Goal: Task Accomplishment & Management: Manage account settings

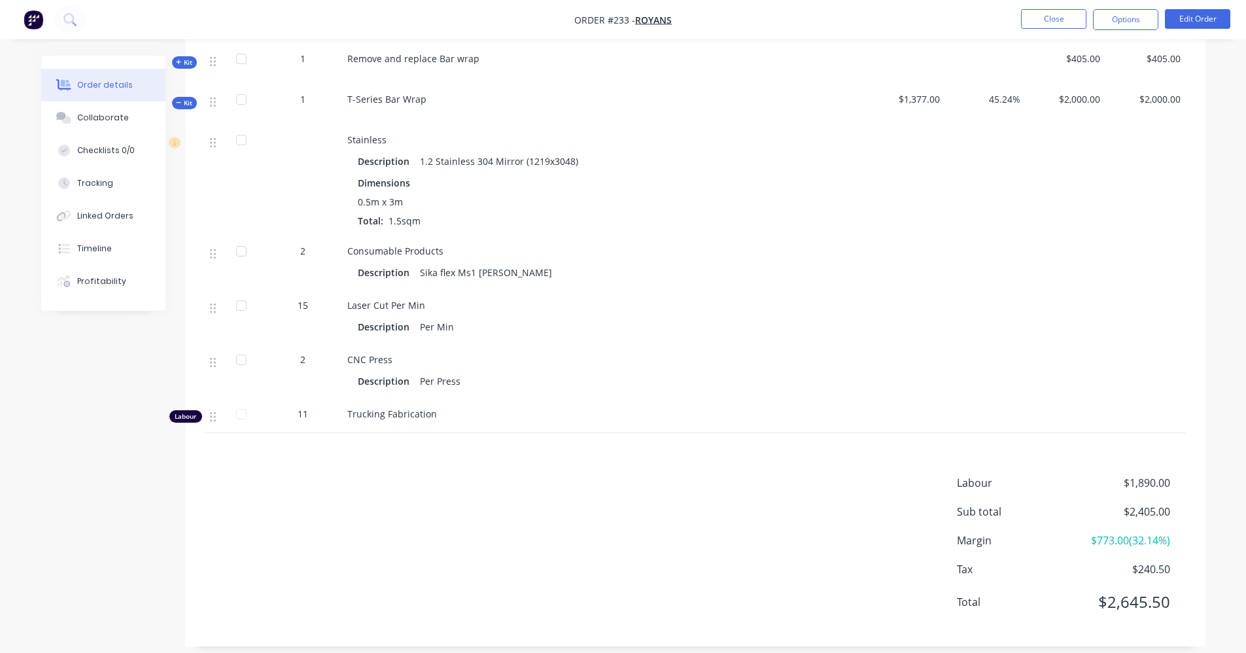
scroll to position [393, 0]
click at [1051, 20] on button "Close" at bounding box center [1053, 19] width 65 height 20
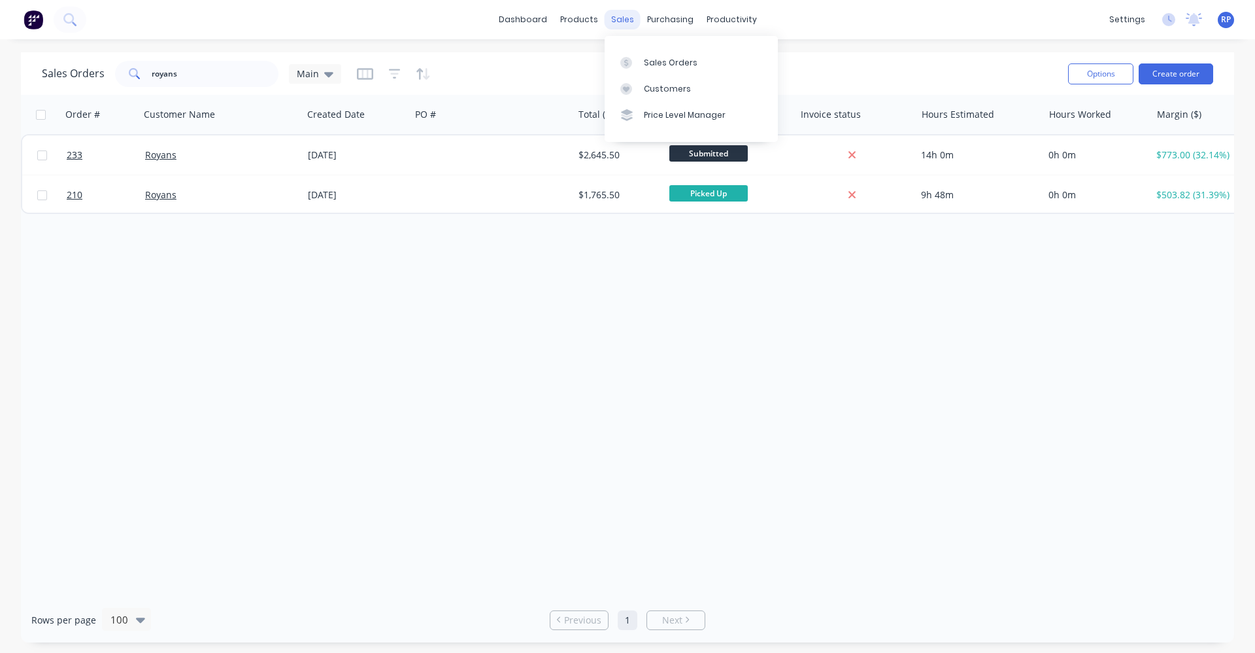
click at [626, 19] on div "sales" at bounding box center [623, 20] width 36 height 20
click at [641, 56] on link "Sales Orders" at bounding box center [691, 62] width 173 height 26
click at [683, 68] on div "Sales Orders" at bounding box center [671, 63] width 54 height 12
click at [653, 67] on div "Sales Orders" at bounding box center [671, 63] width 54 height 12
click at [669, 69] on link "Sales Orders" at bounding box center [691, 62] width 173 height 26
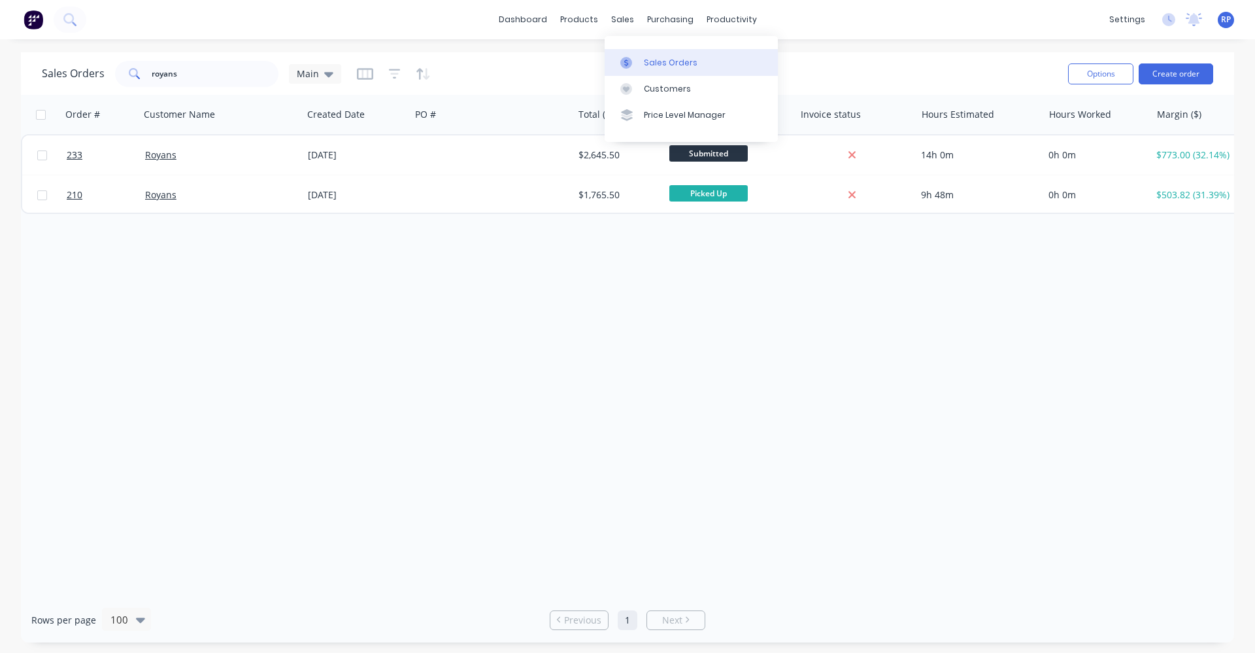
click at [667, 65] on div "Sales Orders" at bounding box center [671, 63] width 54 height 12
type input "r"
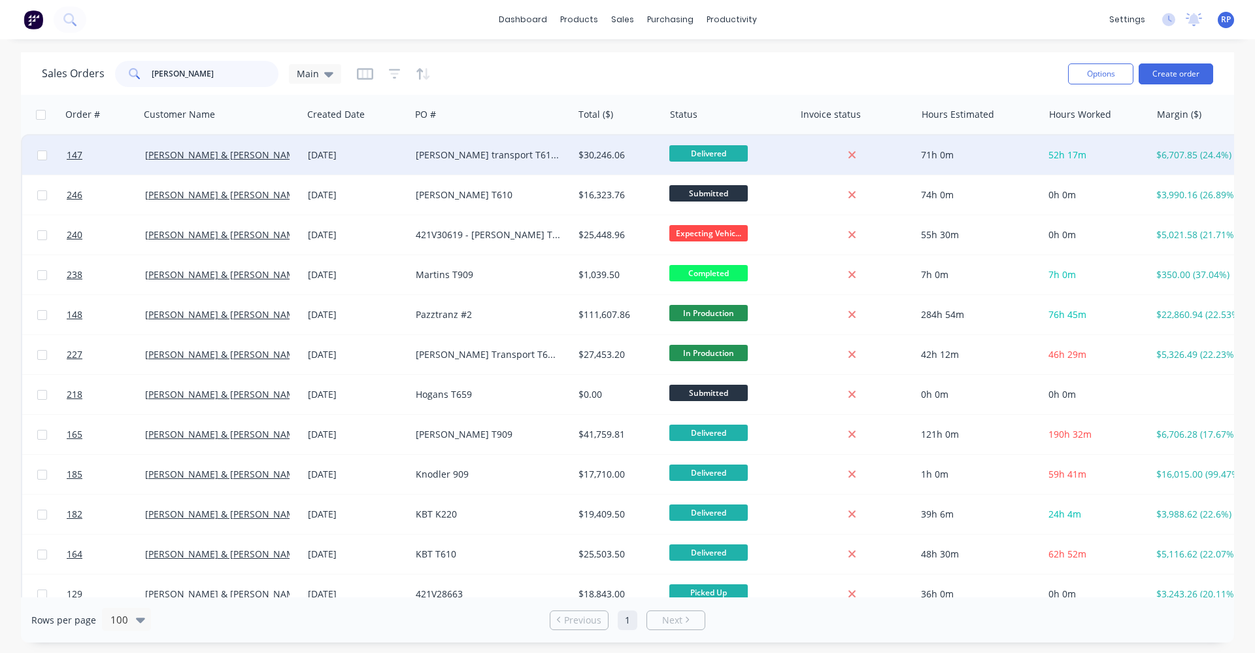
type input "[PERSON_NAME]"
click at [358, 151] on div "[DATE]" at bounding box center [356, 154] width 97 height 13
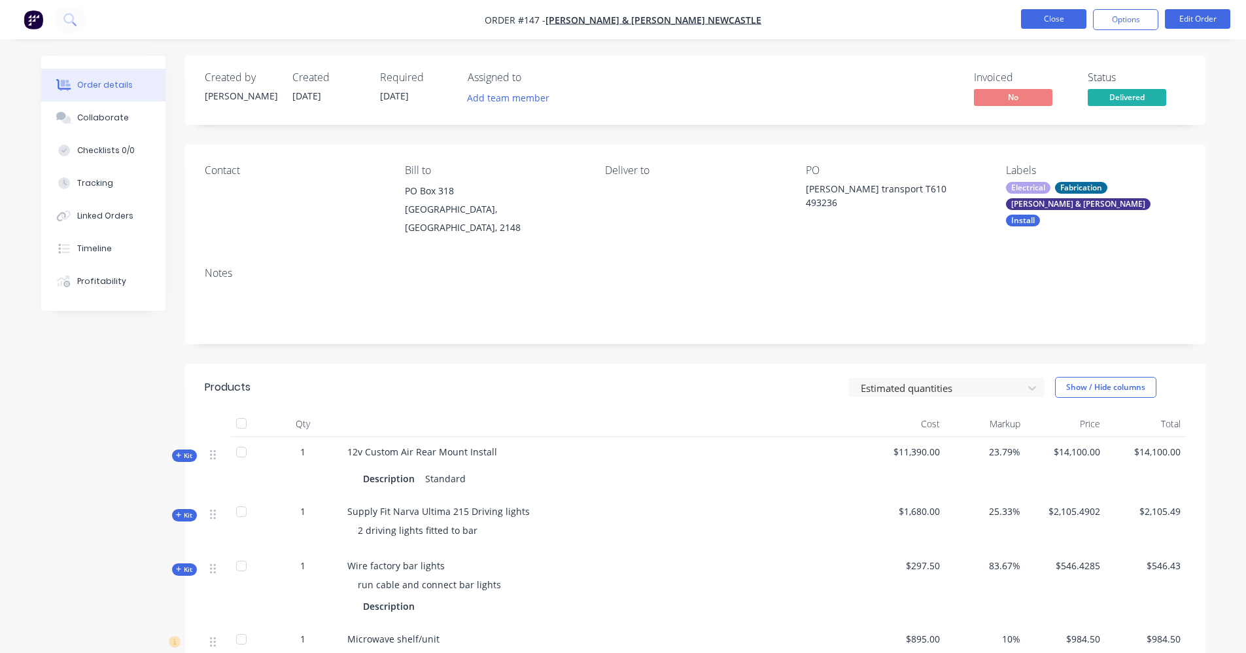
click at [1041, 21] on button "Close" at bounding box center [1053, 19] width 65 height 20
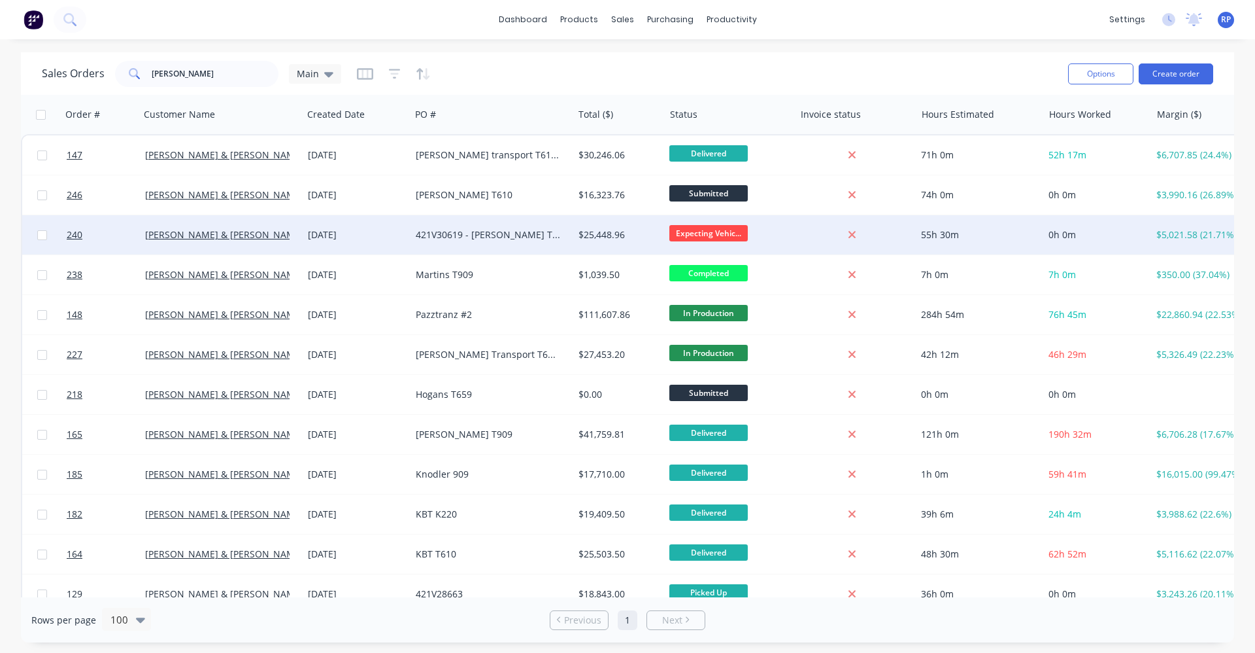
click at [440, 241] on div "421V30619 - [PERSON_NAME] T610SAR 492908" at bounding box center [492, 234] width 163 height 39
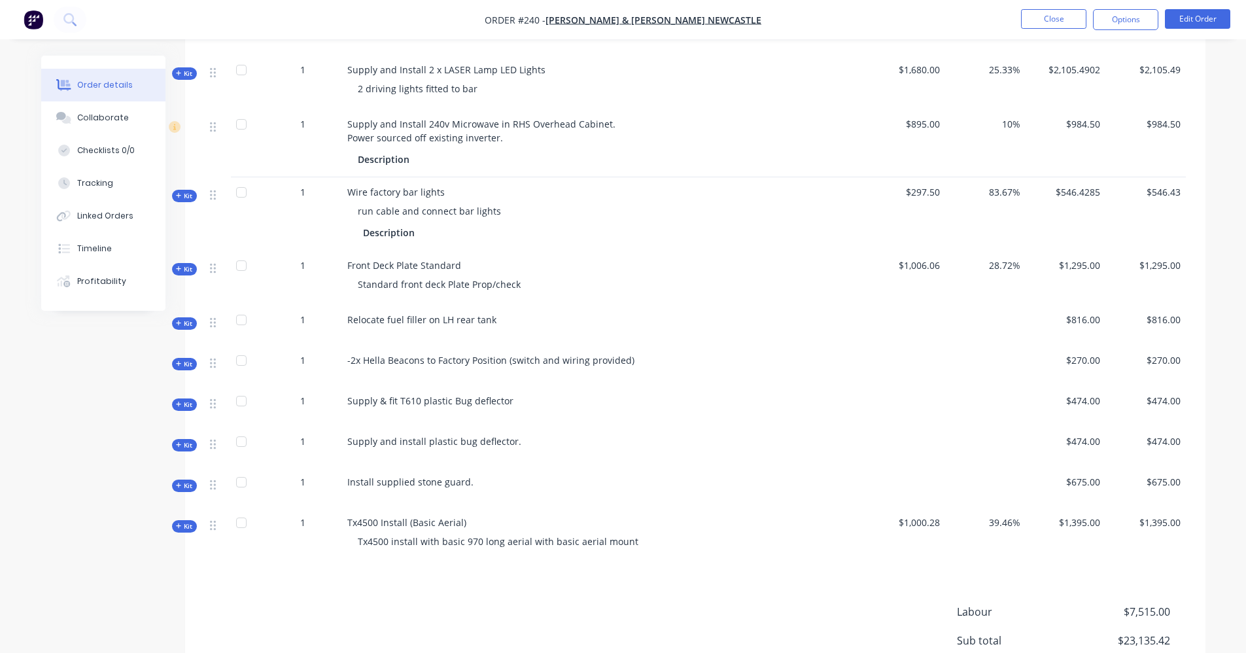
scroll to position [523, 0]
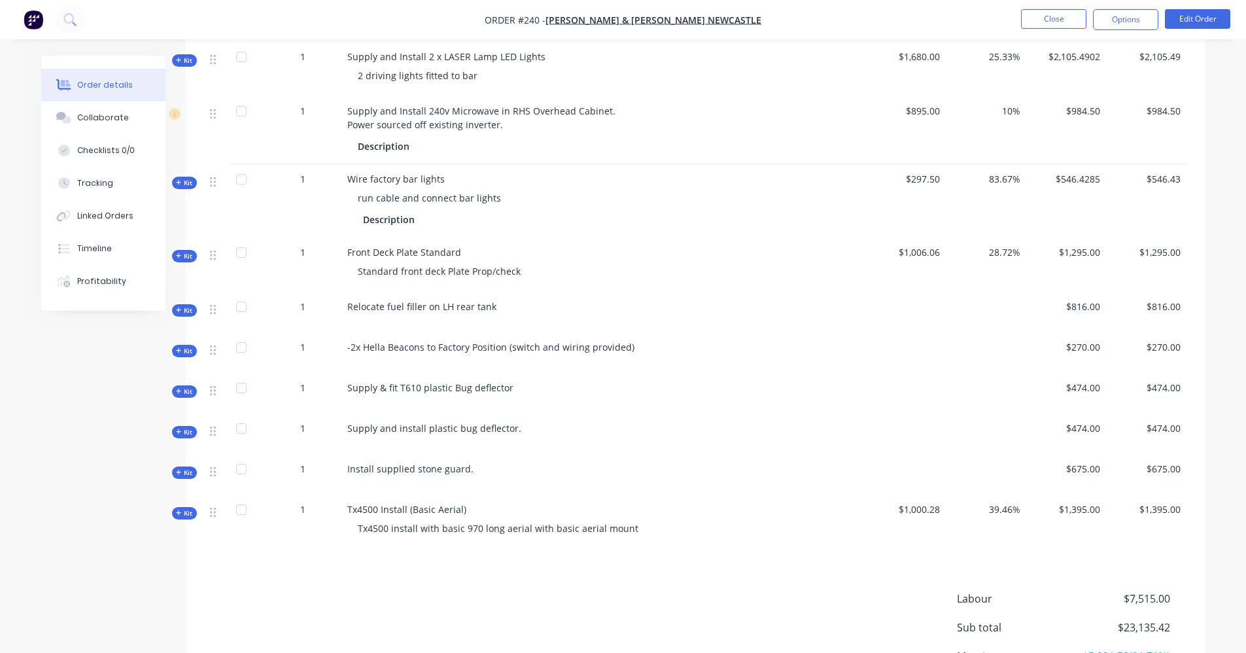
click at [177, 428] on icon "button" at bounding box center [179, 431] width 6 height 7
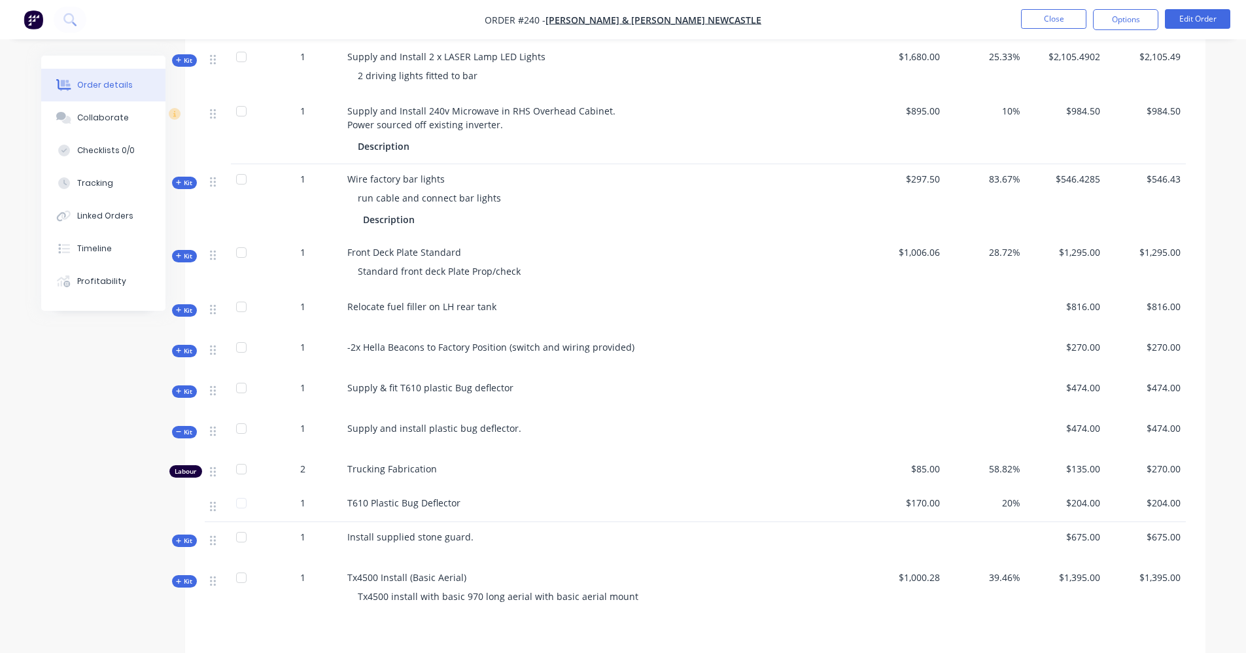
click at [176, 386] on span "Kit" at bounding box center [184, 391] width 17 height 10
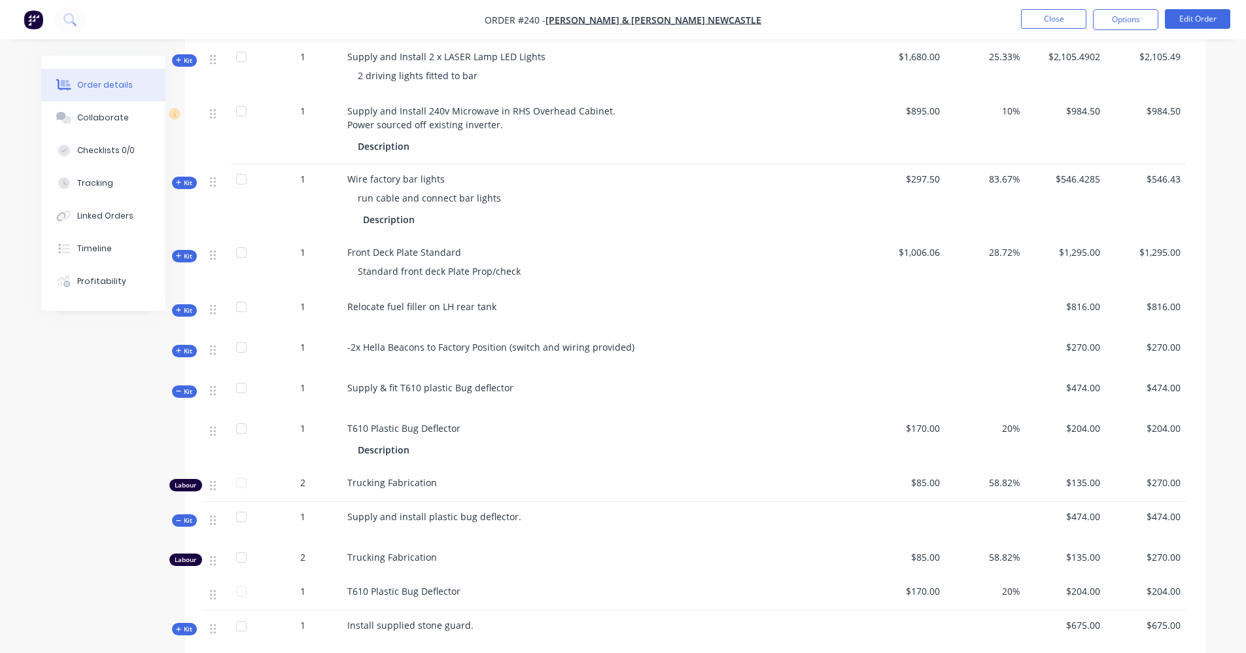
click at [184, 386] on span "Kit" at bounding box center [184, 391] width 17 height 10
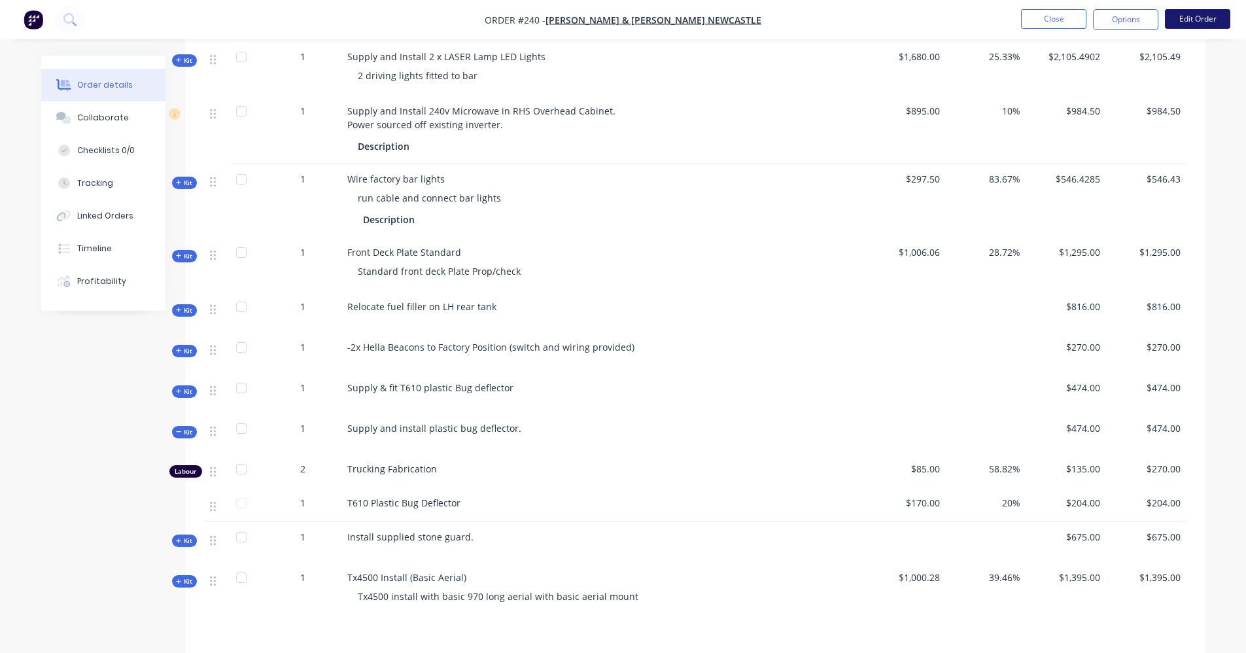
click at [1186, 18] on button "Edit Order" at bounding box center [1197, 19] width 65 height 20
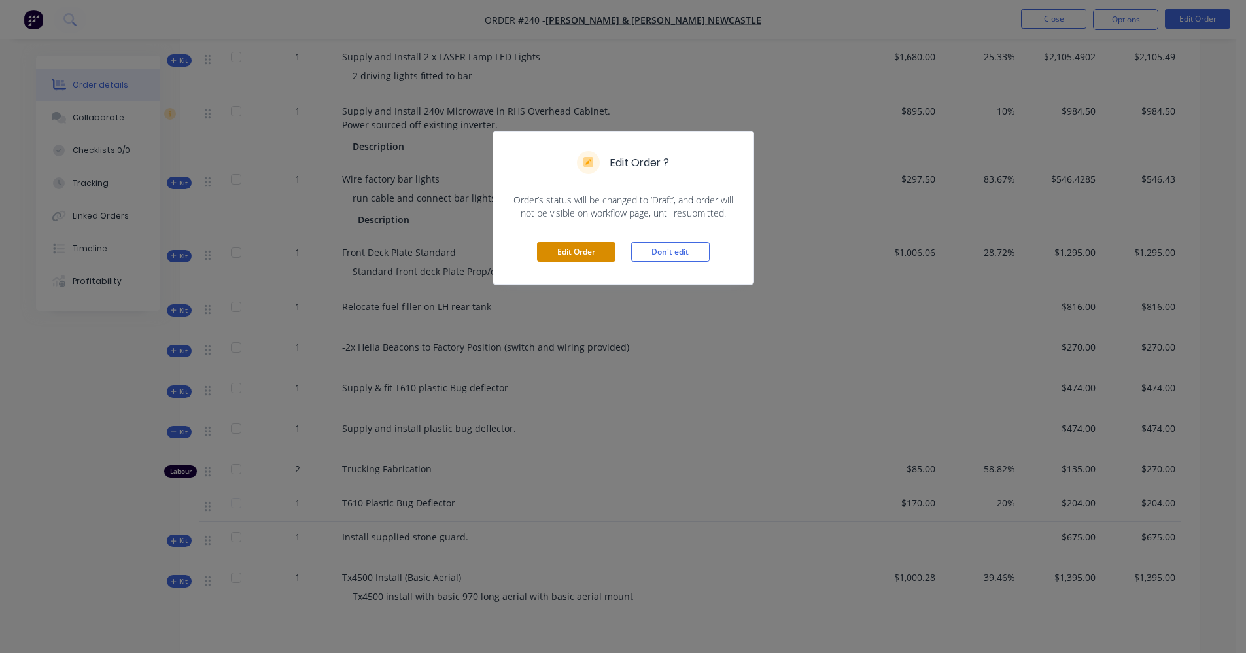
click at [574, 251] on button "Edit Order" at bounding box center [576, 252] width 78 height 20
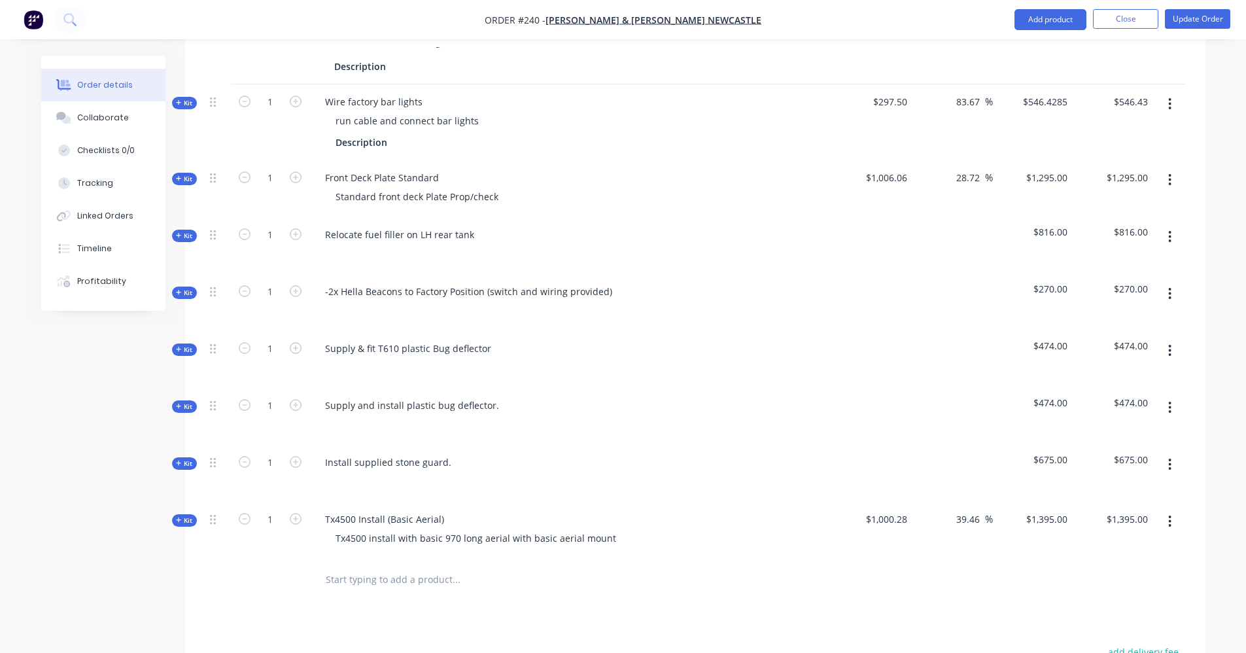
scroll to position [654, 0]
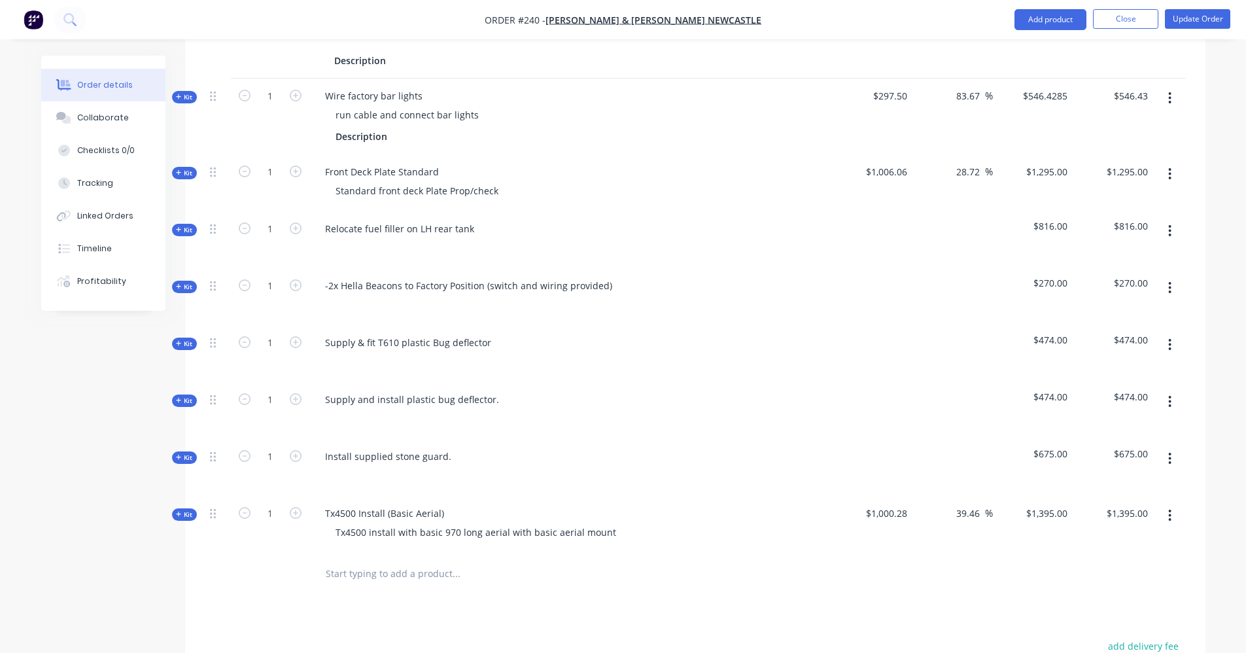
click at [1172, 333] on button "button" at bounding box center [1169, 345] width 31 height 24
click at [1104, 448] on div "Delete" at bounding box center [1123, 457] width 101 height 19
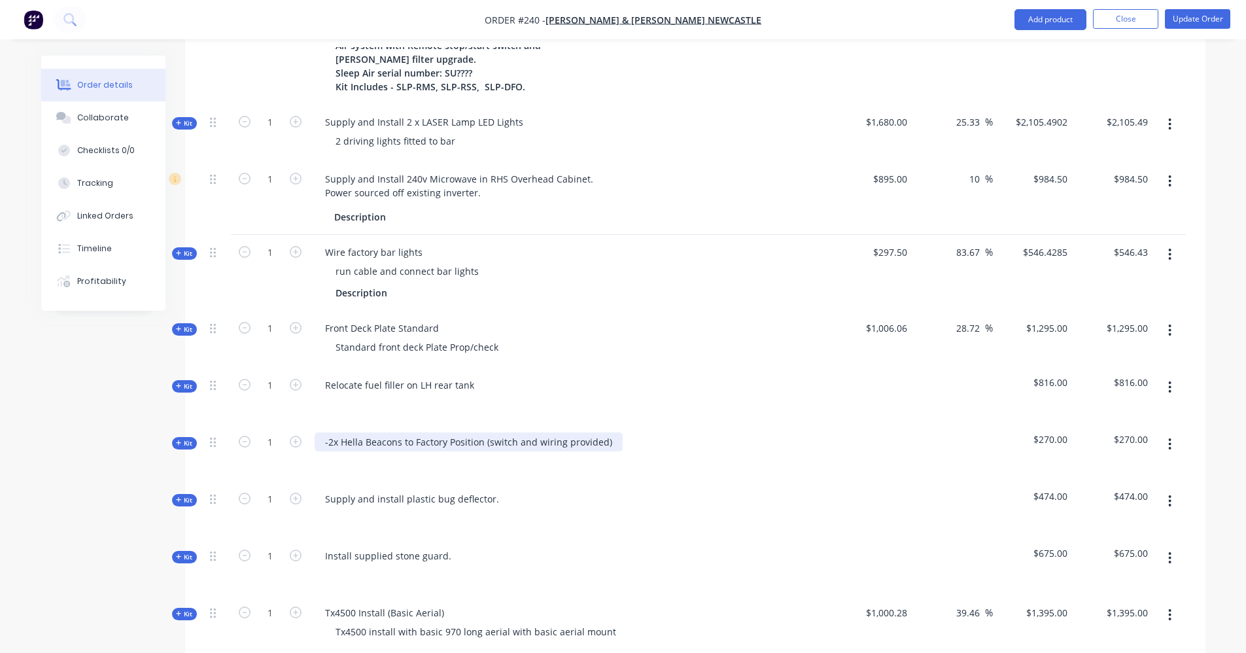
scroll to position [528, 0]
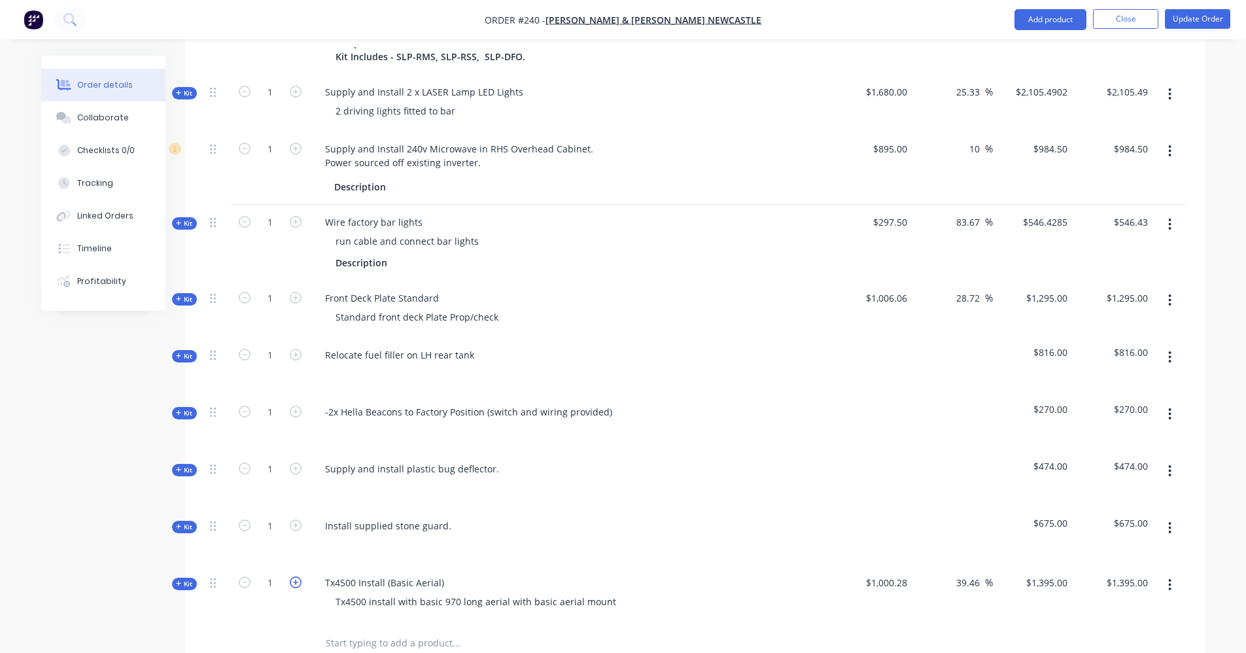
click at [293, 576] on icon "button" at bounding box center [296, 582] width 12 height 12
type input "2"
type input "$2,790.00"
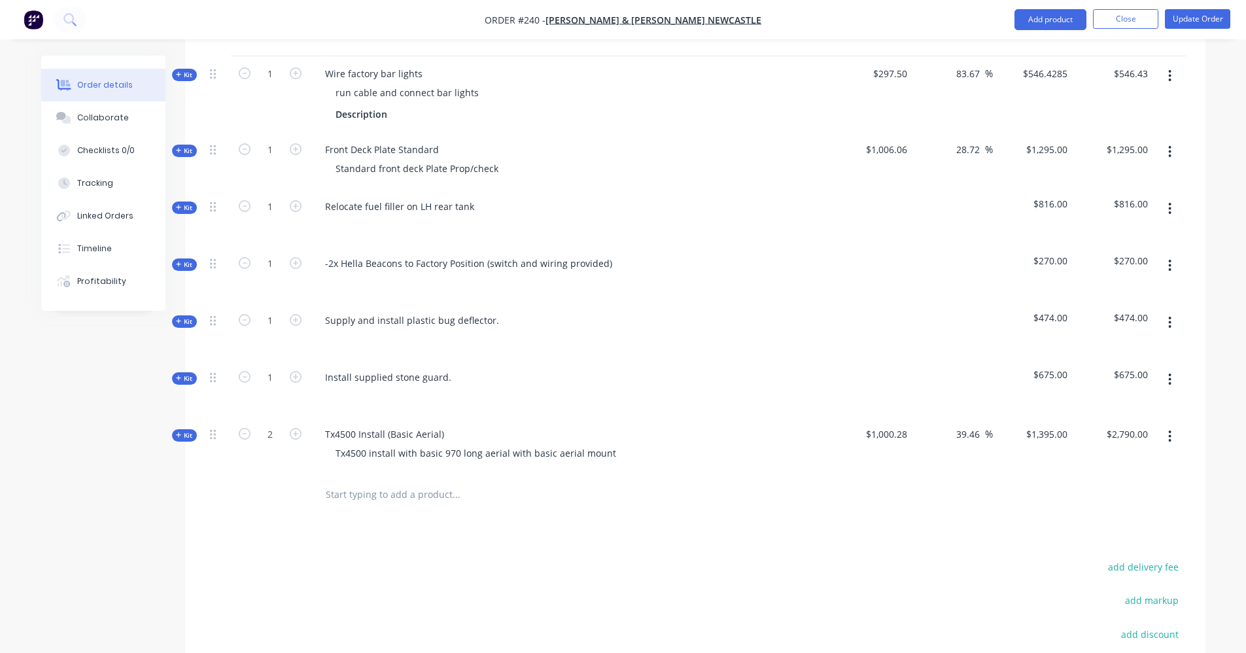
scroll to position [658, 0]
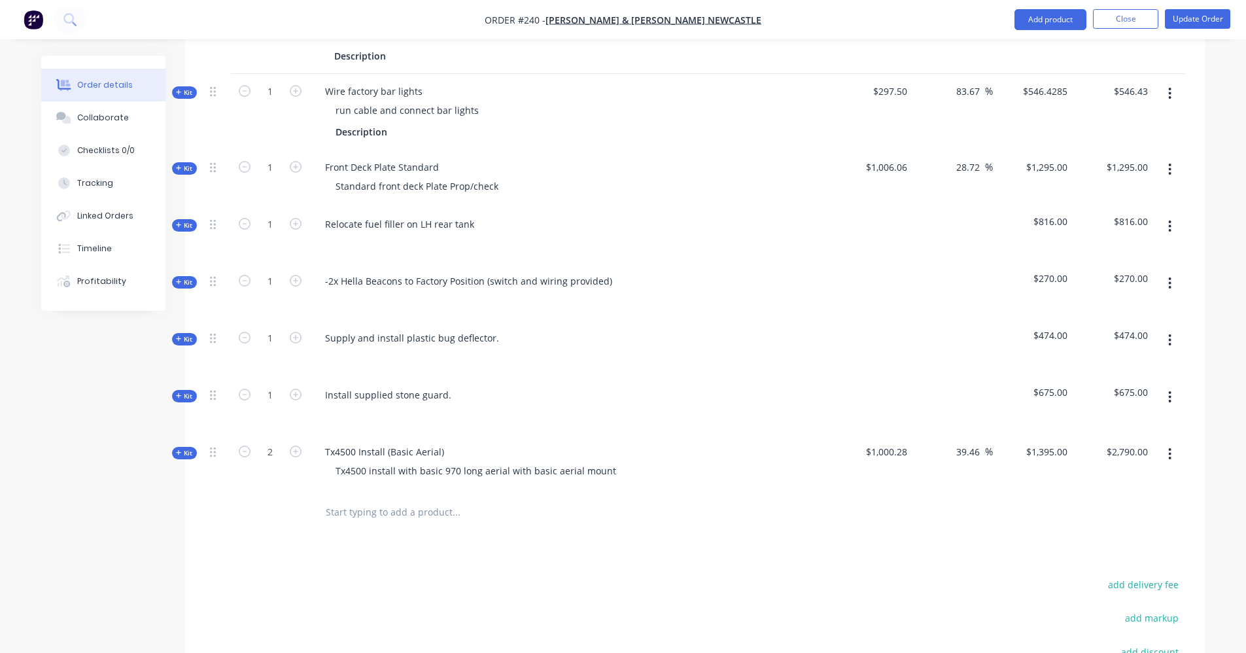
click at [182, 277] on span "Kit" at bounding box center [184, 282] width 17 height 10
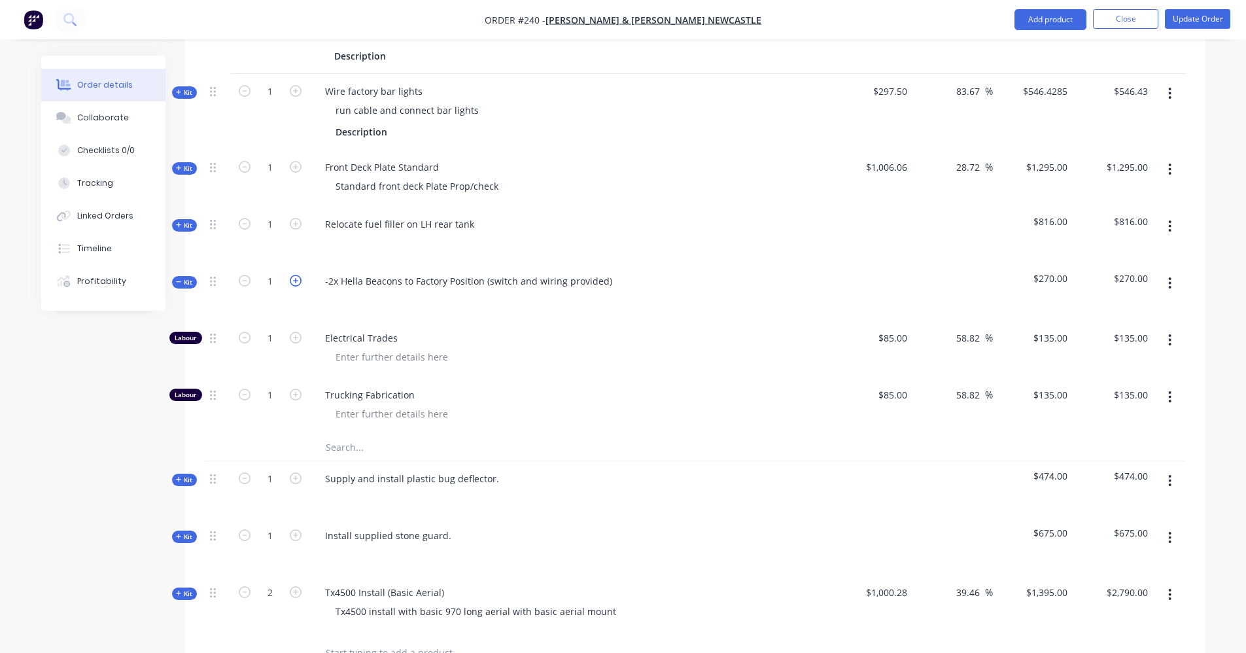
click at [294, 275] on icon "button" at bounding box center [296, 281] width 12 height 12
type input "2"
type input "$270.00"
type input "2"
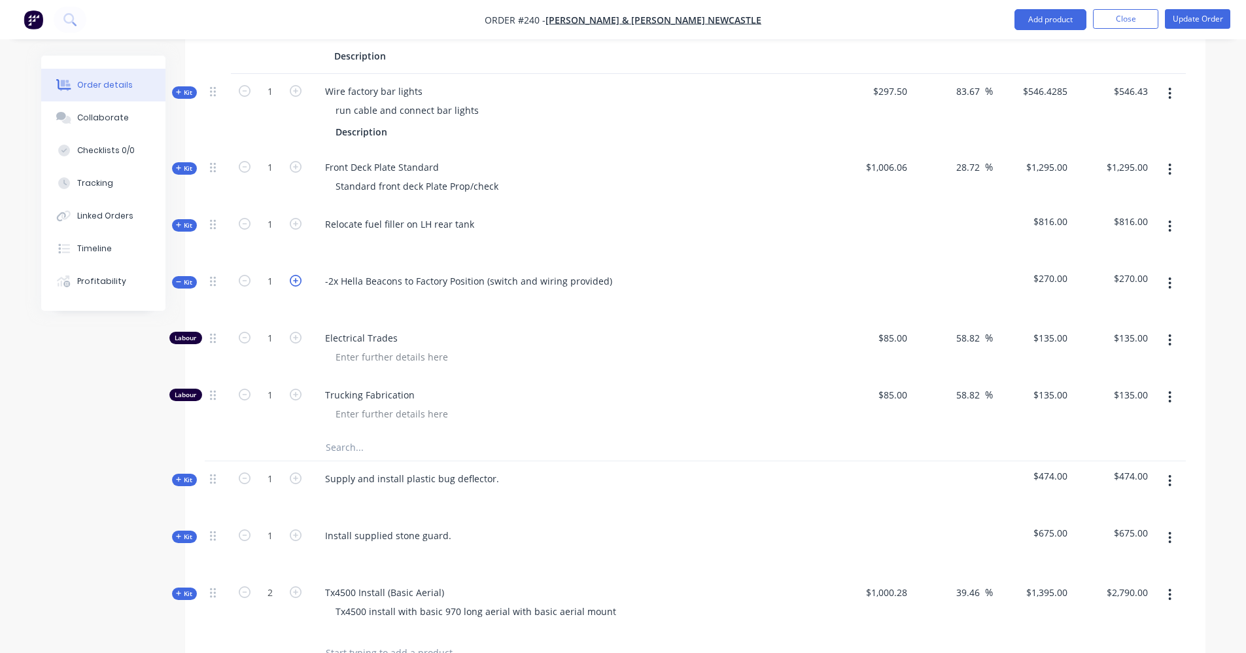
type input "$270.00"
click at [1055, 271] on span "$270.00" at bounding box center [1033, 278] width 70 height 14
click at [373, 434] on input "text" at bounding box center [456, 447] width 262 height 26
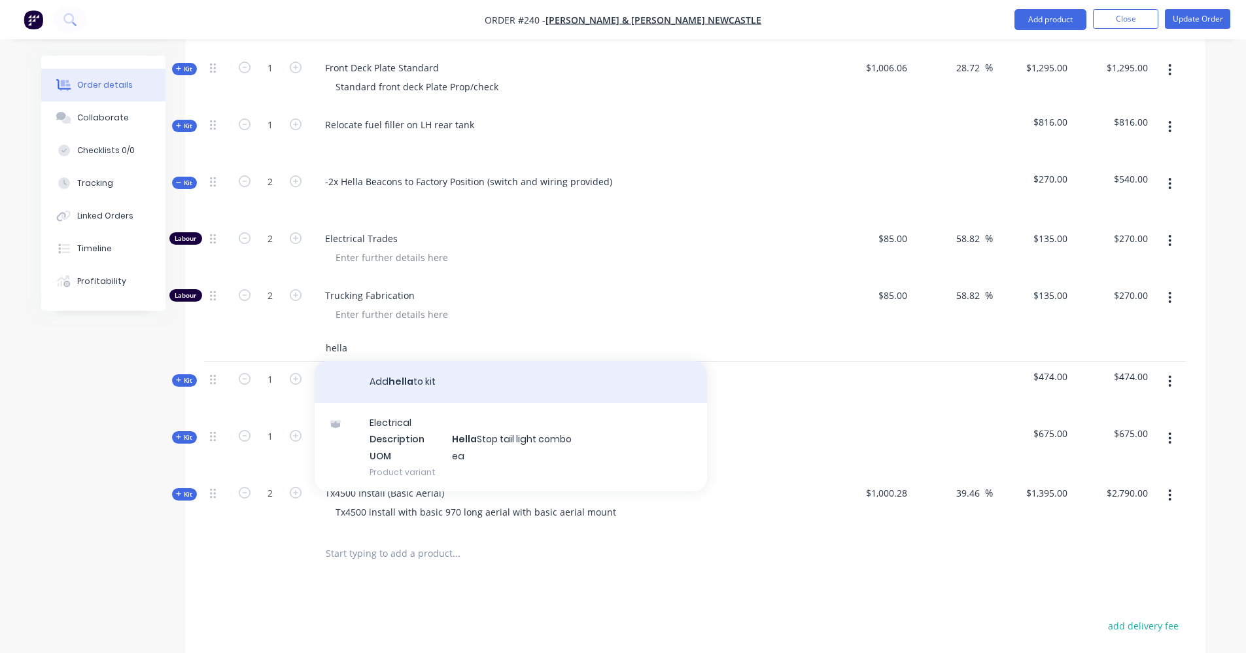
scroll to position [789, 0]
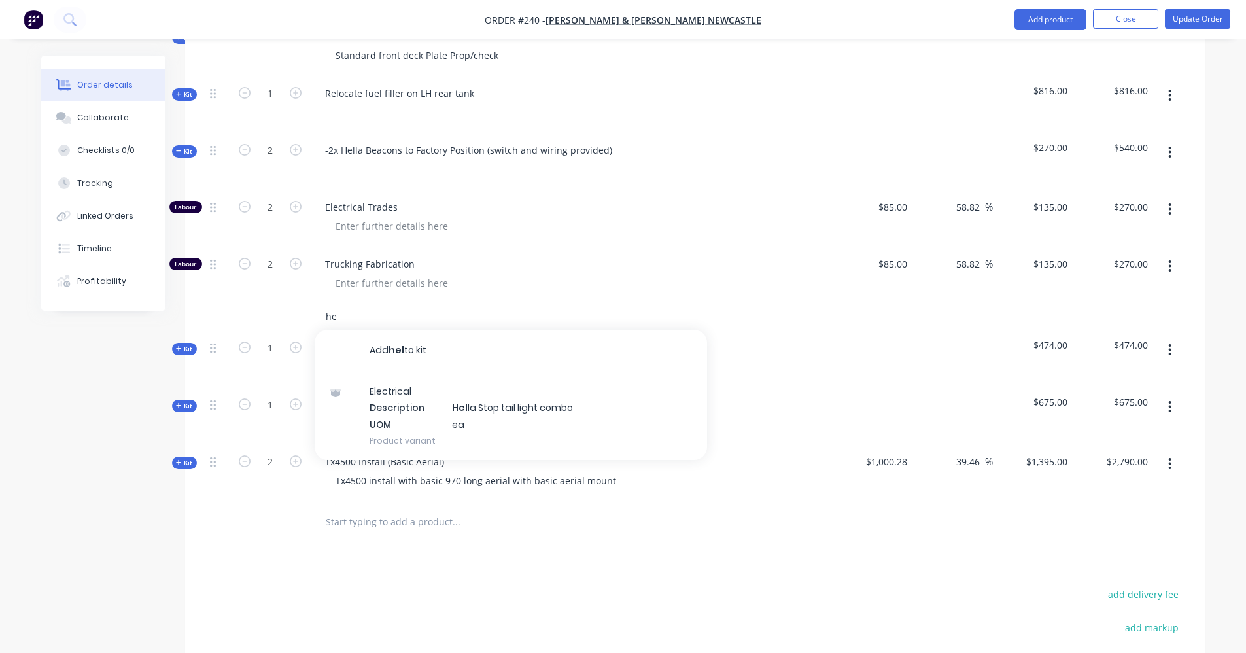
type input "h"
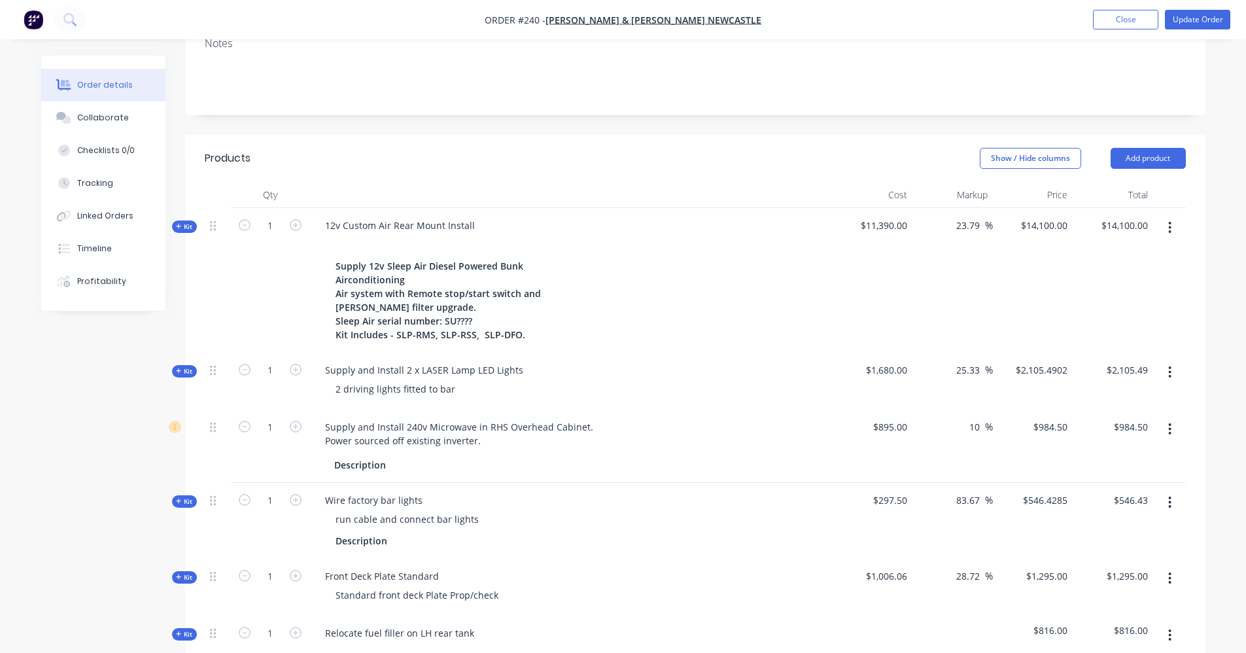
scroll to position [332, 0]
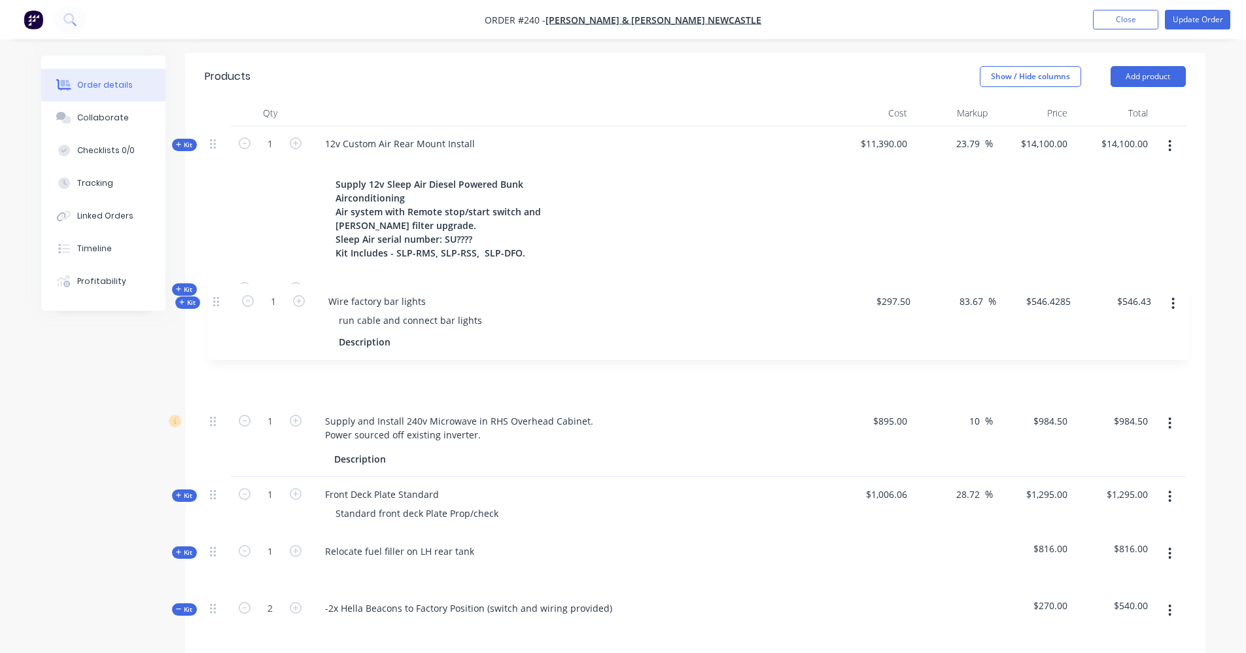
drag, startPoint x: 212, startPoint y: 403, endPoint x: 213, endPoint y: 301, distance: 102.0
click at [213, 301] on div "Kit 1 12v Custom Air Rear Mount Install Supply 12v Sleep Air Diesel Powered Bun…" at bounding box center [695, 542] width 981 height 832
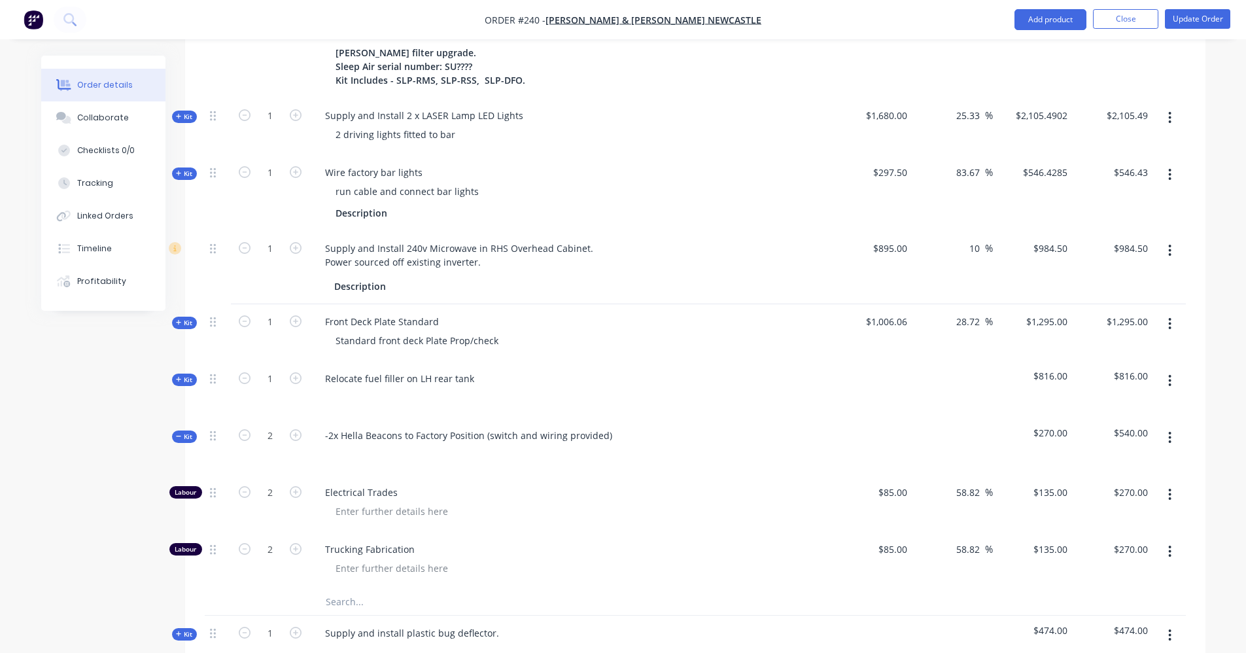
scroll to position [528, 0]
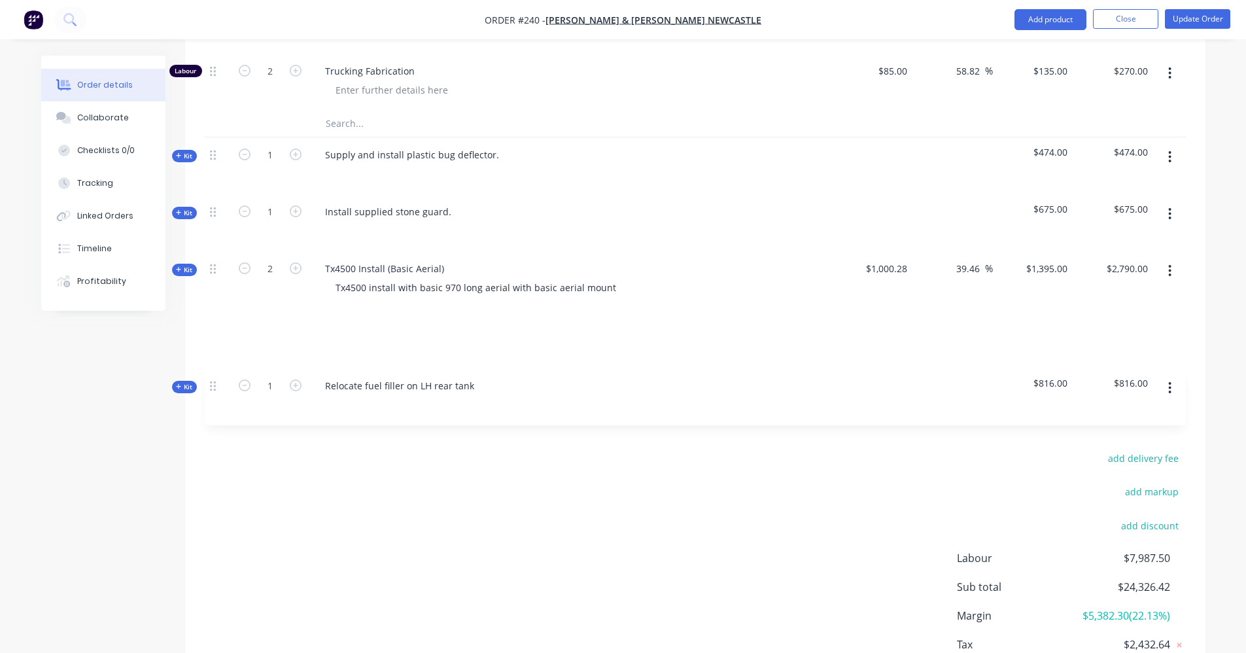
drag, startPoint x: 218, startPoint y: 333, endPoint x: 218, endPoint y: 379, distance: 46.4
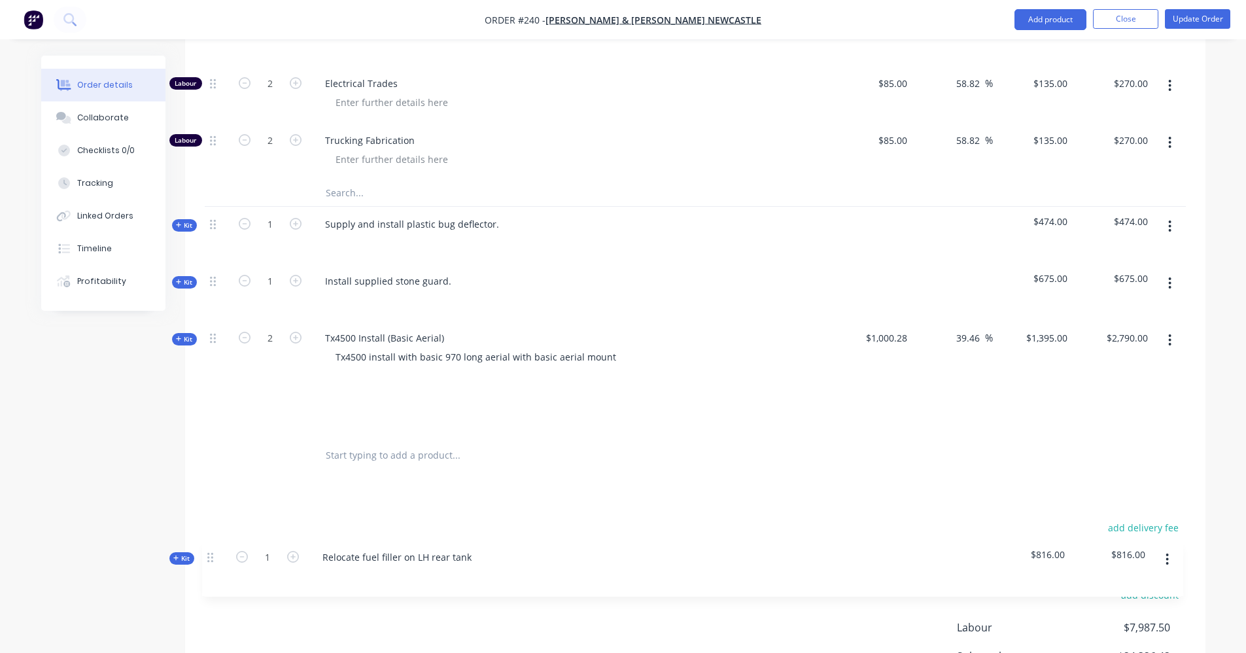
scroll to position [857, 0]
drag, startPoint x: 213, startPoint y: 260, endPoint x: 219, endPoint y: 419, distance: 159.7
click at [219, 420] on div "Qty Cost Markup Price Total Kit 1 12v Custom Air Rear Mount Install Supply 12v …" at bounding box center [695, 25] width 1020 height 901
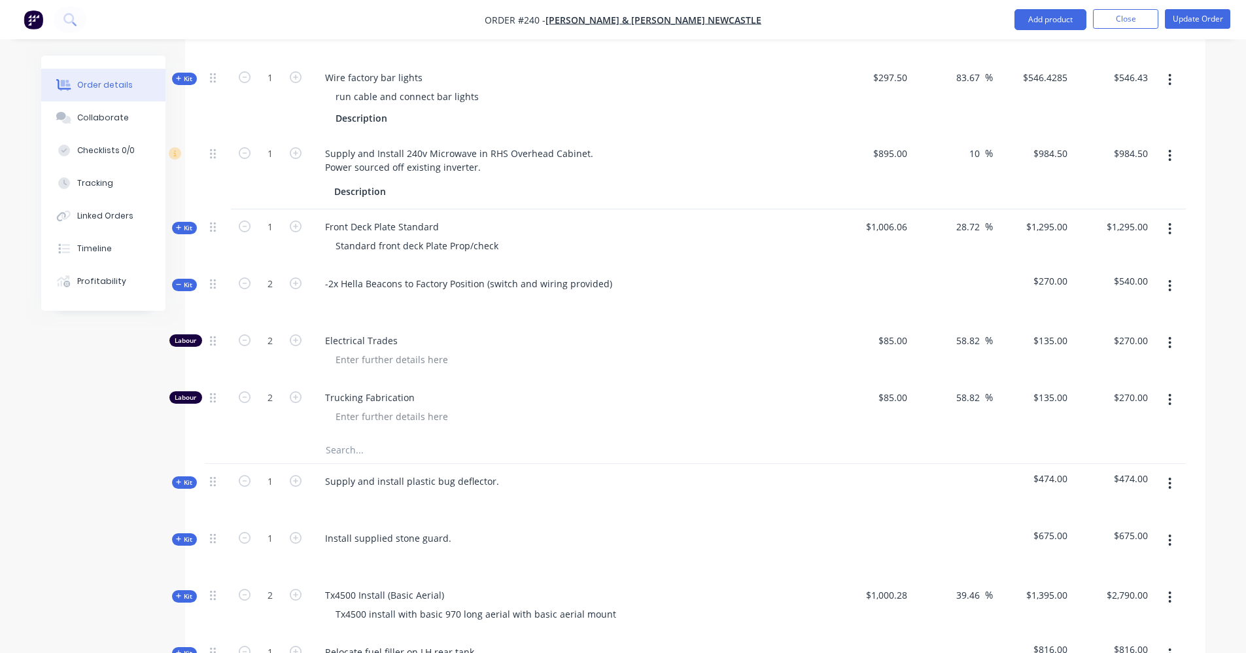
scroll to position [530, 0]
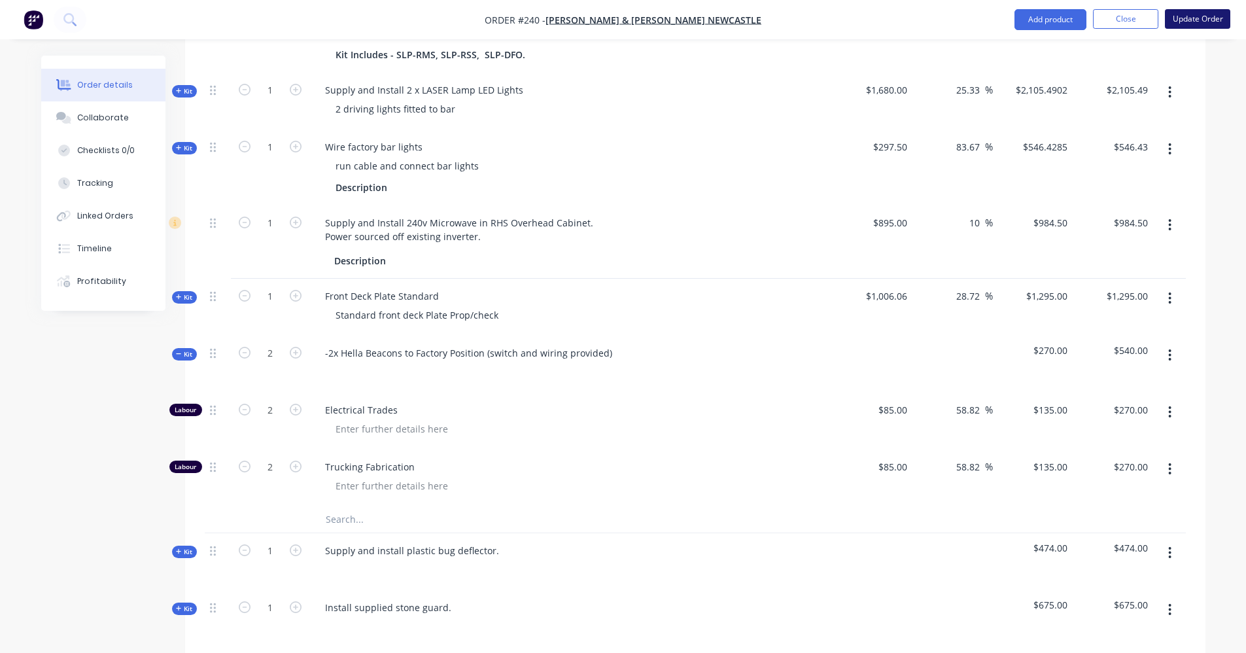
click at [1178, 18] on button "Update Order" at bounding box center [1197, 19] width 65 height 20
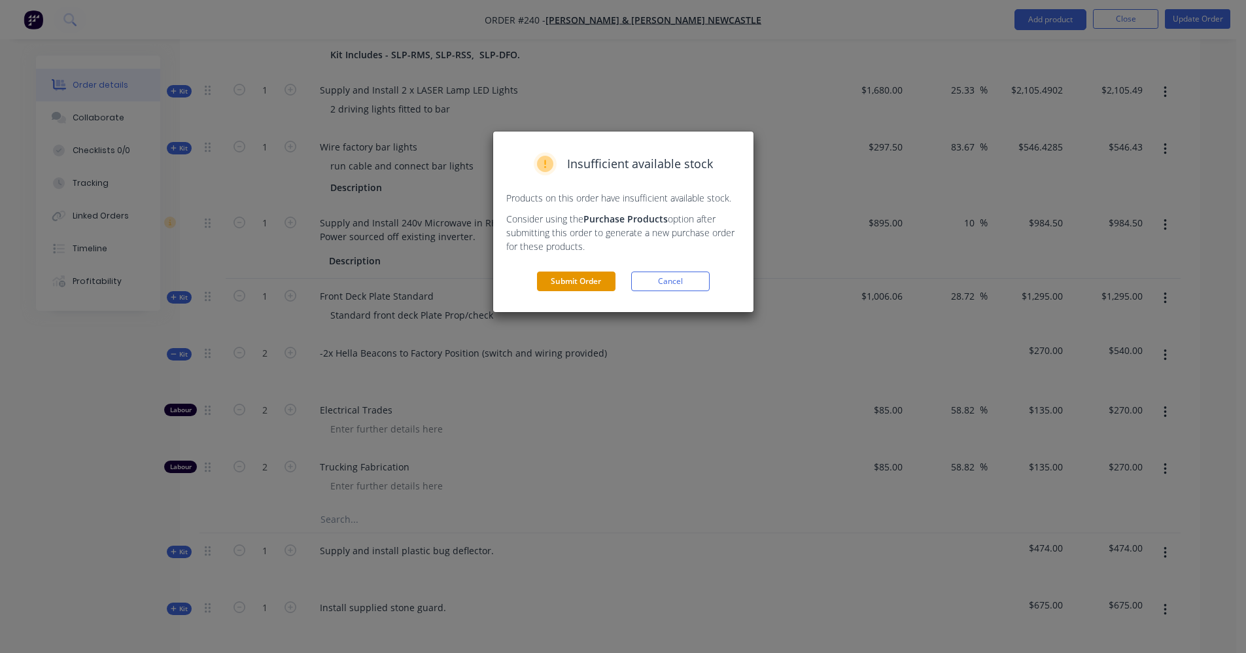
click at [591, 277] on button "Submit Order" at bounding box center [576, 281] width 78 height 20
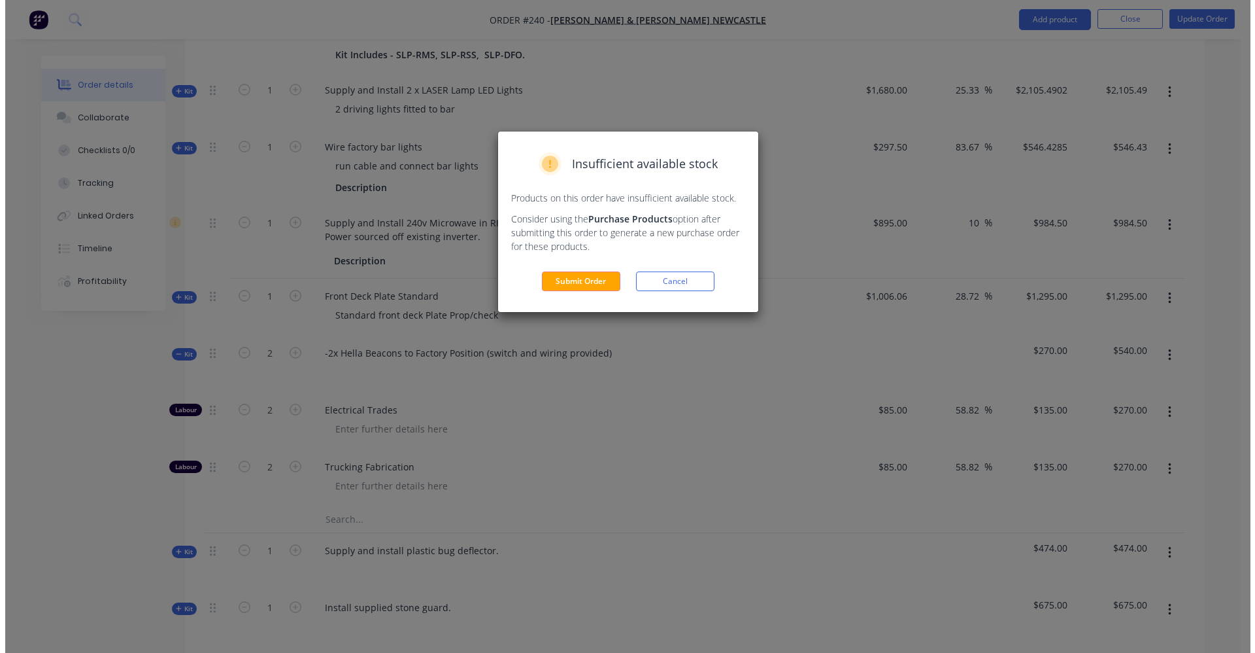
scroll to position [0, 0]
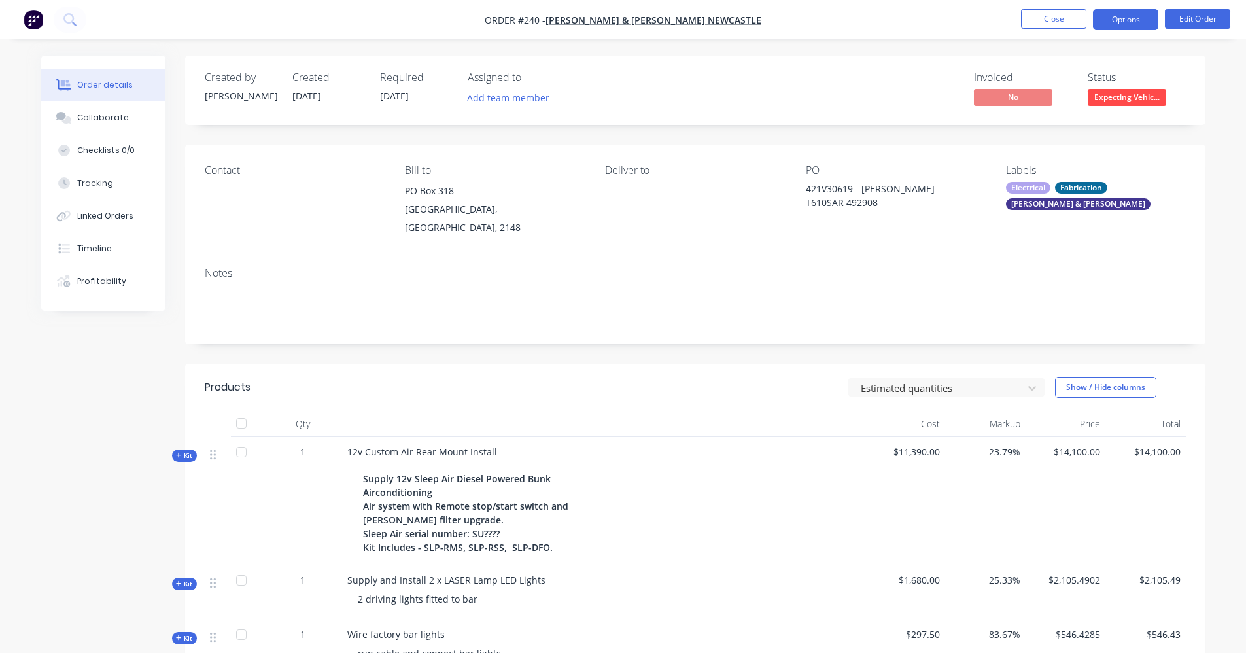
click at [1125, 26] on button "Options" at bounding box center [1125, 19] width 65 height 21
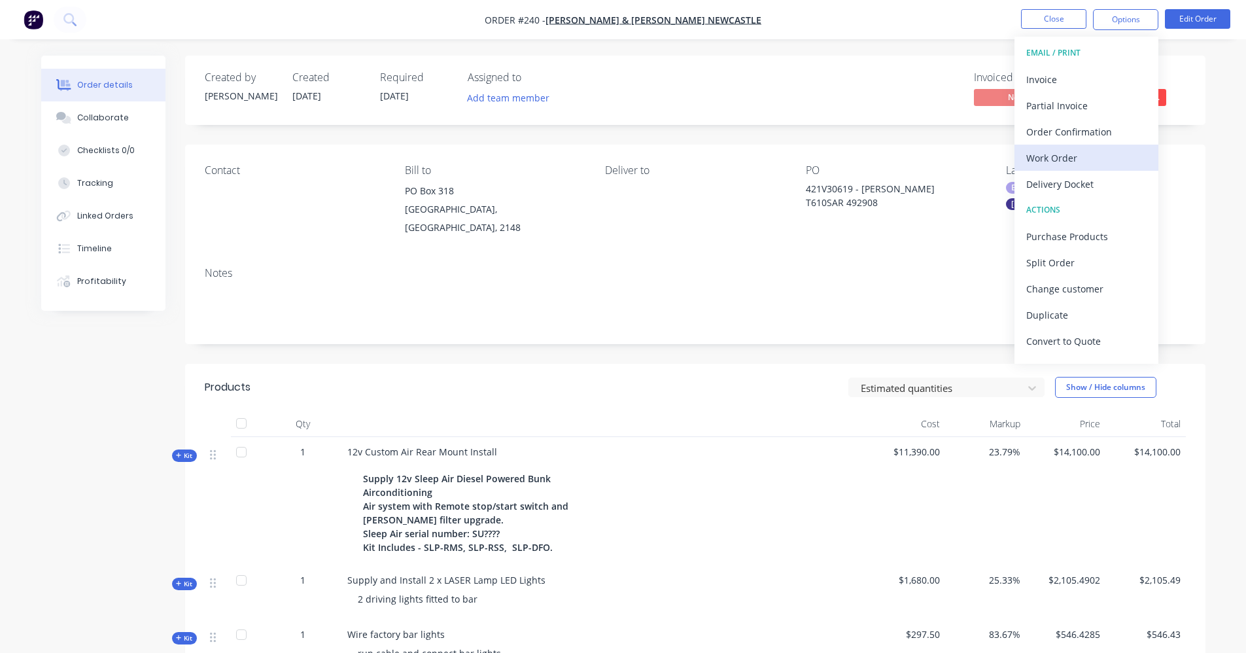
click at [1044, 160] on div "Work Order" at bounding box center [1086, 157] width 120 height 19
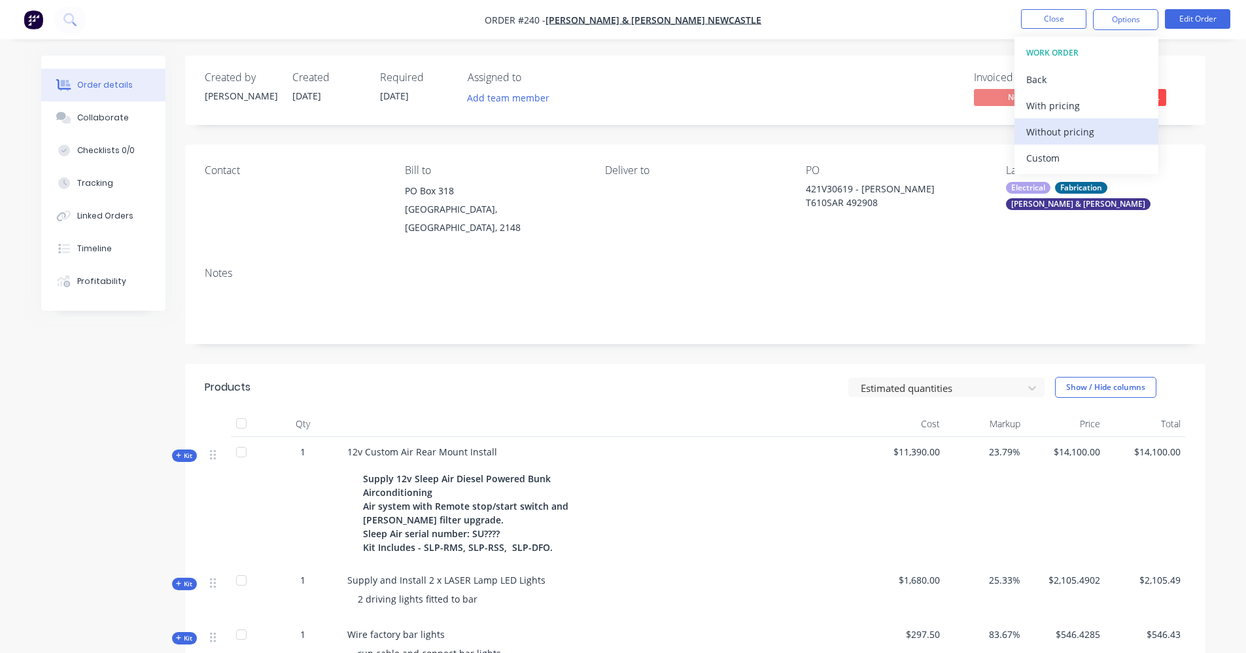
click at [1049, 132] on div "Without pricing" at bounding box center [1086, 131] width 120 height 19
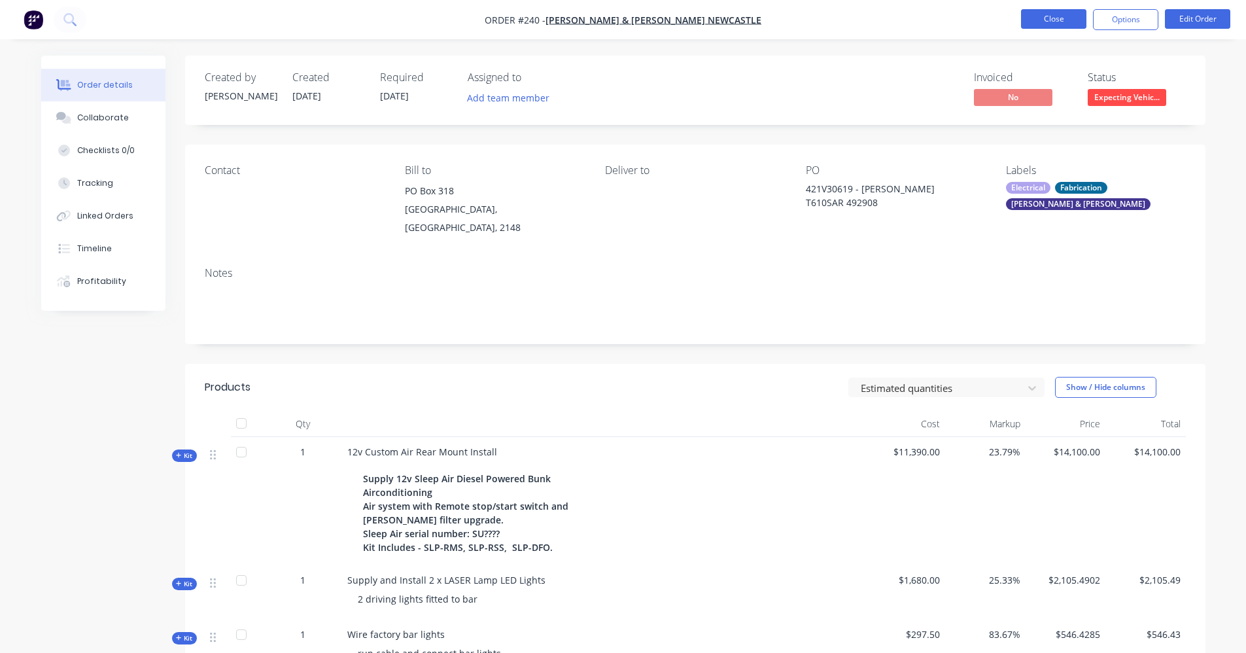
click at [1040, 22] on button "Close" at bounding box center [1053, 19] width 65 height 20
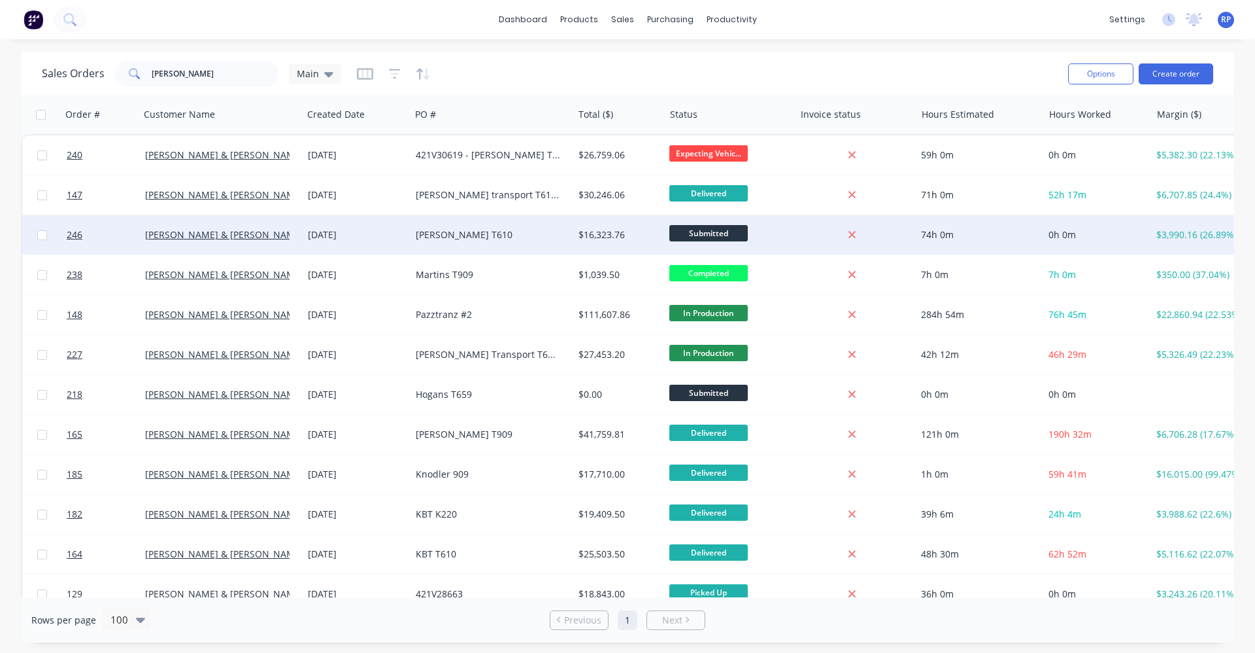
click at [520, 242] on div "[PERSON_NAME] T610" at bounding box center [492, 234] width 163 height 39
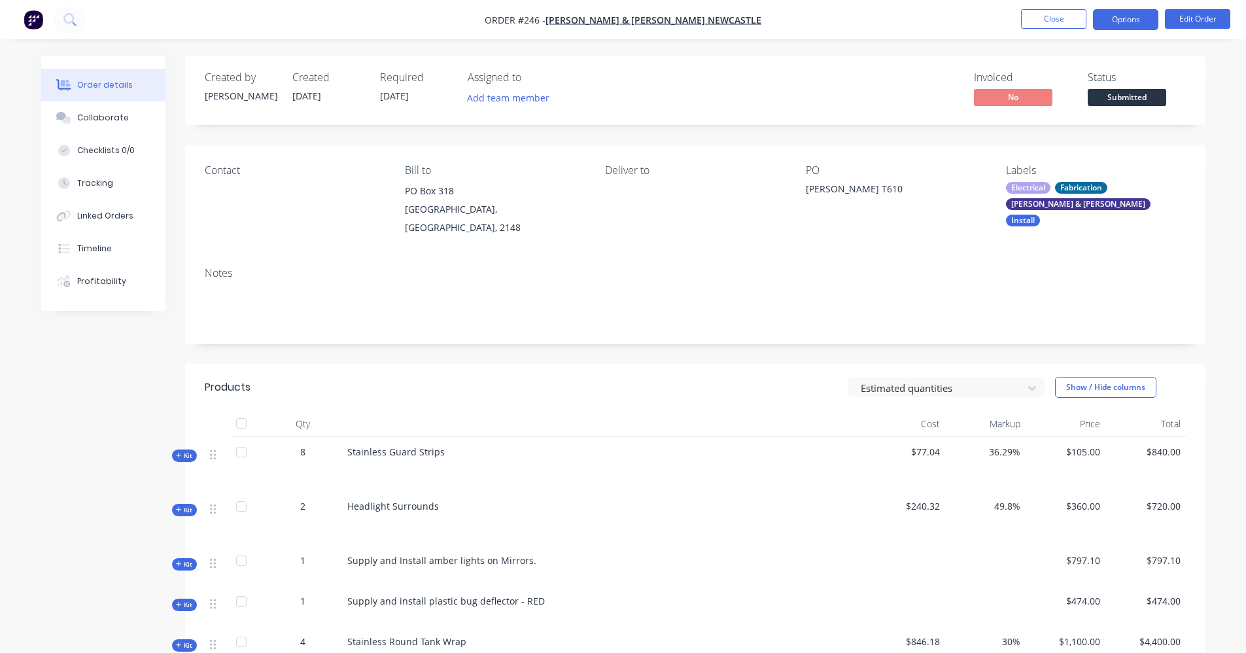
click at [1119, 15] on button "Options" at bounding box center [1125, 19] width 65 height 21
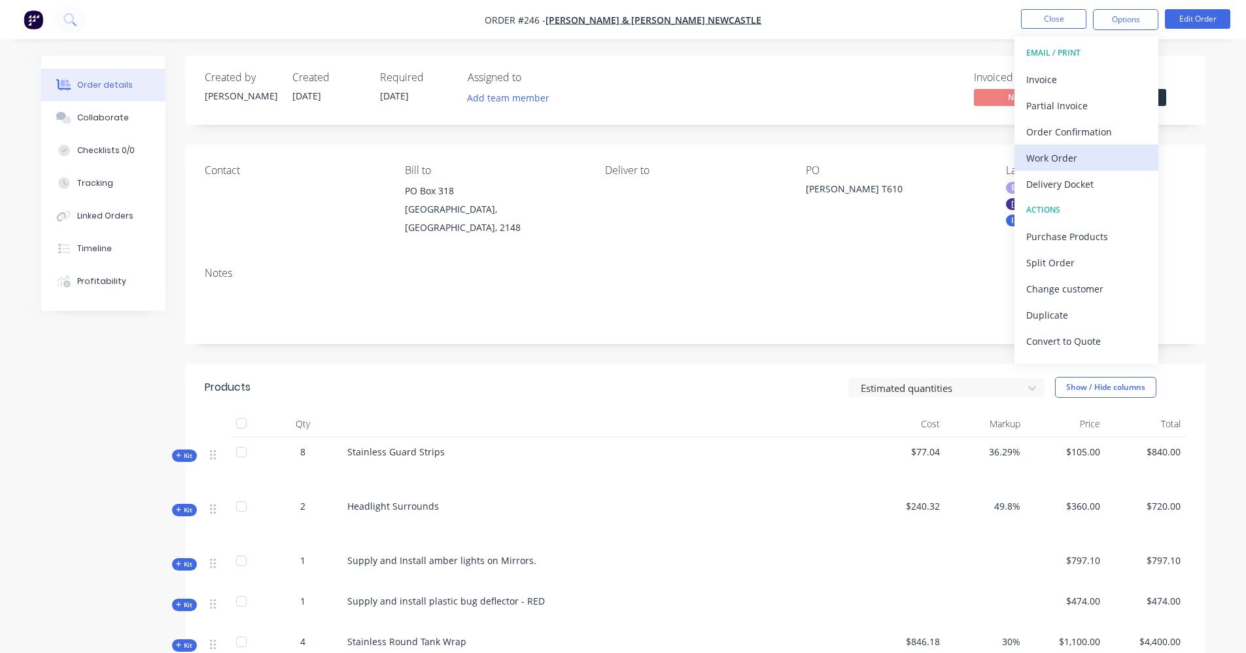
click at [1080, 153] on div "Work Order" at bounding box center [1086, 157] width 120 height 19
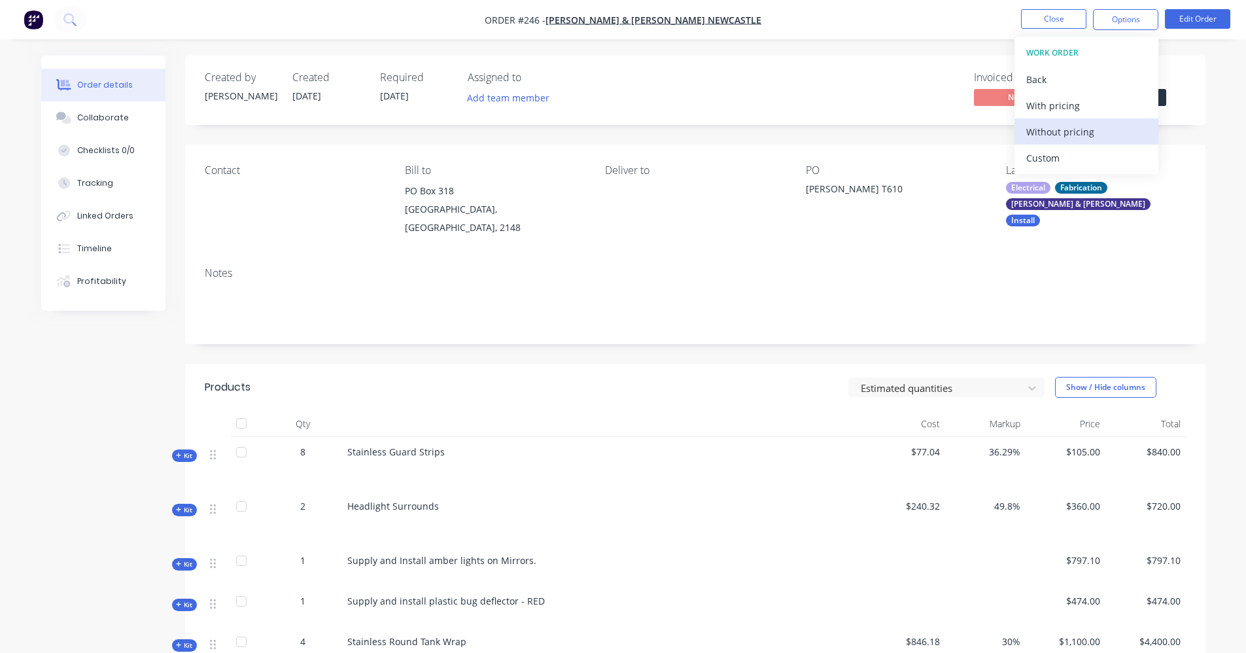
click at [1035, 131] on div "Without pricing" at bounding box center [1086, 131] width 120 height 19
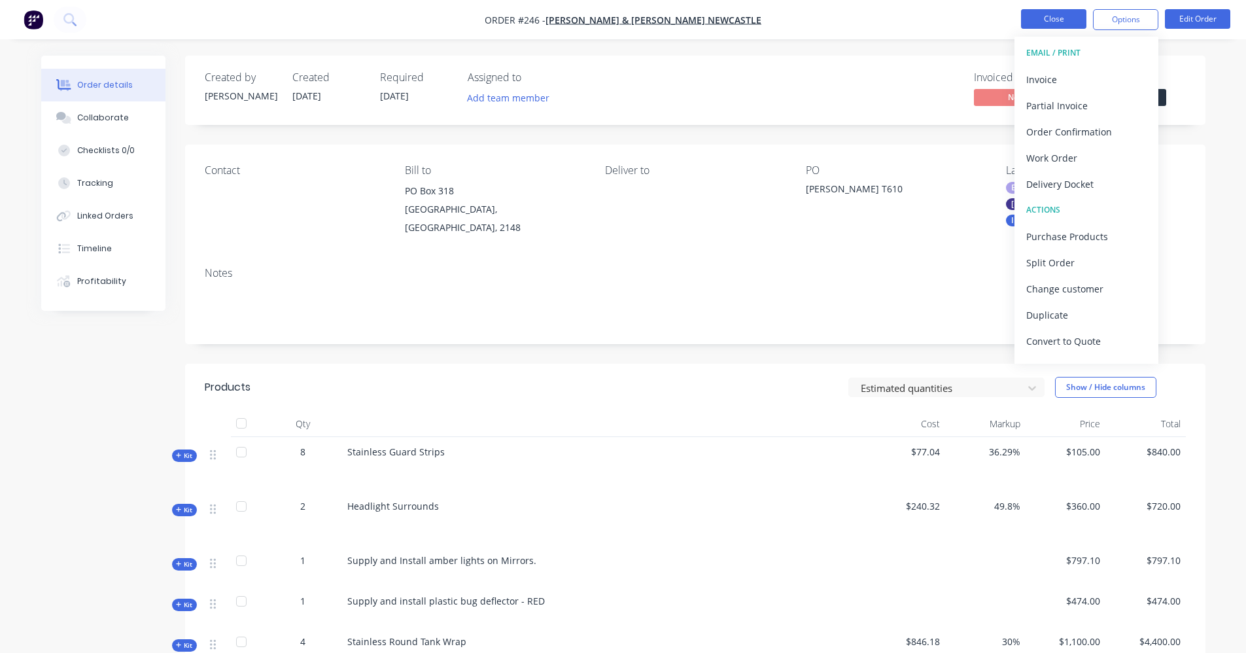
click at [1078, 17] on button "Close" at bounding box center [1053, 19] width 65 height 20
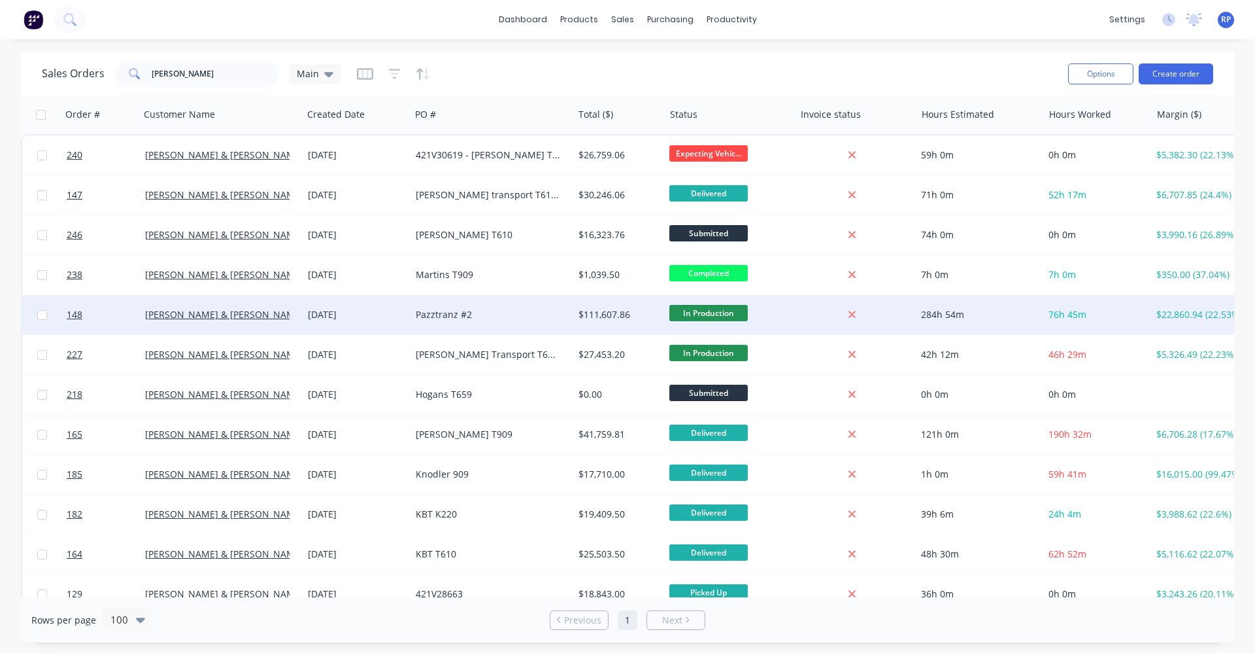
click at [474, 316] on div "Pazztranz #2" at bounding box center [488, 314] width 145 height 13
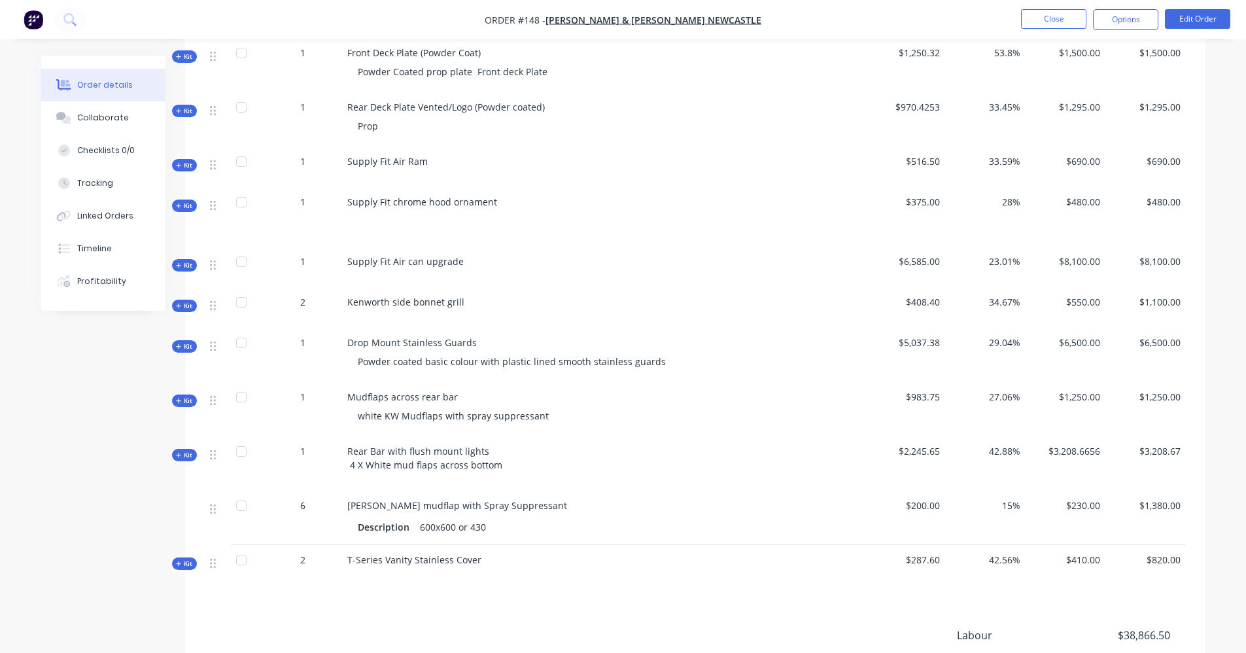
scroll to position [1962, 0]
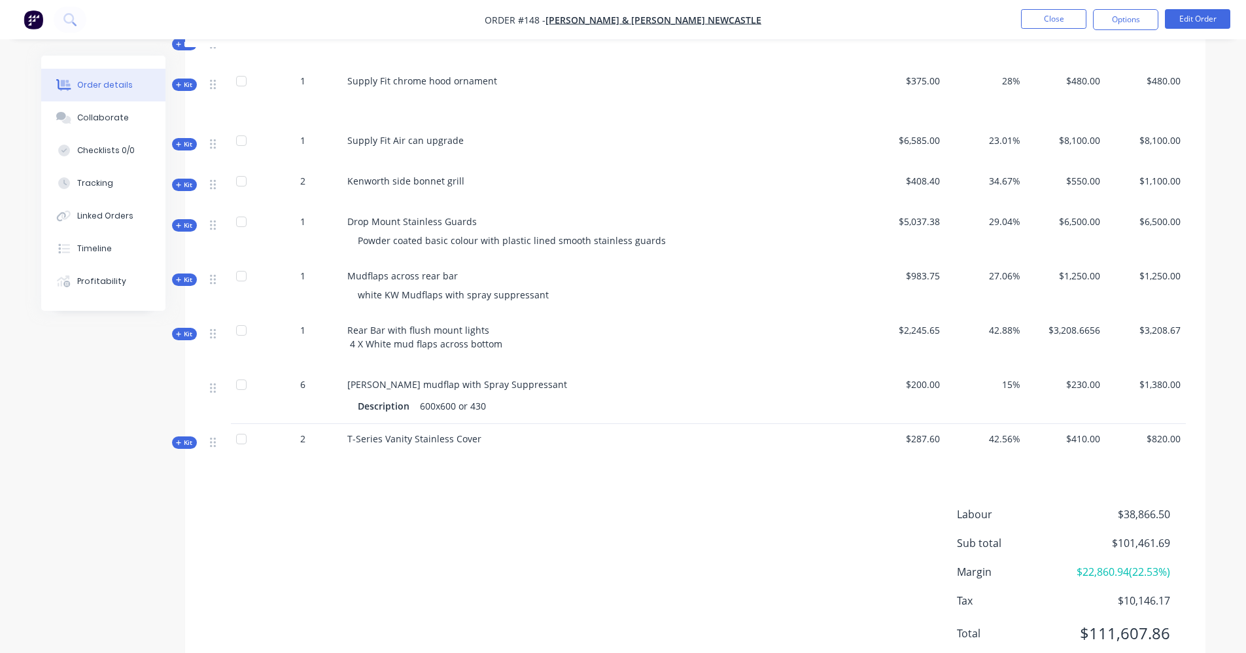
click at [184, 329] on span "Kit" at bounding box center [184, 334] width 17 height 10
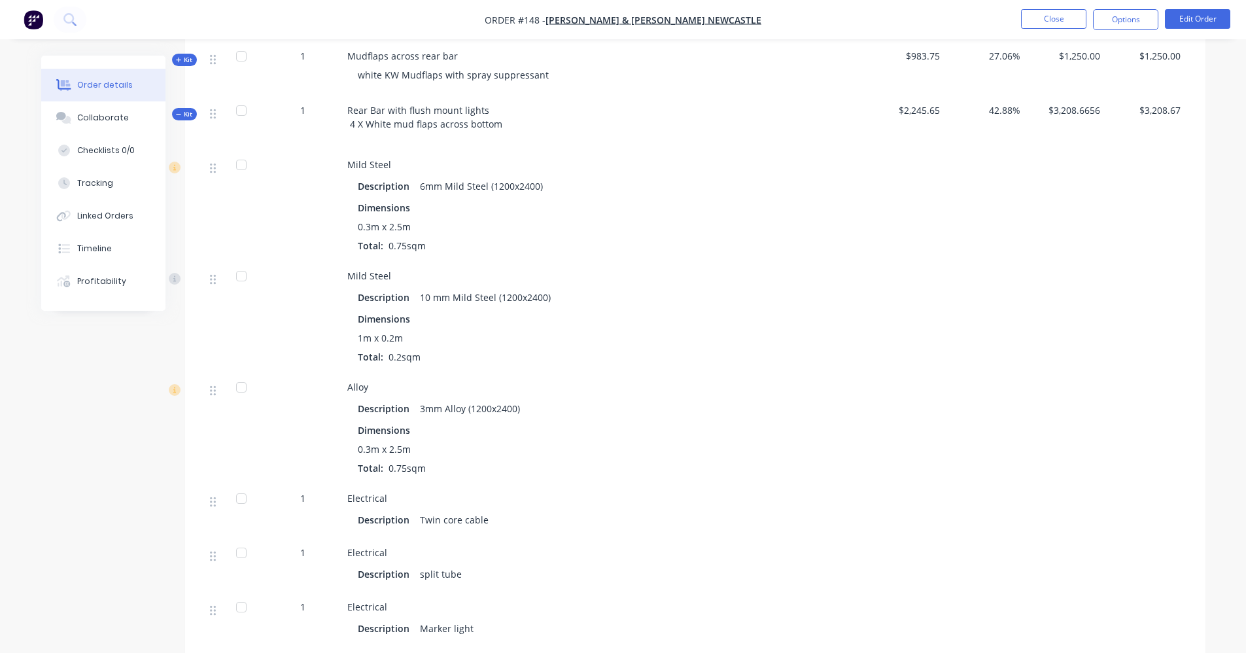
scroll to position [2158, 0]
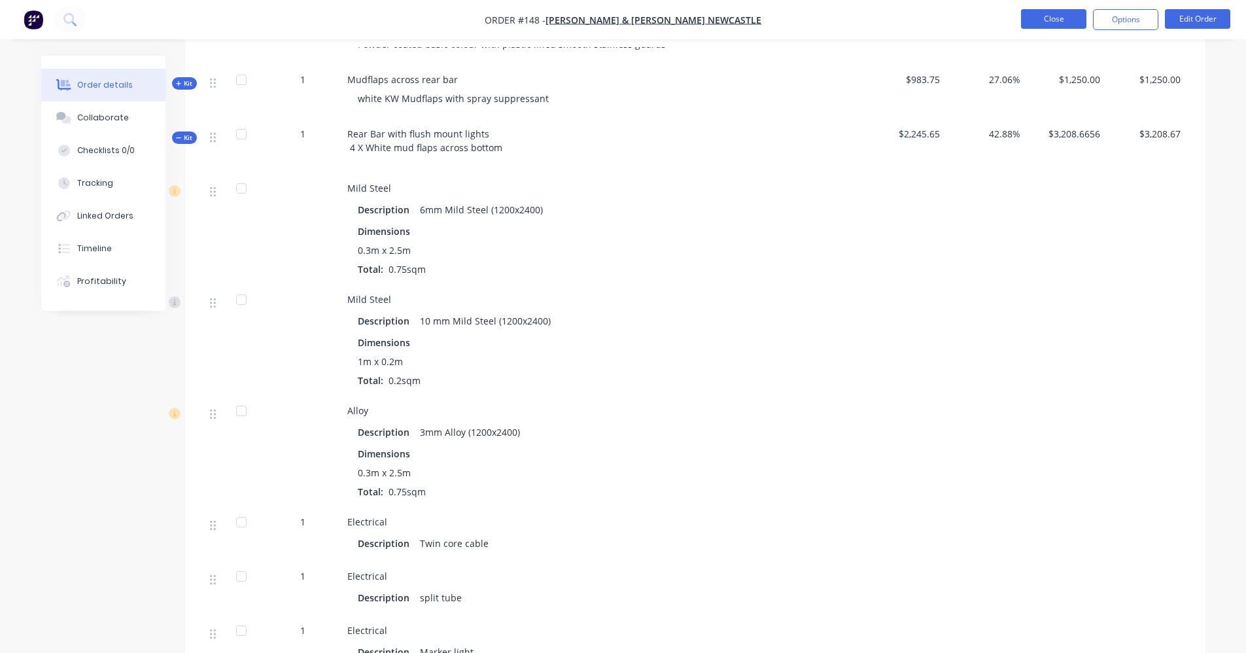
click at [1051, 20] on button "Close" at bounding box center [1053, 19] width 65 height 20
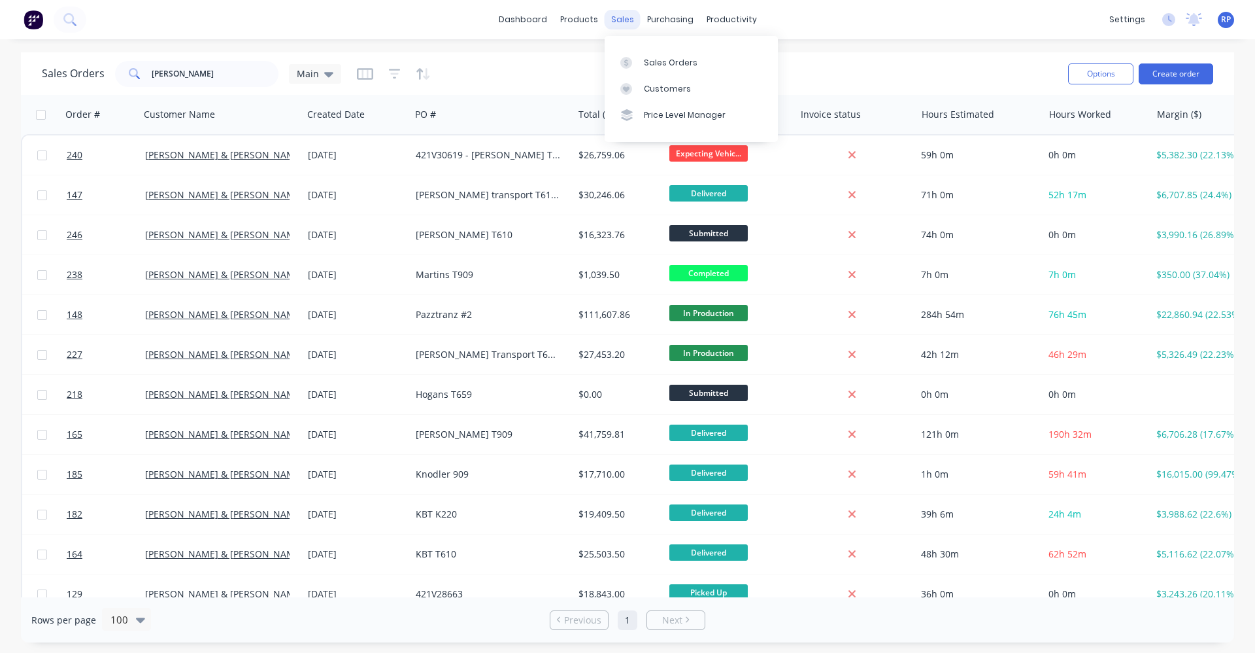
click at [616, 22] on div "sales" at bounding box center [623, 20] width 36 height 20
click at [673, 69] on link "Sales Orders" at bounding box center [691, 62] width 173 height 26
click at [207, 80] on input "[PERSON_NAME]" at bounding box center [216, 74] width 128 height 26
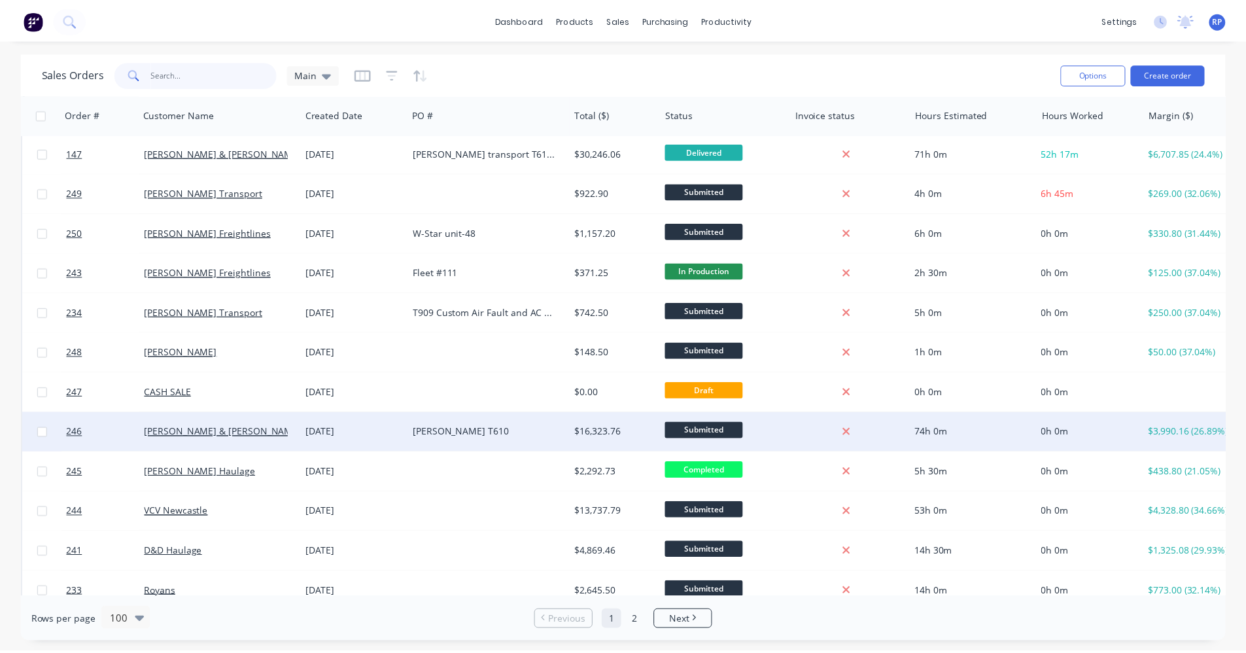
scroll to position [65, 0]
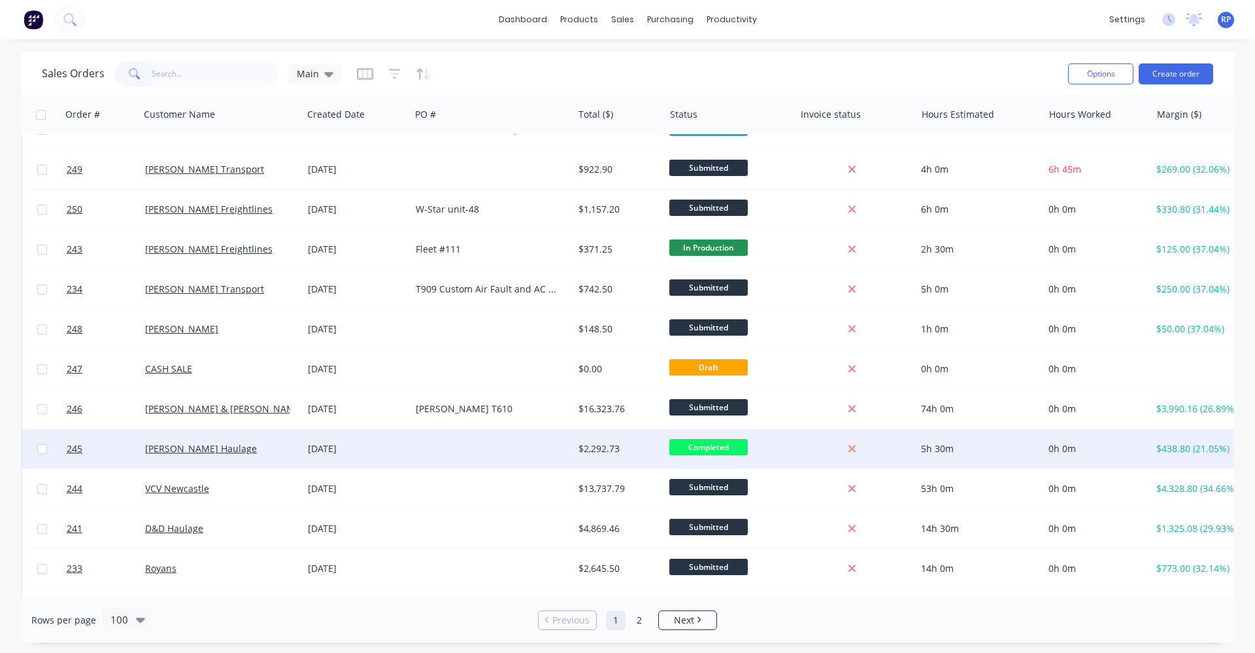
click at [379, 454] on div "[DATE]" at bounding box center [356, 448] width 97 height 13
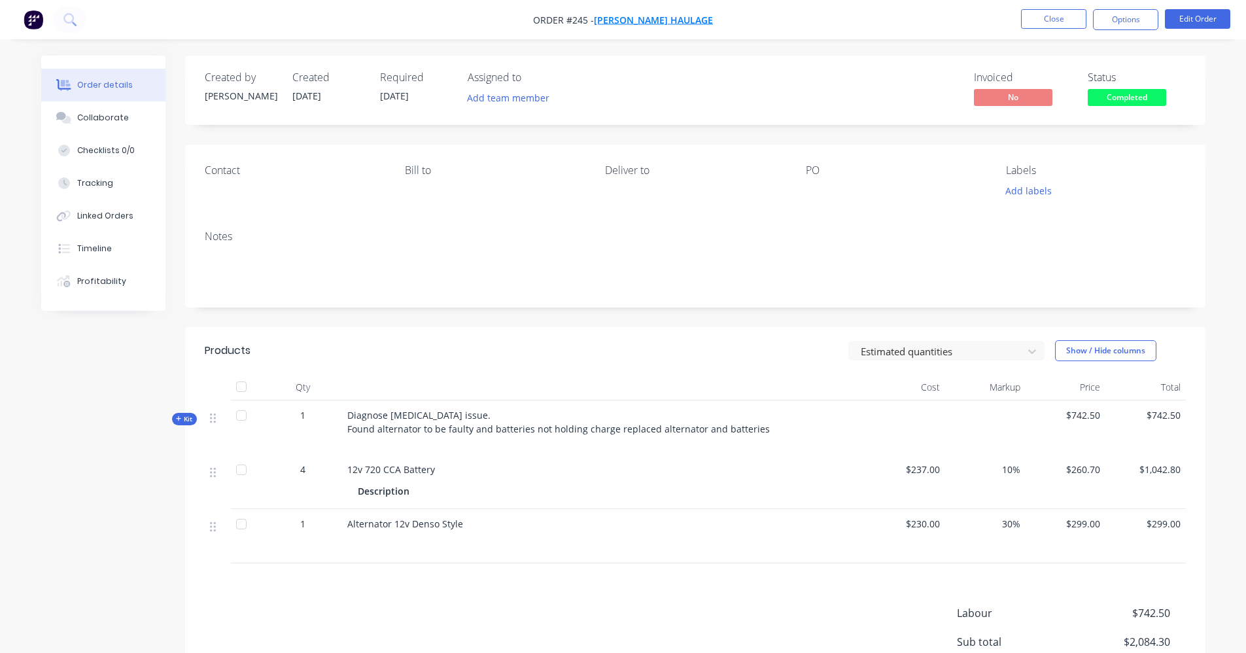
click at [647, 23] on span "[PERSON_NAME] Haulage" at bounding box center [653, 20] width 119 height 12
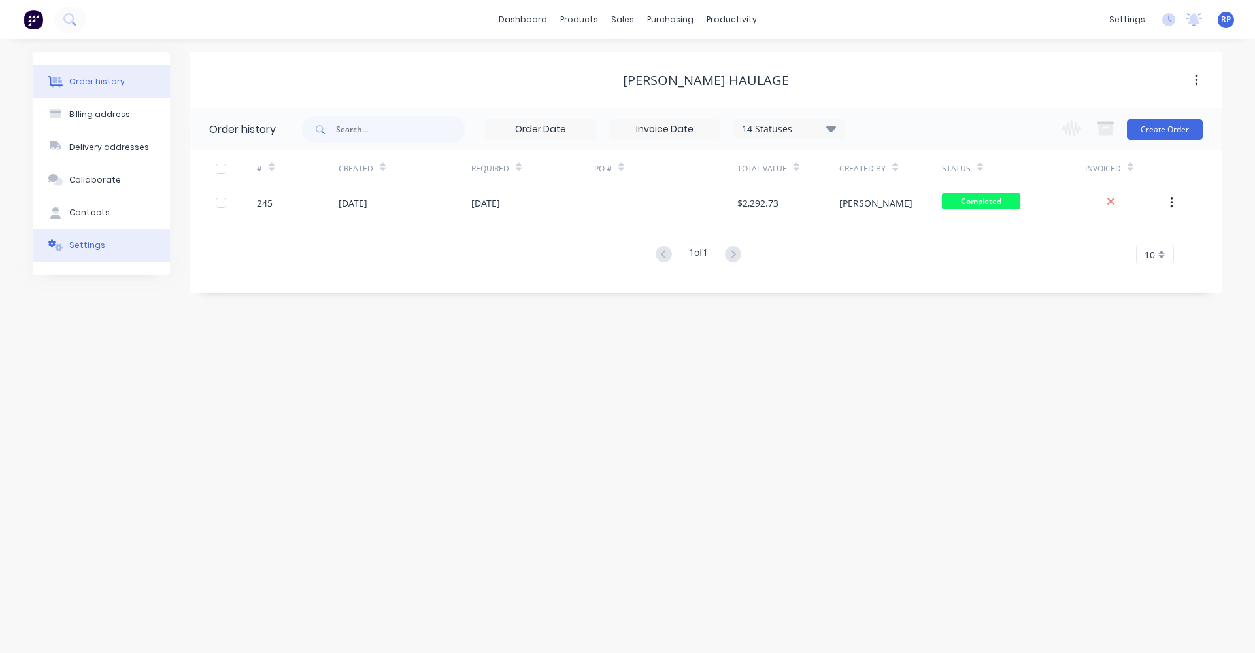
click at [95, 248] on div "Settings" at bounding box center [87, 245] width 36 height 12
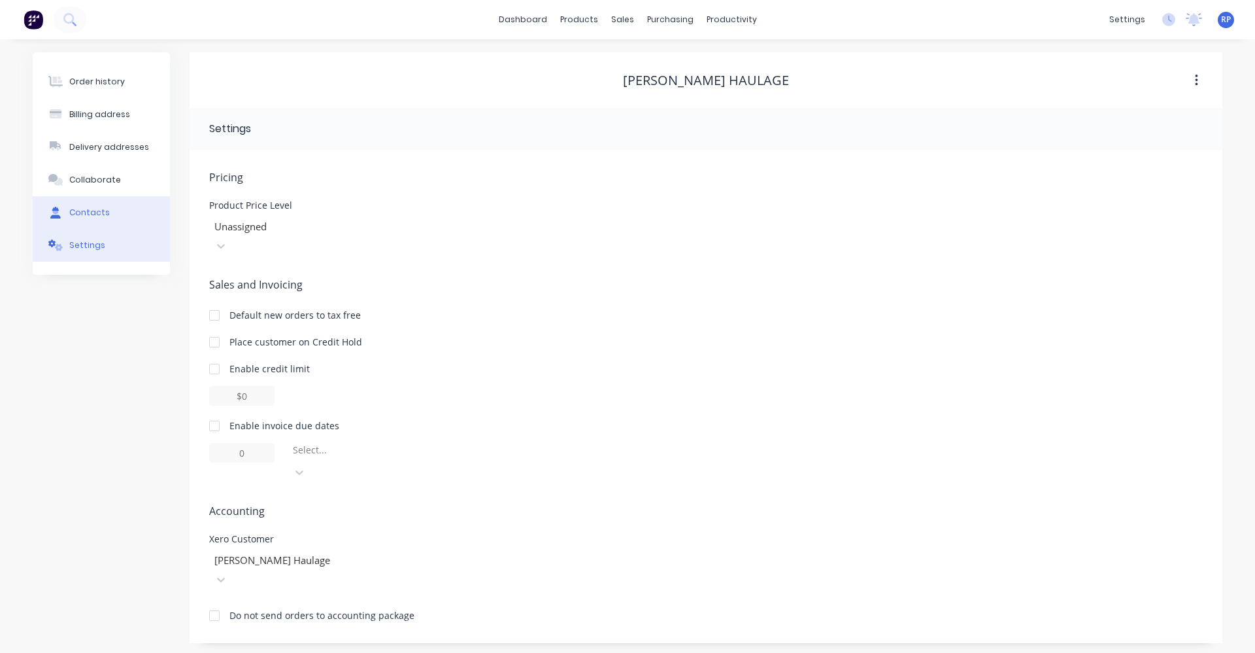
click at [90, 213] on div "Contacts" at bounding box center [89, 213] width 41 height 12
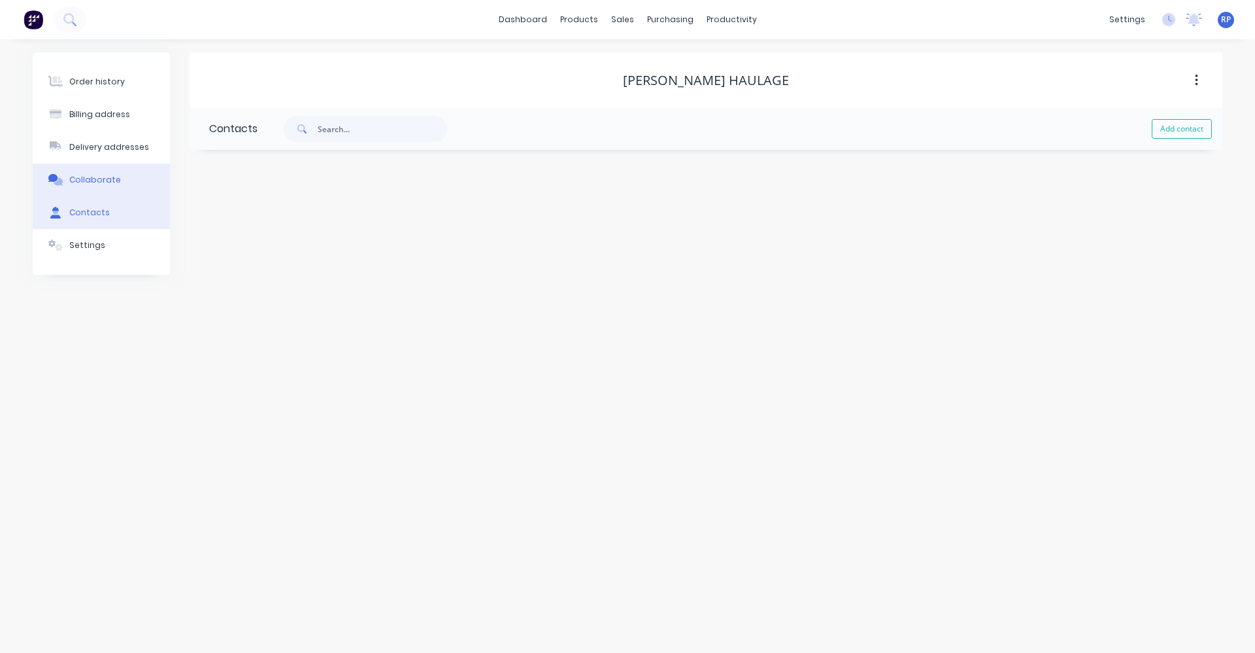
click at [94, 175] on div "Collaborate" at bounding box center [95, 180] width 52 height 12
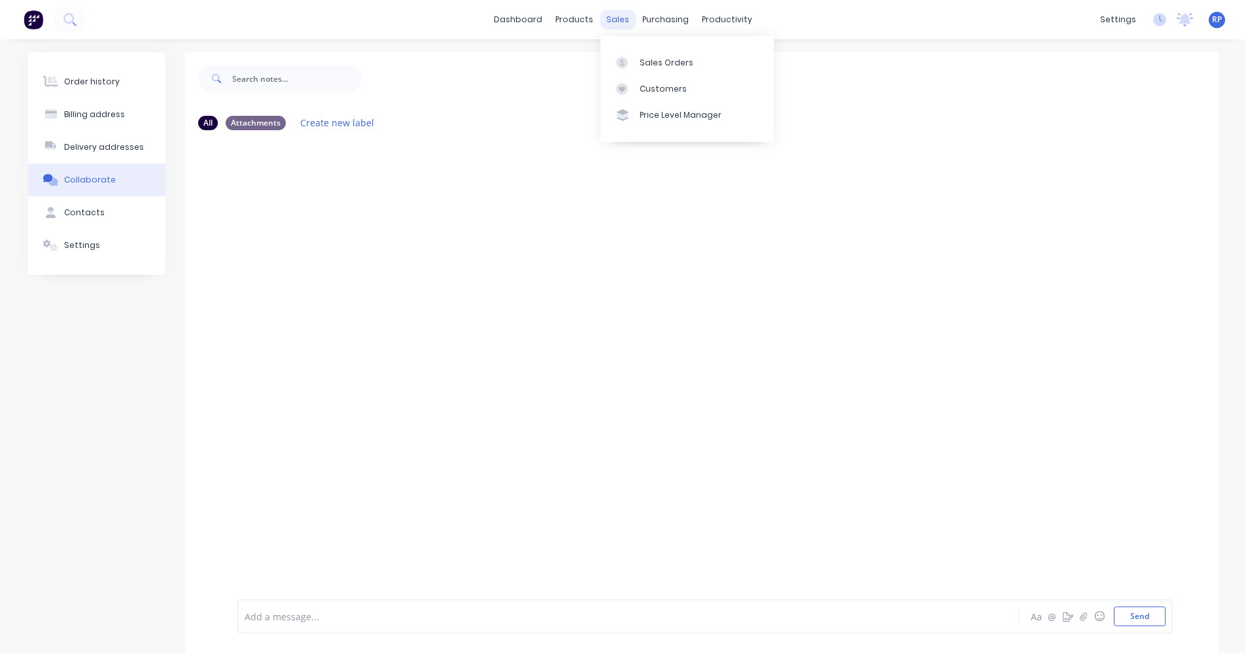
click at [611, 25] on div "sales" at bounding box center [618, 20] width 36 height 20
click at [643, 69] on link "Sales Orders" at bounding box center [686, 62] width 173 height 26
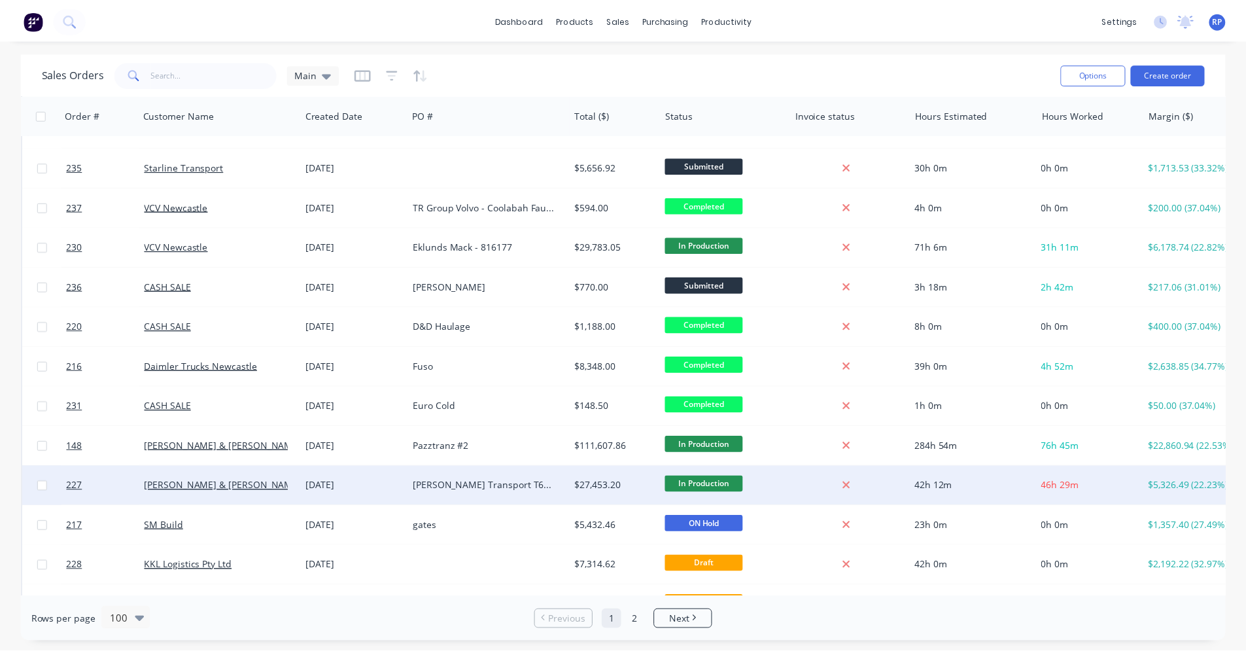
scroll to position [588, 0]
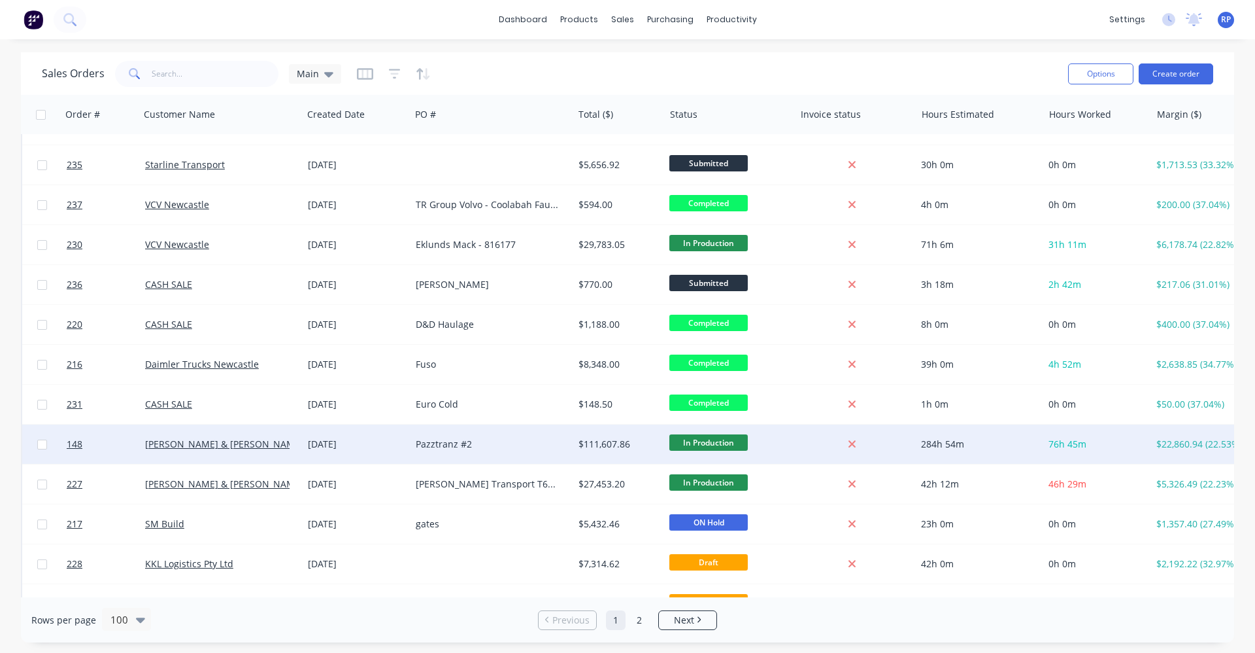
click at [446, 449] on div "Pazztranz #2" at bounding box center [488, 443] width 145 height 13
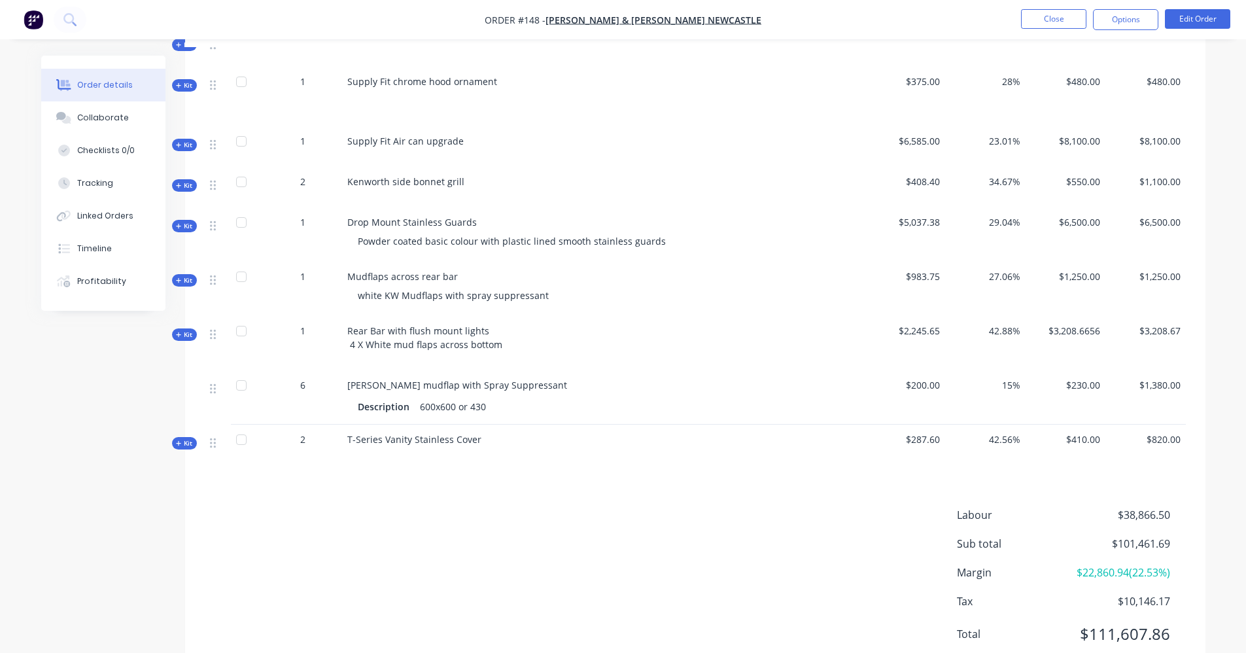
scroll to position [1962, 0]
click at [179, 331] on icon "button" at bounding box center [179, 334] width 6 height 7
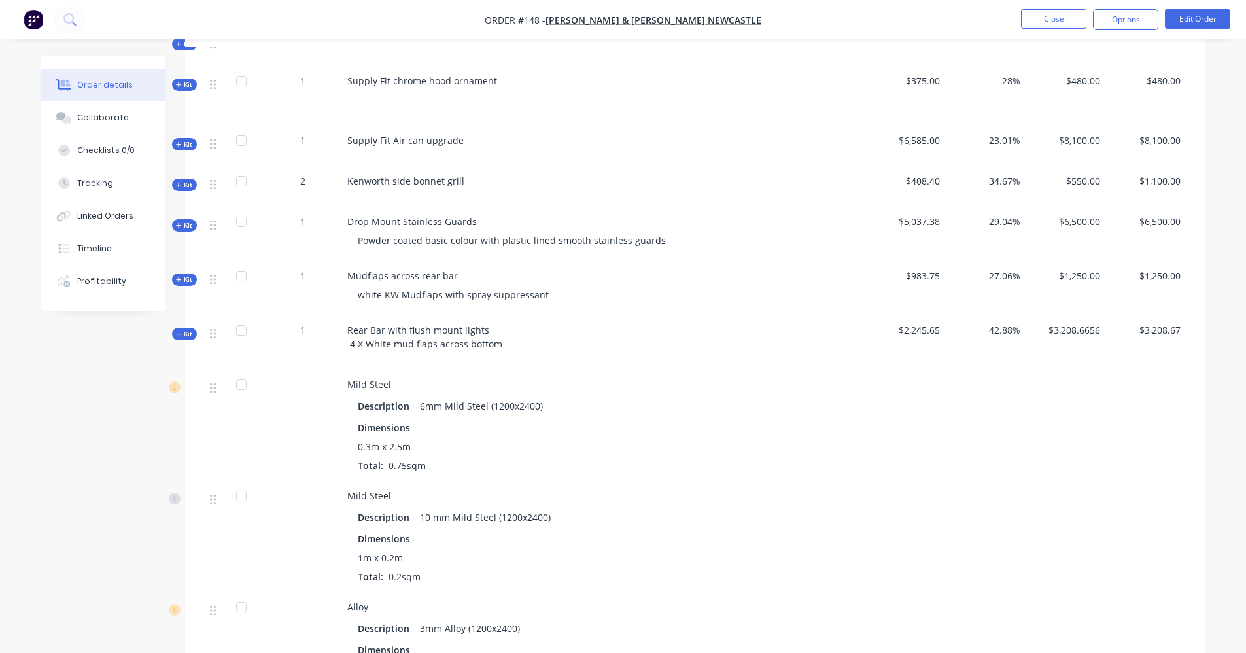
click at [464, 328] on span "Rear Bar with flush mount lights 4 X White mud flaps across bottom" at bounding box center [424, 337] width 155 height 26
click at [1226, 13] on button "Edit Order" at bounding box center [1197, 19] width 65 height 20
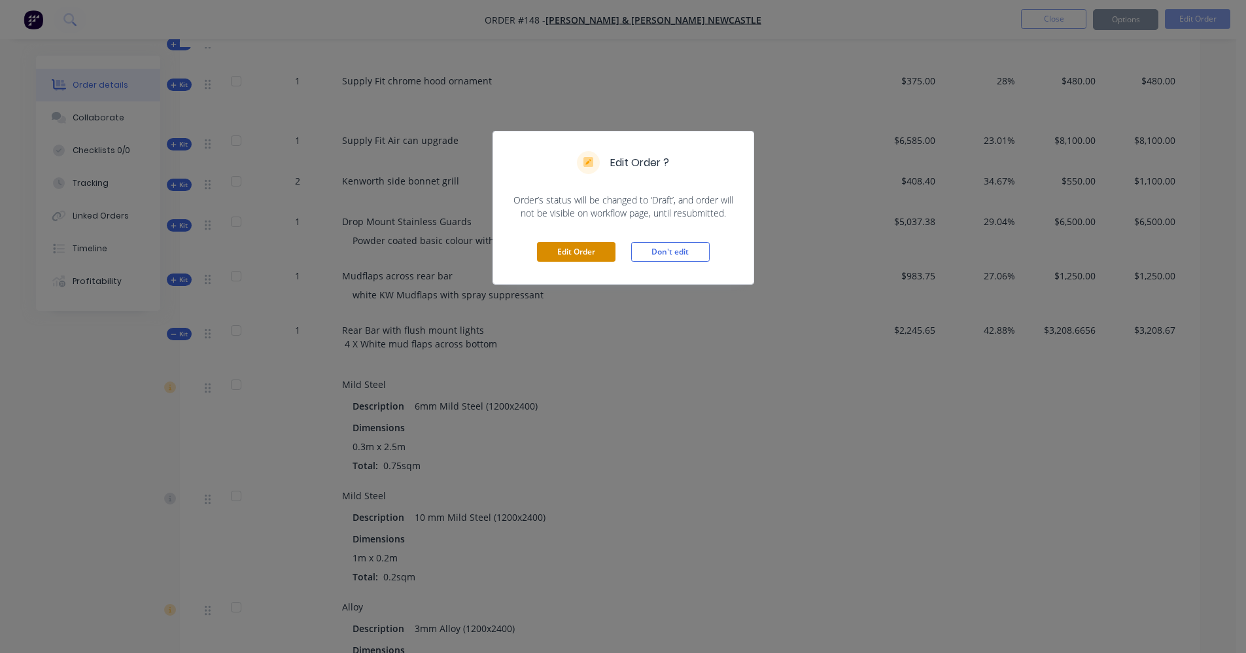
click at [588, 248] on button "Edit Order" at bounding box center [576, 252] width 78 height 20
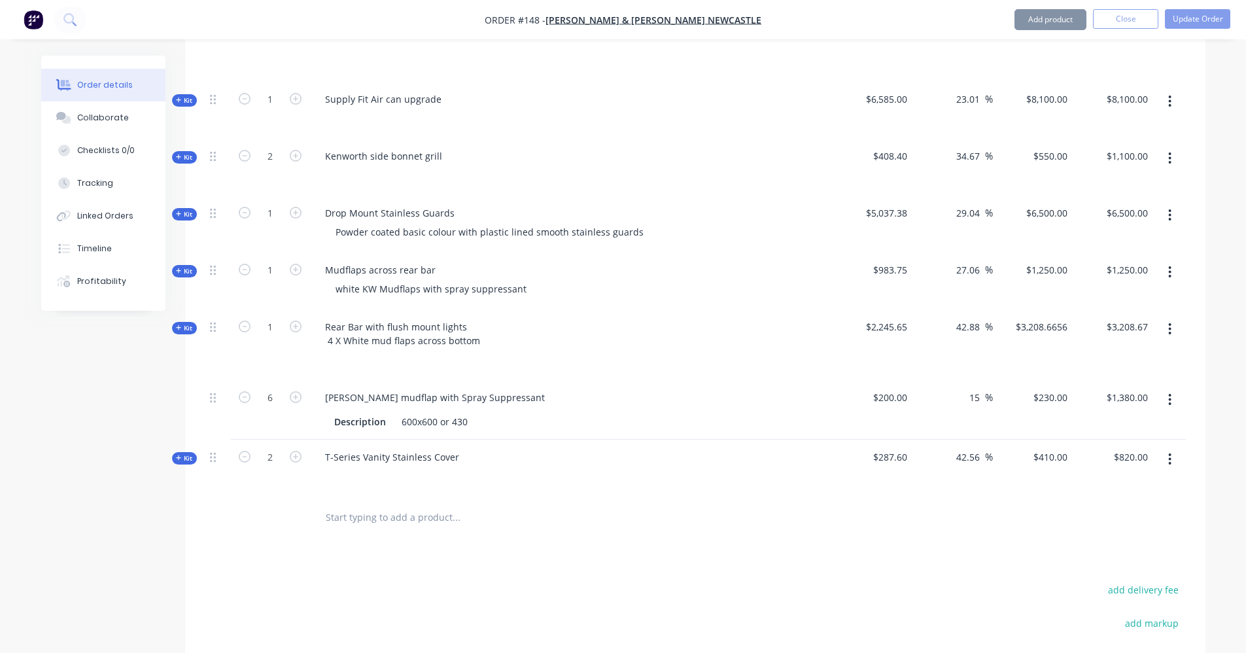
scroll to position [2243, 0]
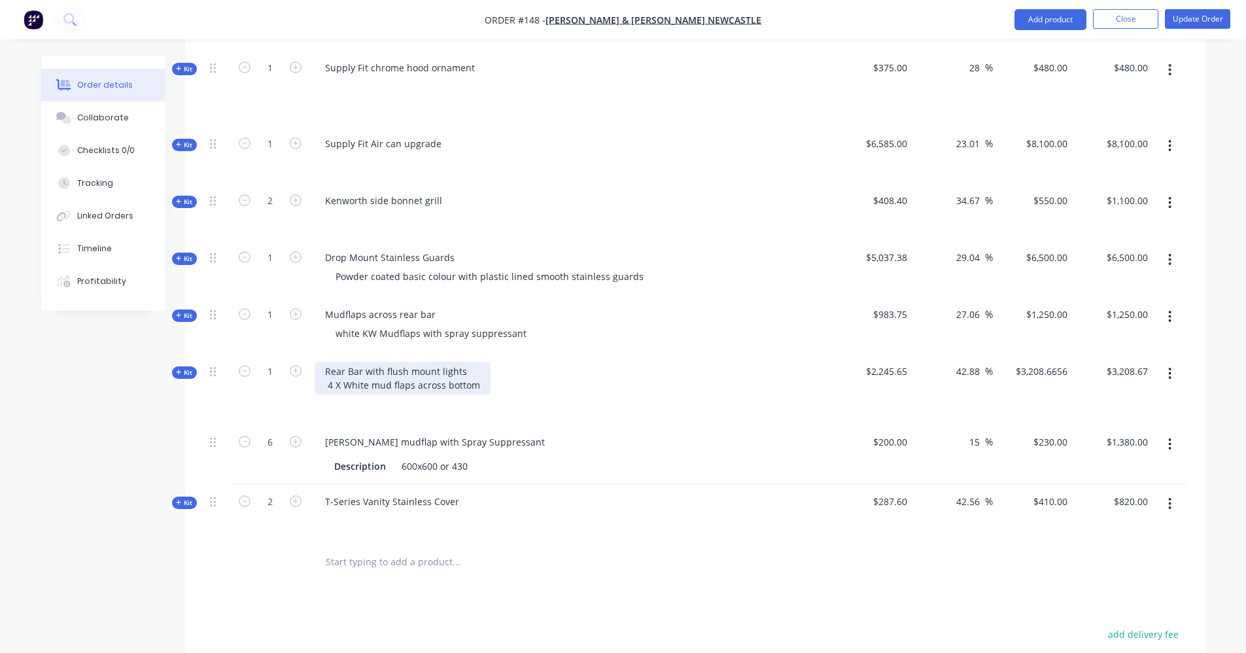
click at [369, 362] on div "Rear Bar with flush mount lights 4 X White mud flaps across bottom" at bounding box center [403, 378] width 176 height 33
click at [467, 362] on div "Rear Bar with flush mount lights 4 X White mud flaps across bottom" at bounding box center [403, 378] width 176 height 33
click at [326, 362] on div "Rear Bar with flush mount lights 4 X White mud flaps across bottom" at bounding box center [403, 378] width 176 height 33
click at [443, 362] on div "Powder coated red Rear Bar with flush mount lights 4 X White mud flaps across b…" at bounding box center [439, 378] width 248 height 33
drag, startPoint x: 464, startPoint y: 354, endPoint x: 453, endPoint y: 354, distance: 10.5
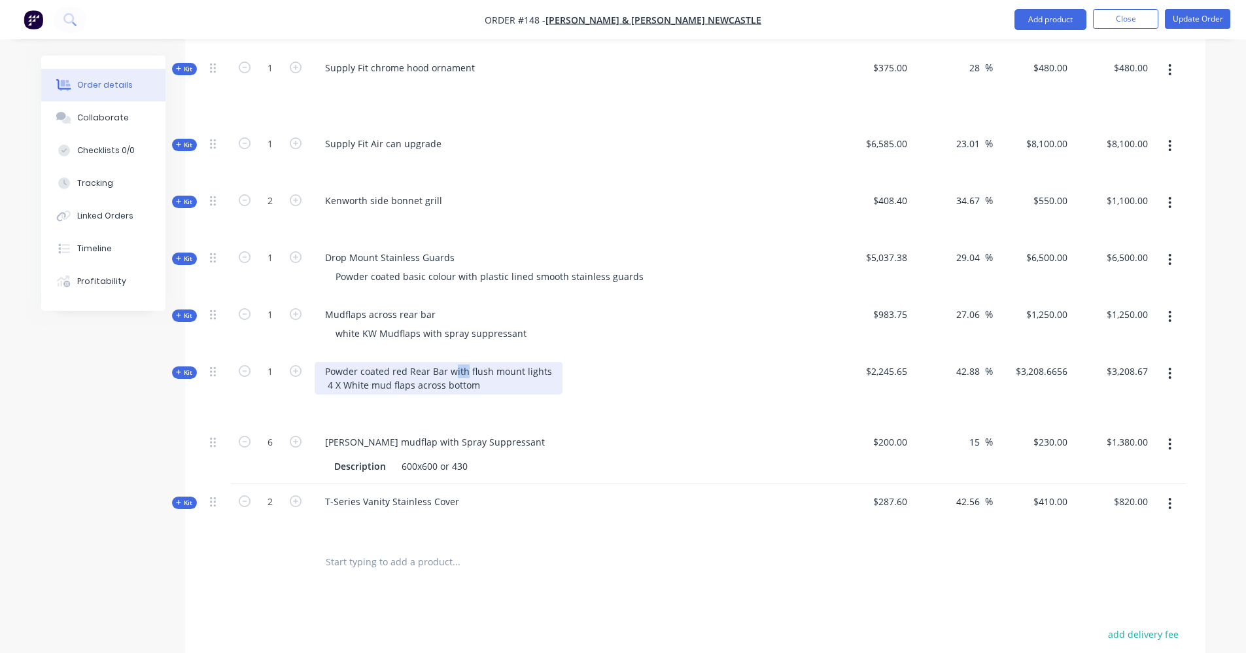
click at [453, 362] on div "Powder coated red Rear Bar with flush mount lights 4 X White mud flaps across b…" at bounding box center [439, 378] width 248 height 33
drag, startPoint x: 544, startPoint y: 354, endPoint x: 445, endPoint y: 357, distance: 98.8
click at [445, 362] on div "Powder coated red Rear Bar with flush mount lights 4 X White mud flaps across b…" at bounding box center [439, 378] width 248 height 33
click at [476, 362] on div "Powder coated red Rear Bar with flush mount lights 4 X White mud flaps across b…" at bounding box center [439, 378] width 248 height 33
drag, startPoint x: 545, startPoint y: 354, endPoint x: 468, endPoint y: 349, distance: 76.7
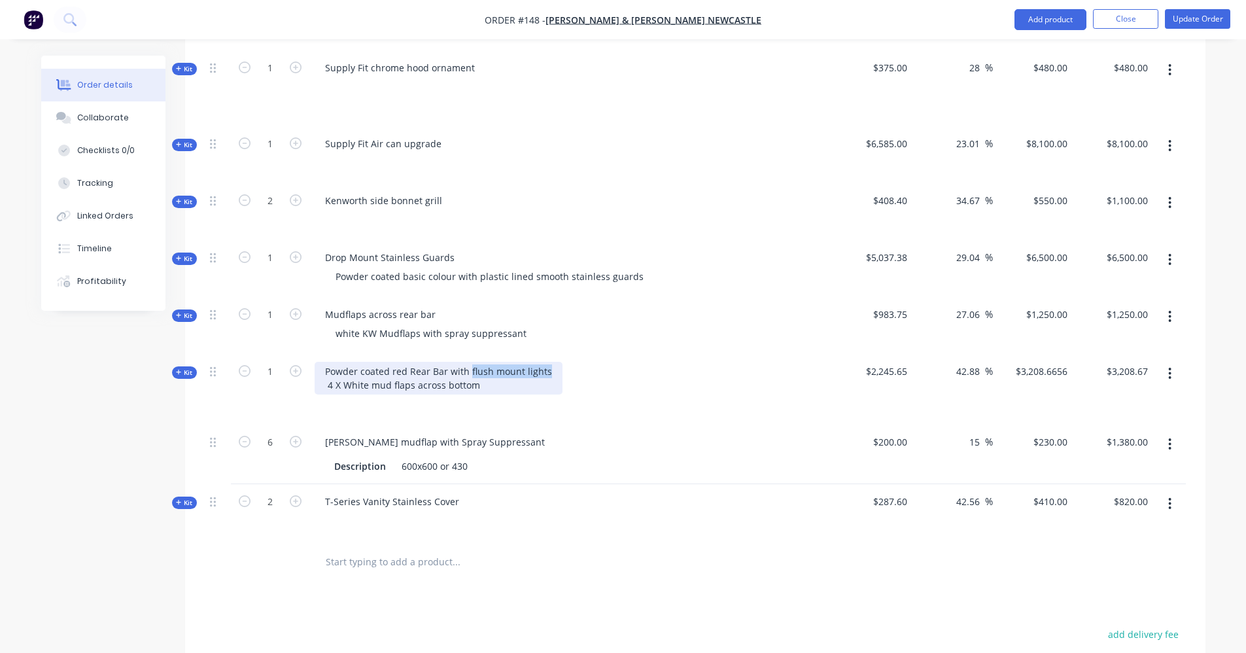
click at [468, 362] on div "Powder coated red Rear Bar with flush mount lights 4 X White mud flaps across b…" at bounding box center [439, 378] width 248 height 33
click at [673, 541] on div at bounding box center [544, 562] width 471 height 43
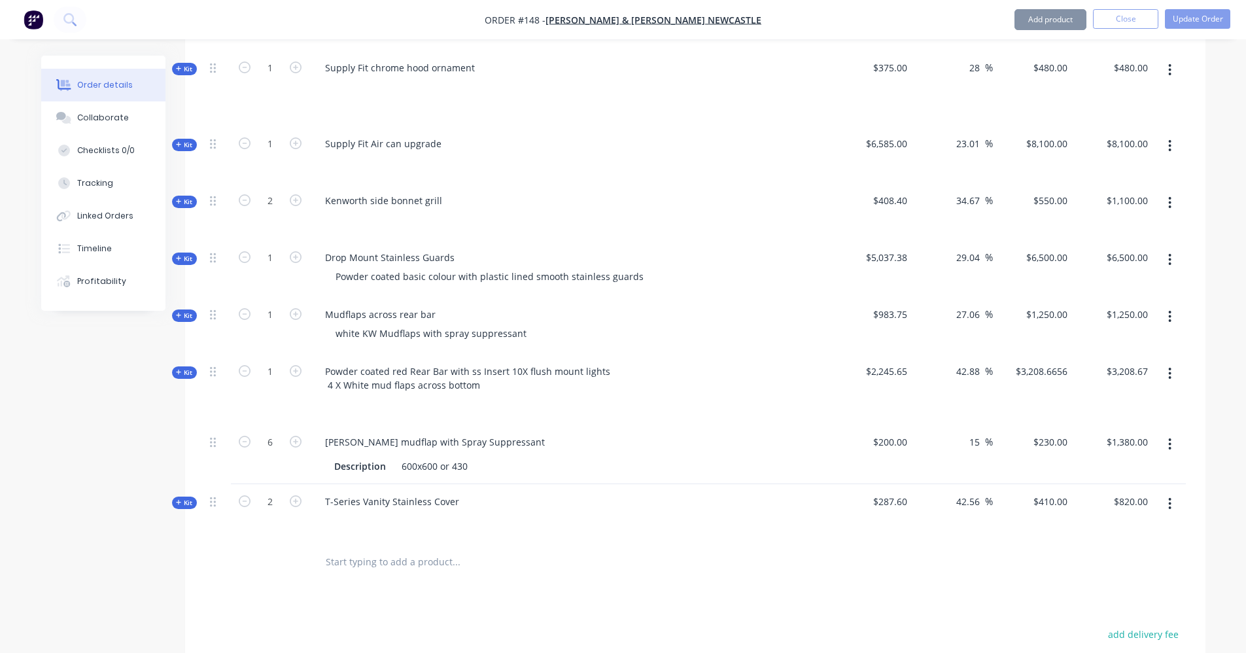
drag, startPoint x: 1189, startPoint y: 71, endPoint x: 1193, endPoint y: 58, distance: 13.2
click at [1195, 22] on button "Update Order" at bounding box center [1197, 19] width 65 height 20
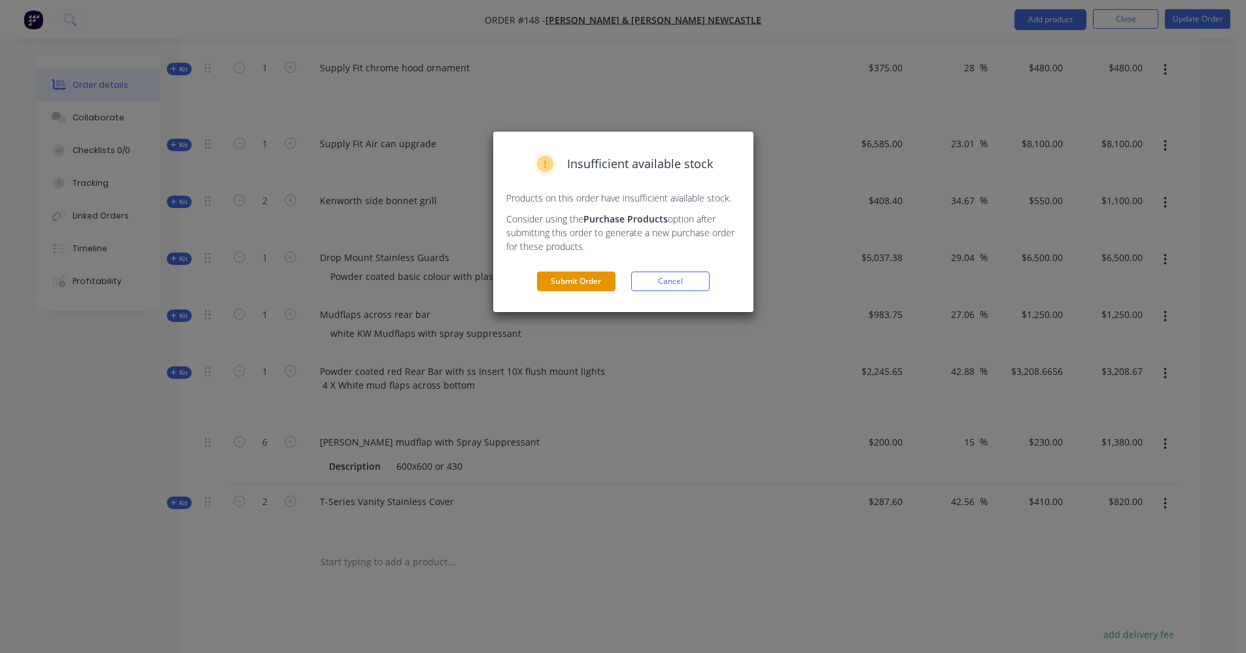
click at [553, 275] on button "Submit Order" at bounding box center [576, 281] width 78 height 20
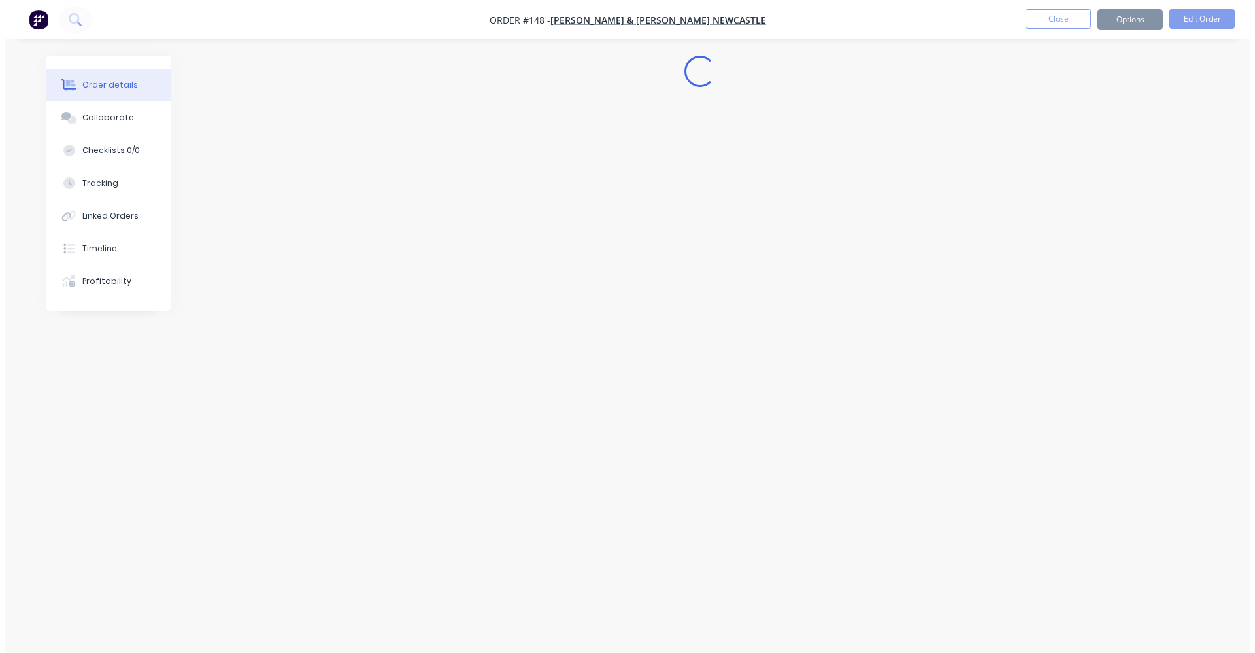
scroll to position [0, 0]
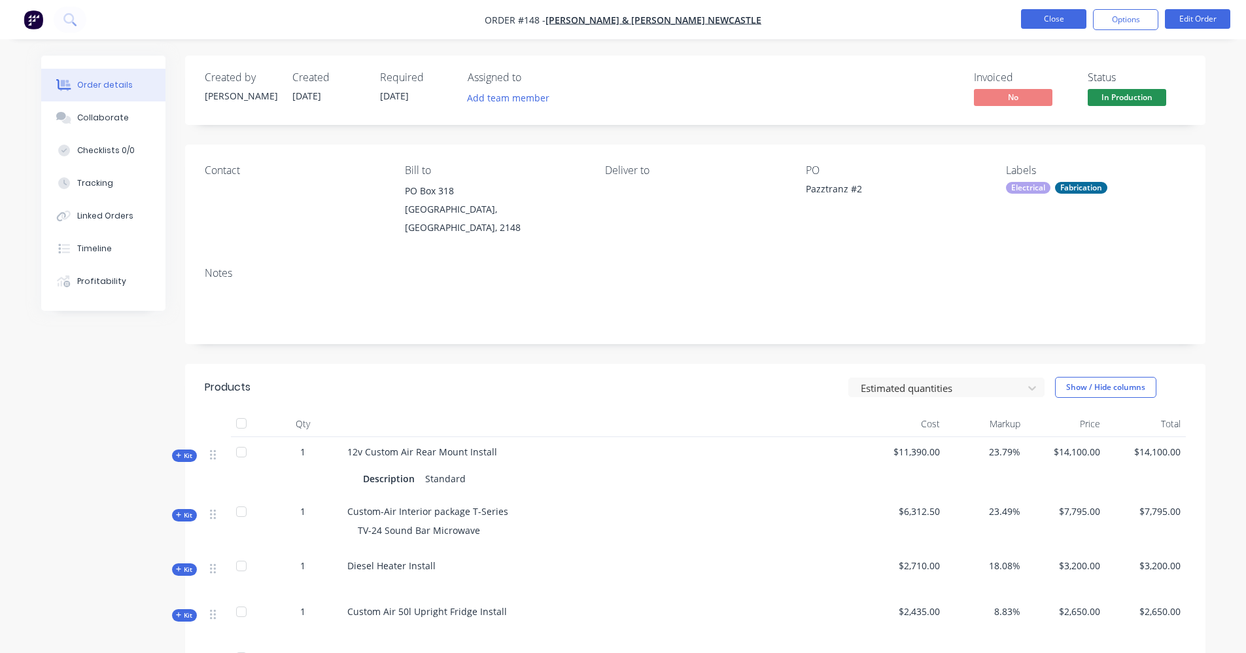
click at [1046, 14] on button "Close" at bounding box center [1053, 19] width 65 height 20
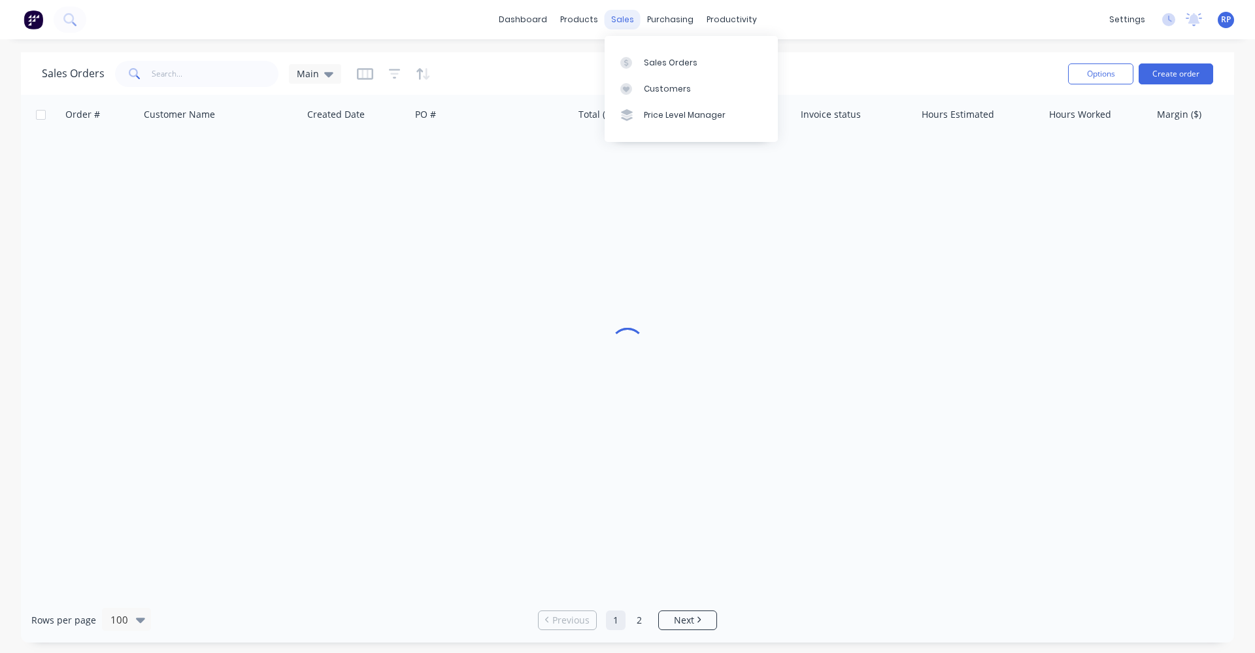
click at [631, 22] on div "sales" at bounding box center [623, 20] width 36 height 20
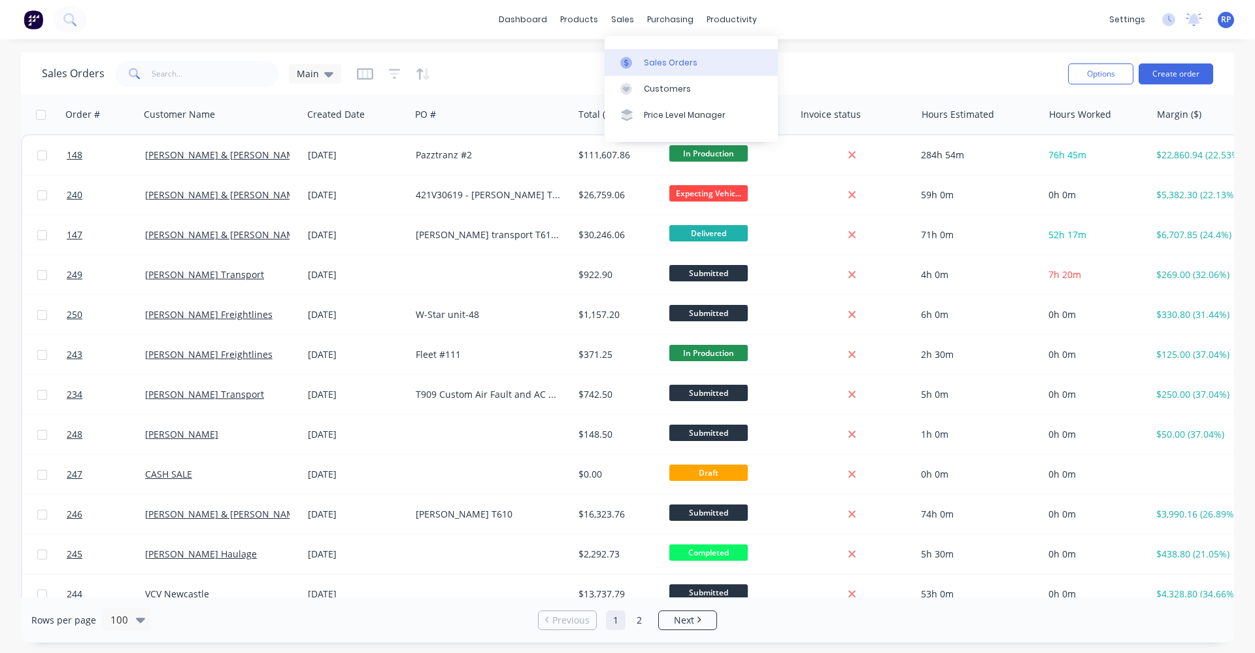
click at [654, 56] on link "Sales Orders" at bounding box center [691, 62] width 173 height 26
click at [527, 60] on div "Sales Orders Main" at bounding box center [550, 74] width 1016 height 32
click at [224, 67] on input "text" at bounding box center [216, 74] width 128 height 26
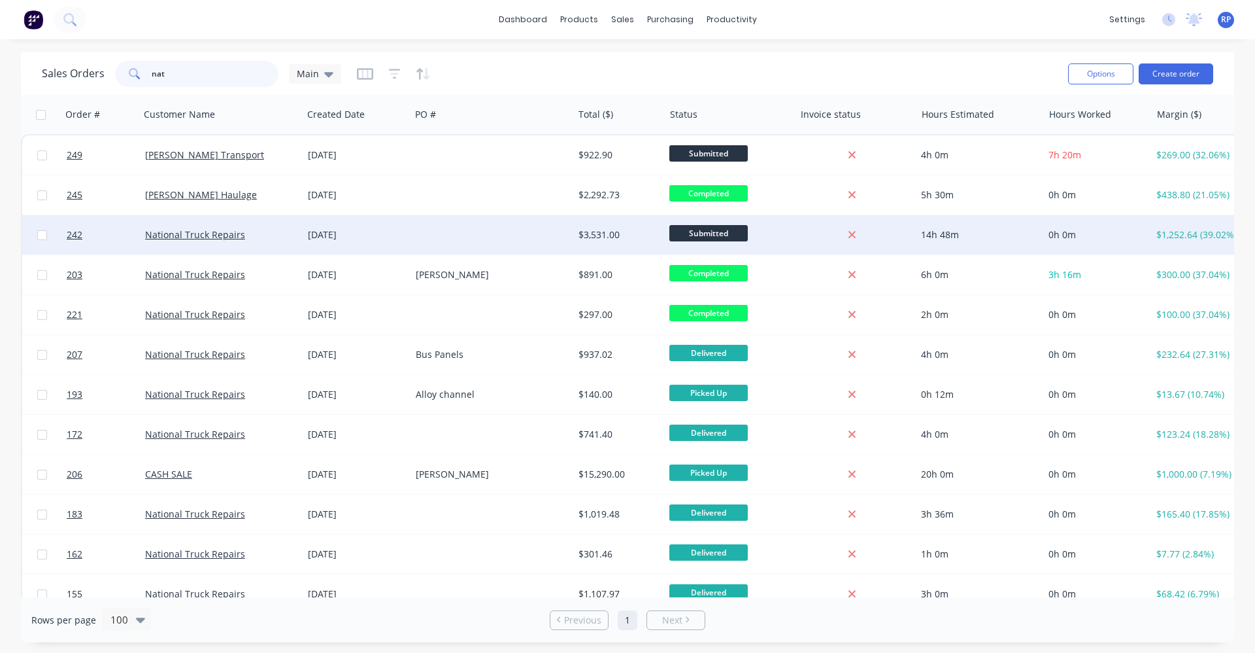
type input "nat"
click at [266, 223] on div "National Truck Repairs" at bounding box center [221, 234] width 163 height 39
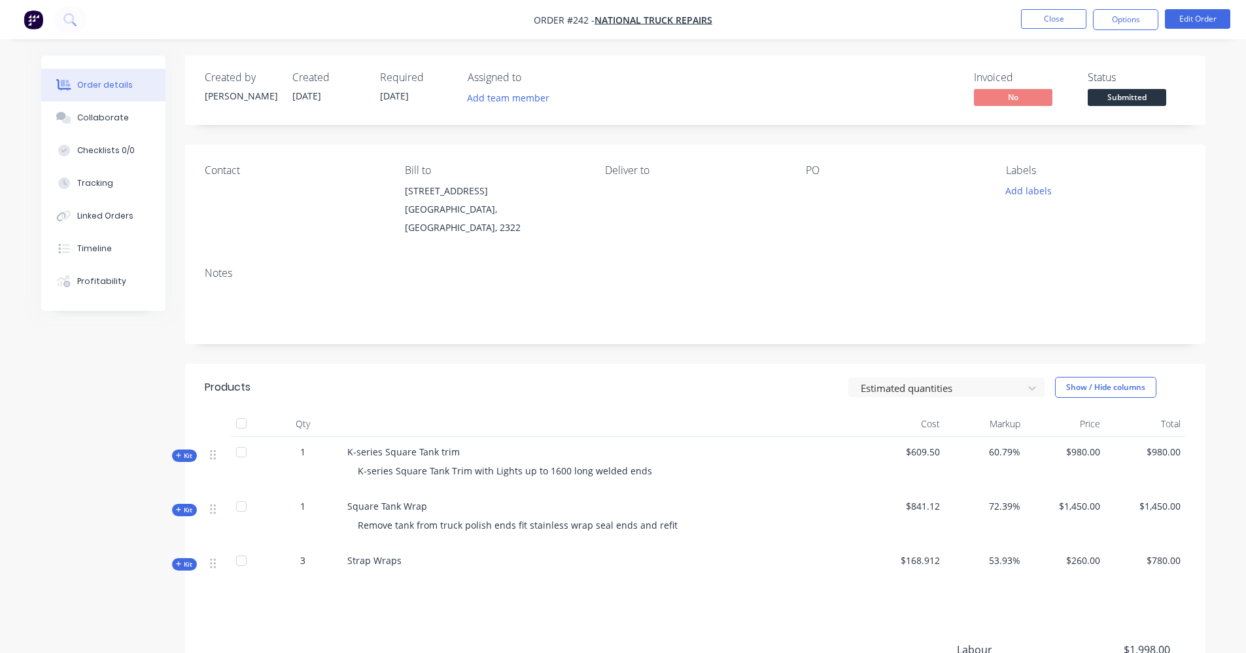
click at [823, 182] on div at bounding box center [887, 191] width 163 height 18
click at [1194, 25] on button "Edit Order" at bounding box center [1197, 19] width 65 height 20
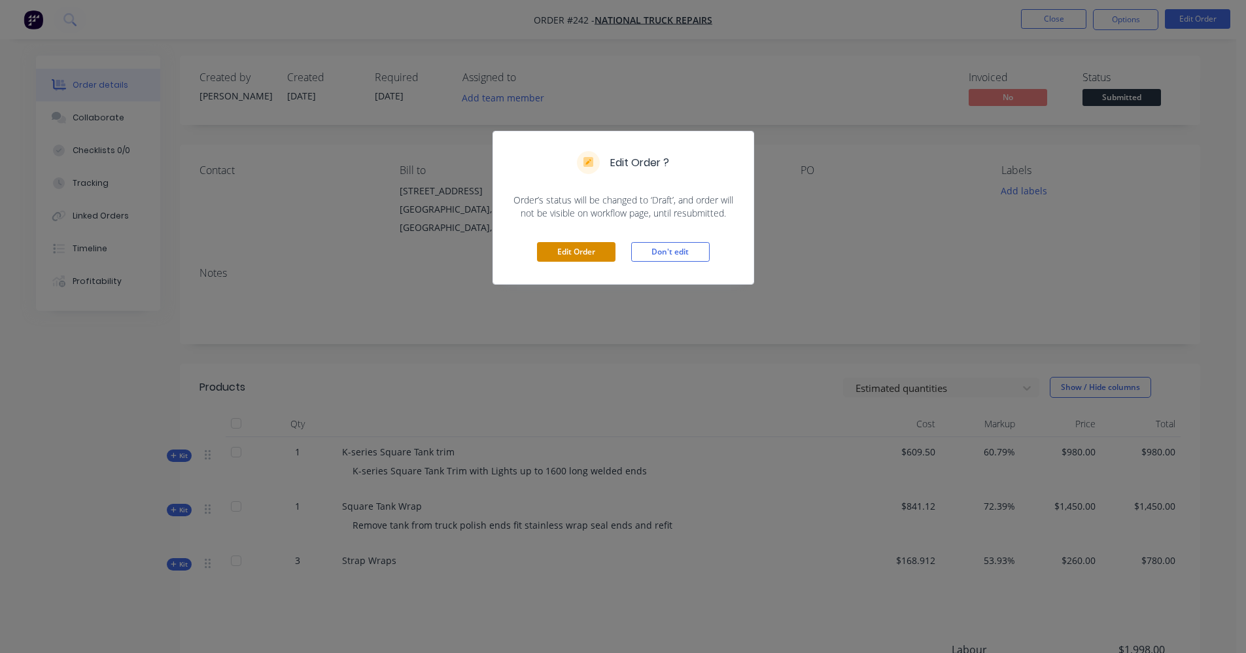
click at [601, 252] on button "Edit Order" at bounding box center [576, 252] width 78 height 20
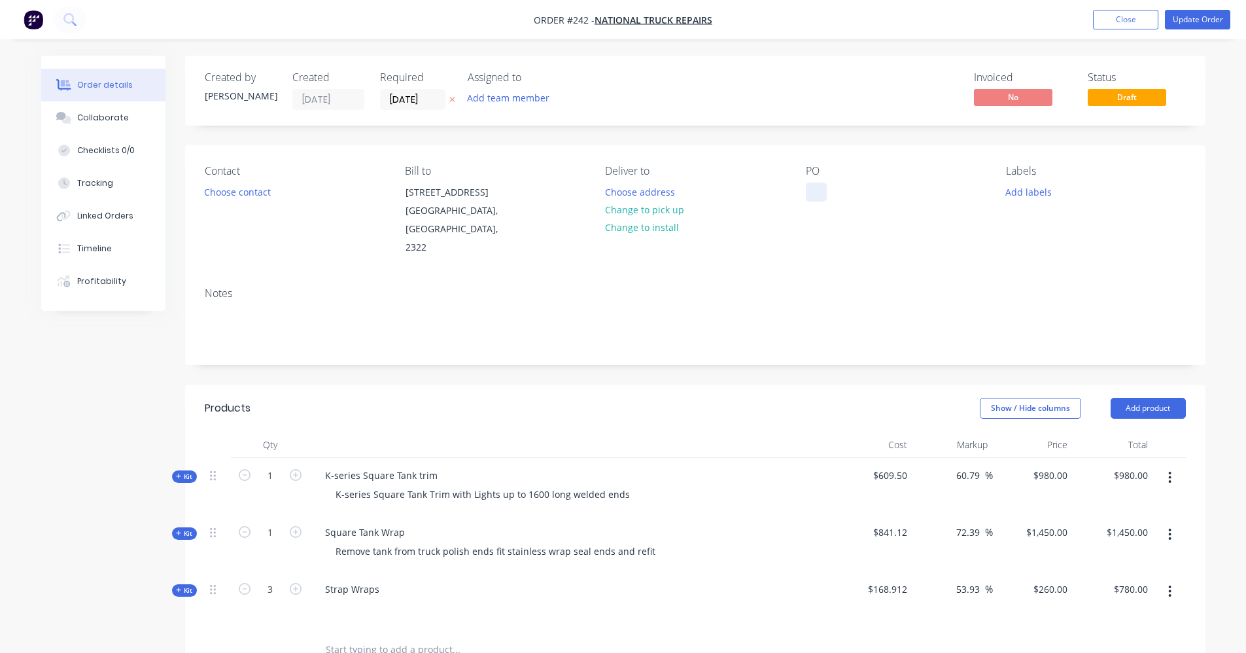
click at [815, 192] on div at bounding box center [816, 191] width 21 height 19
click at [1187, 24] on button "Update Order" at bounding box center [1197, 20] width 65 height 20
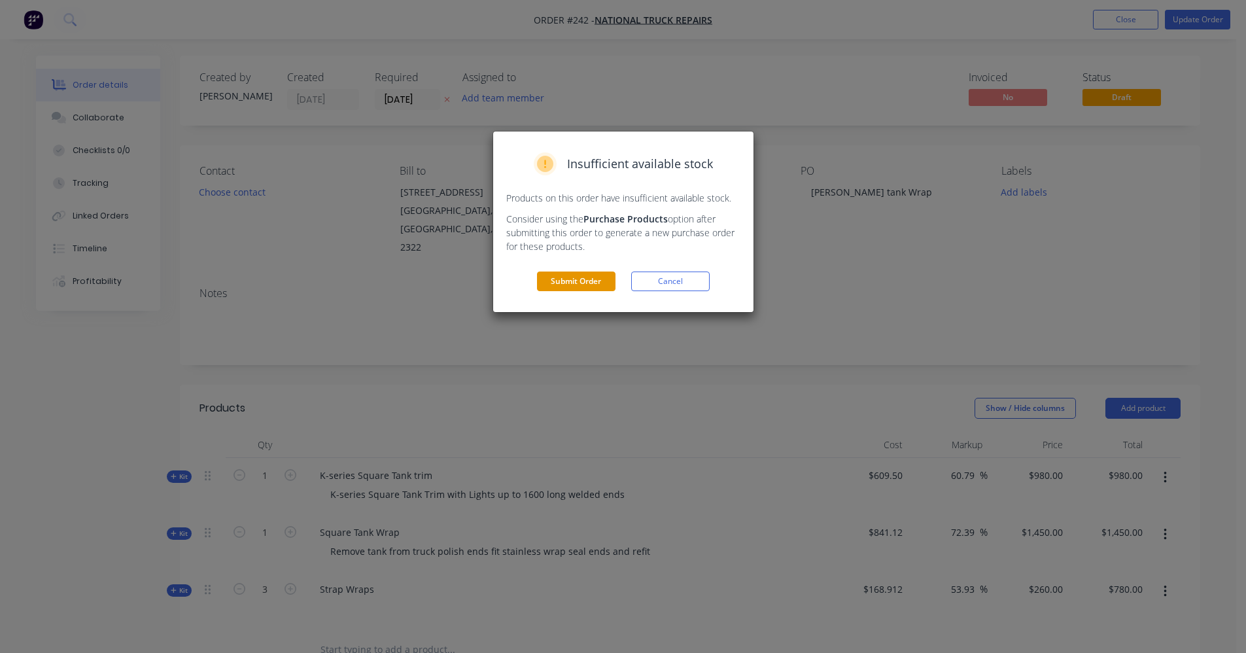
click at [568, 281] on button "Submit Order" at bounding box center [576, 281] width 78 height 20
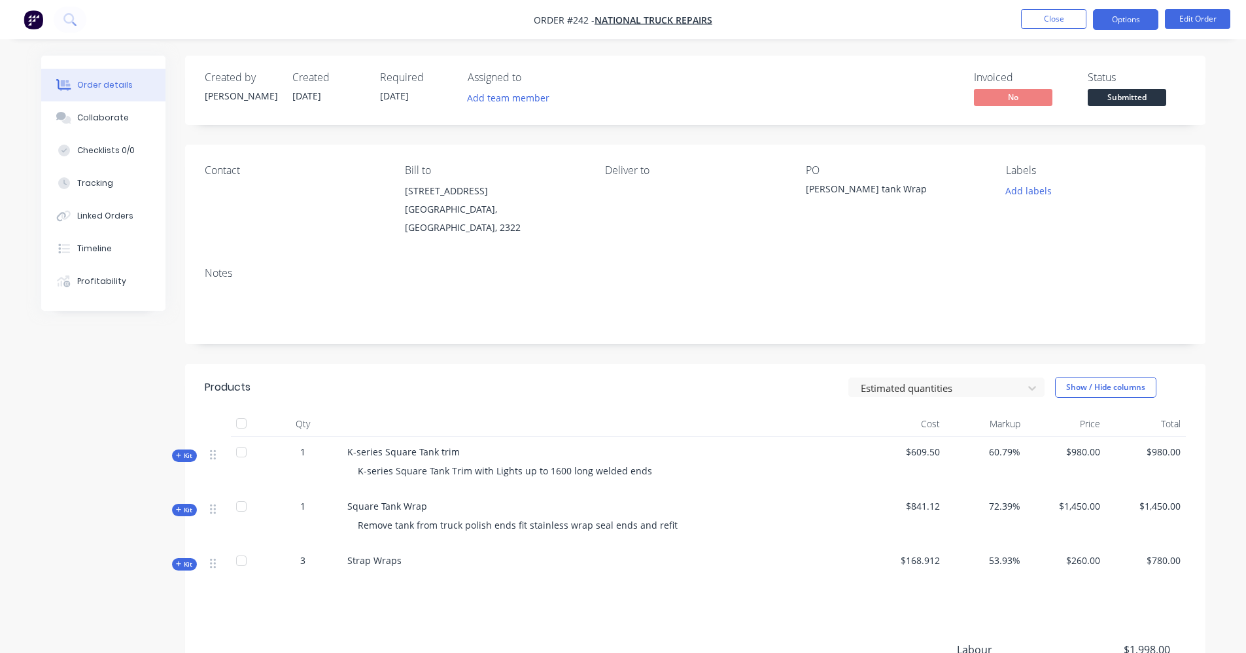
click at [1125, 22] on button "Options" at bounding box center [1125, 19] width 65 height 21
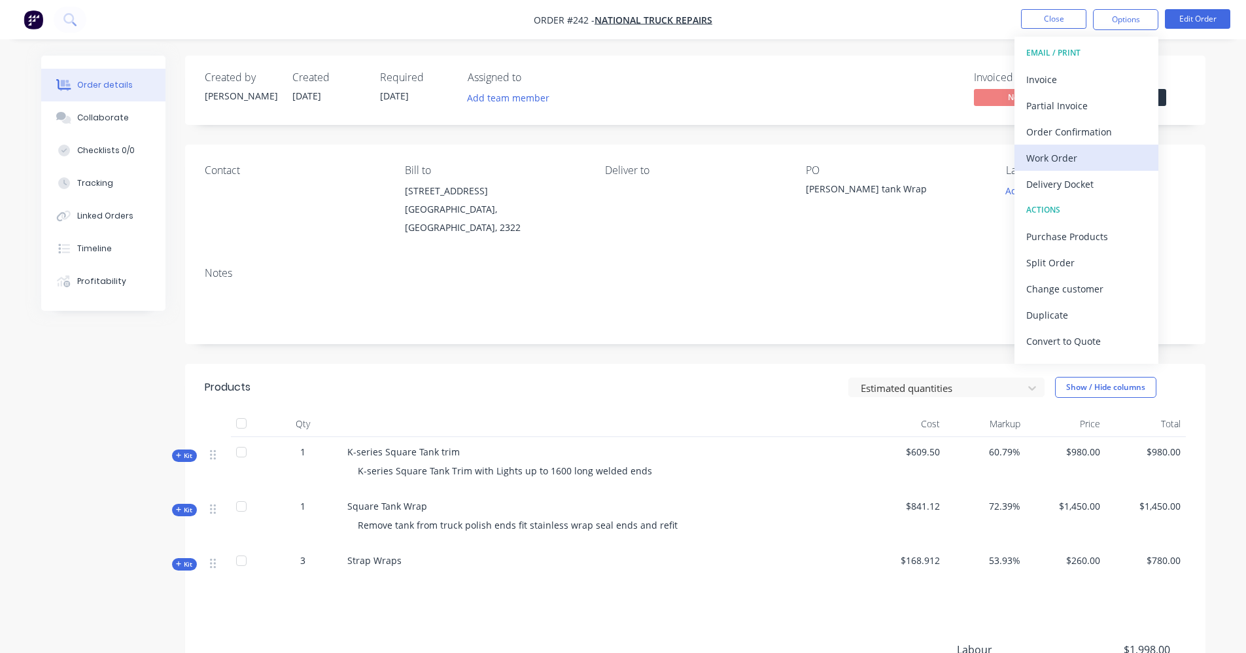
click at [1083, 159] on div "Work Order" at bounding box center [1086, 157] width 120 height 19
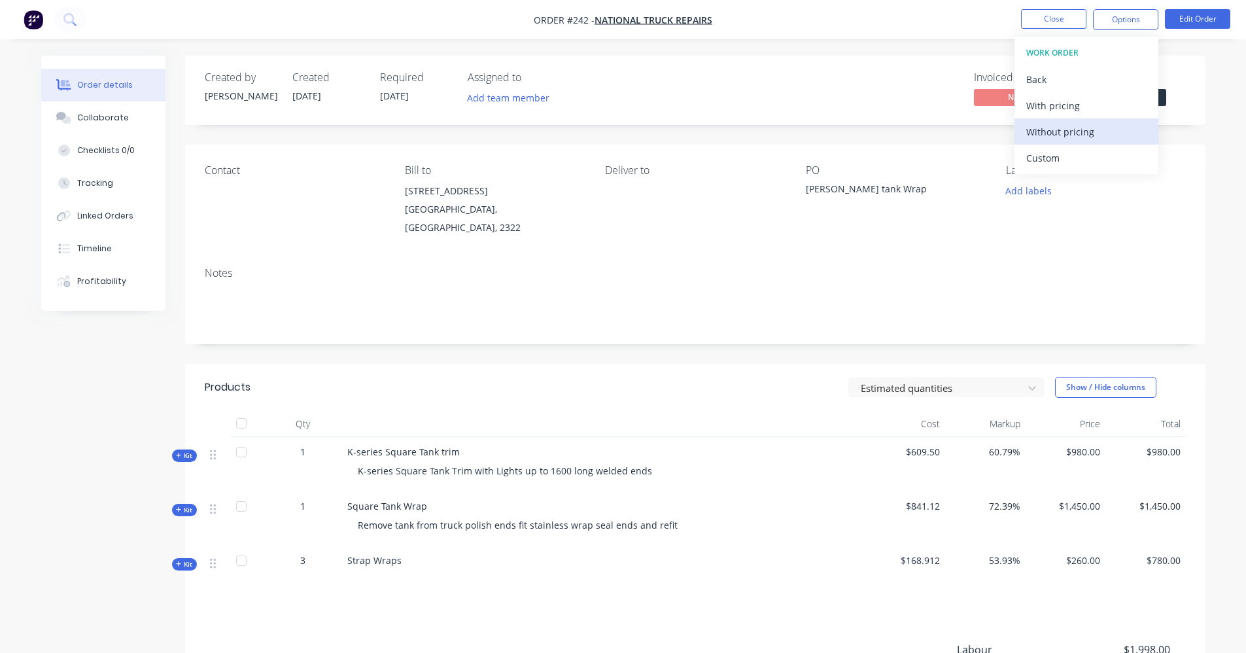
click at [1077, 130] on div "Without pricing" at bounding box center [1086, 131] width 120 height 19
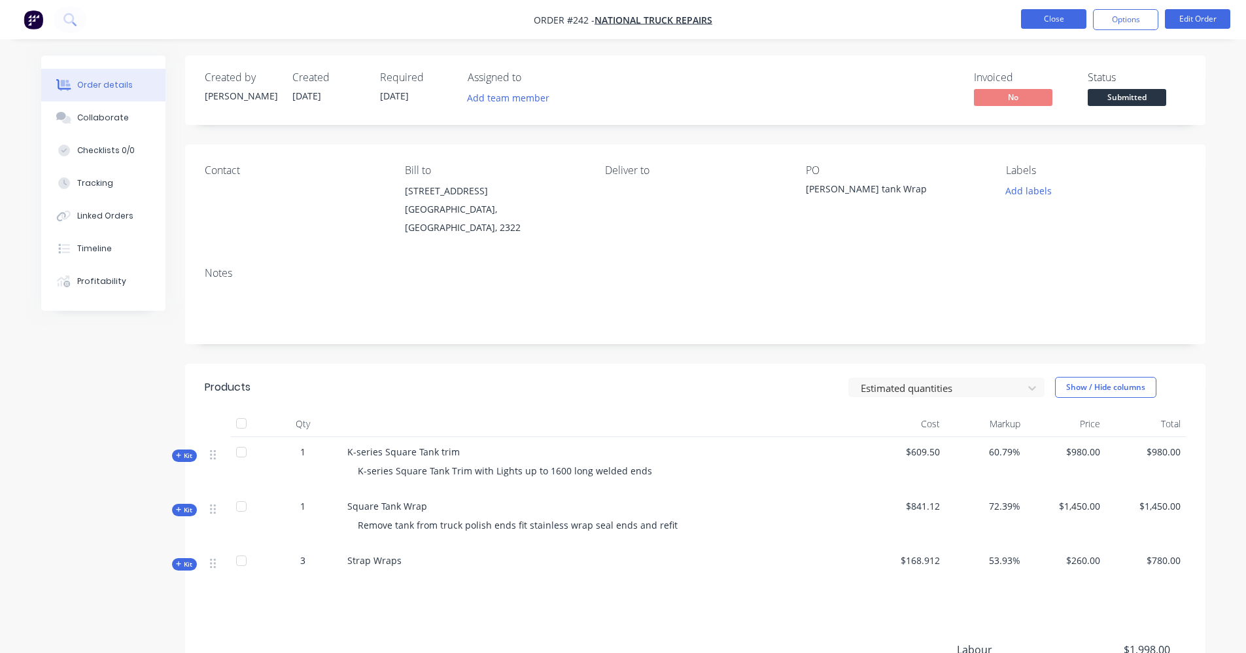
click at [1066, 24] on button "Close" at bounding box center [1053, 19] width 65 height 20
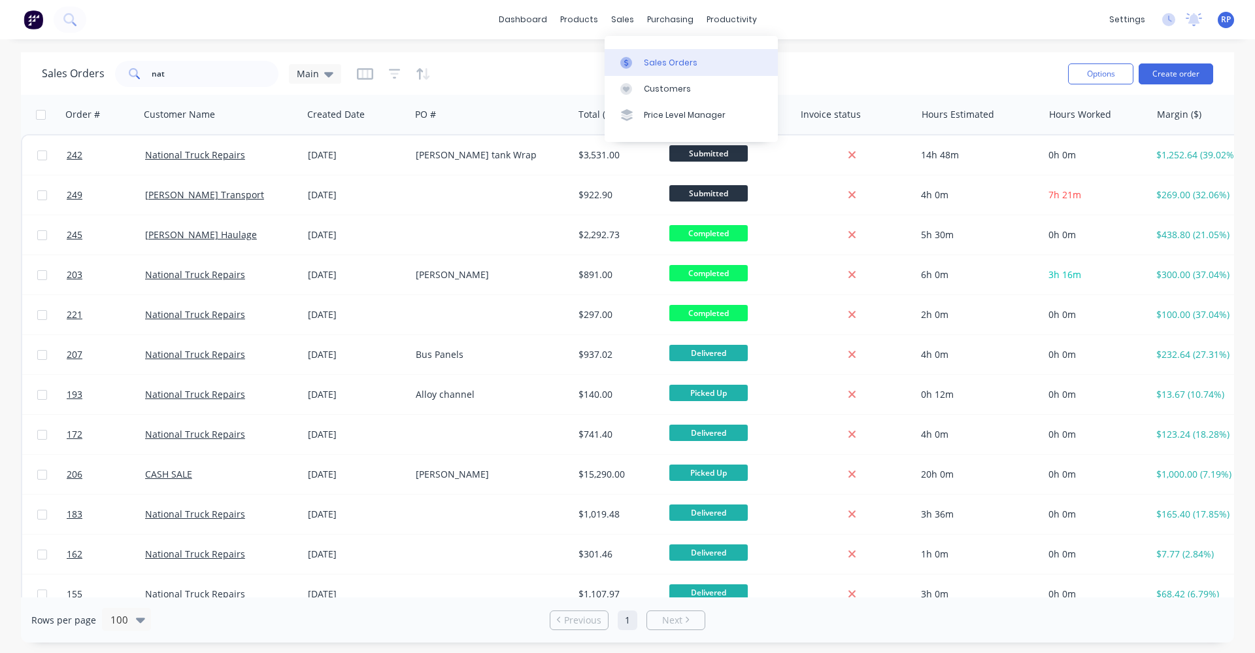
drag, startPoint x: 621, startPoint y: 24, endPoint x: 638, endPoint y: 52, distance: 32.9
click at [621, 24] on div "sales" at bounding box center [623, 20] width 36 height 20
click at [650, 71] on link "Sales Orders" at bounding box center [691, 62] width 173 height 26
click at [494, 55] on div "Sales Orders nat Main Options Create order" at bounding box center [628, 73] width 1214 height 43
click at [240, 78] on input "nat" at bounding box center [216, 74] width 128 height 26
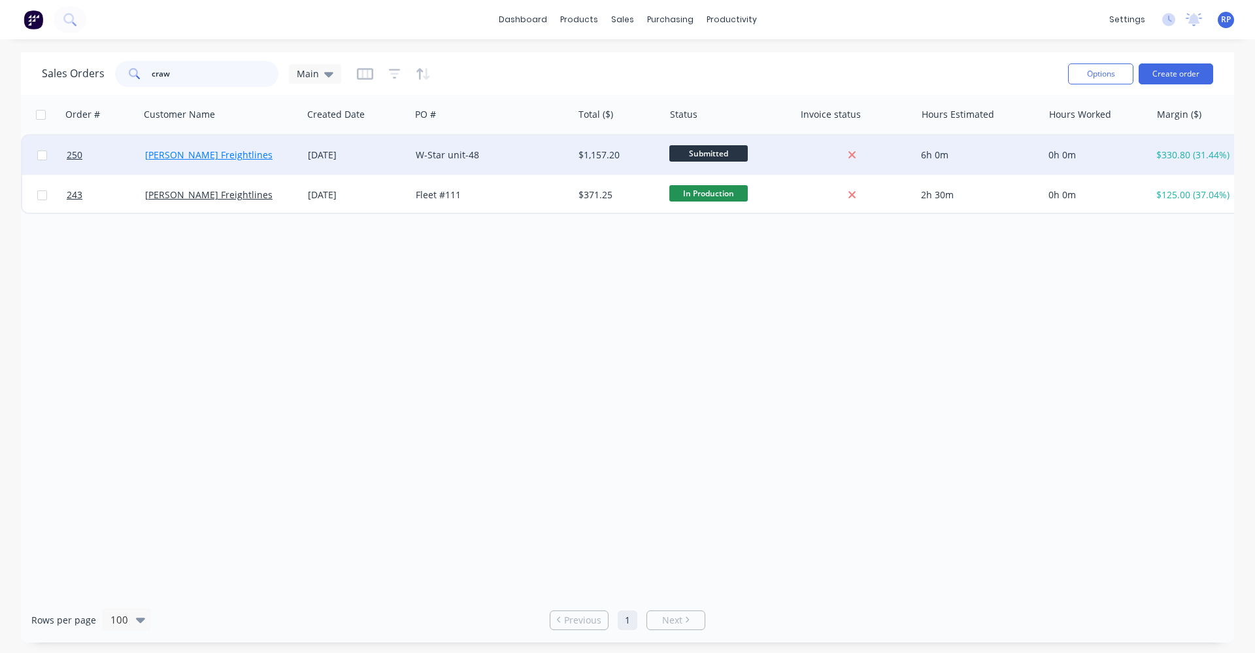
type input "craw"
click at [214, 156] on link "[PERSON_NAME] Freightlines" at bounding box center [209, 154] width 128 height 12
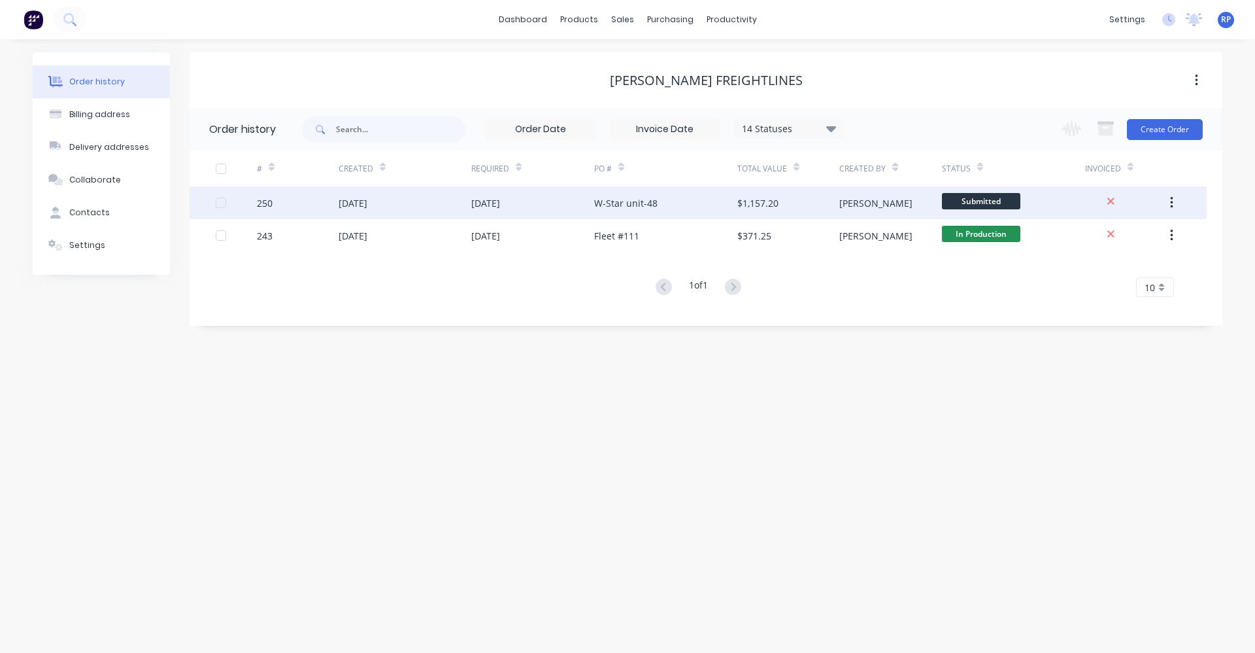
click at [861, 214] on div "[PERSON_NAME]" at bounding box center [891, 202] width 102 height 33
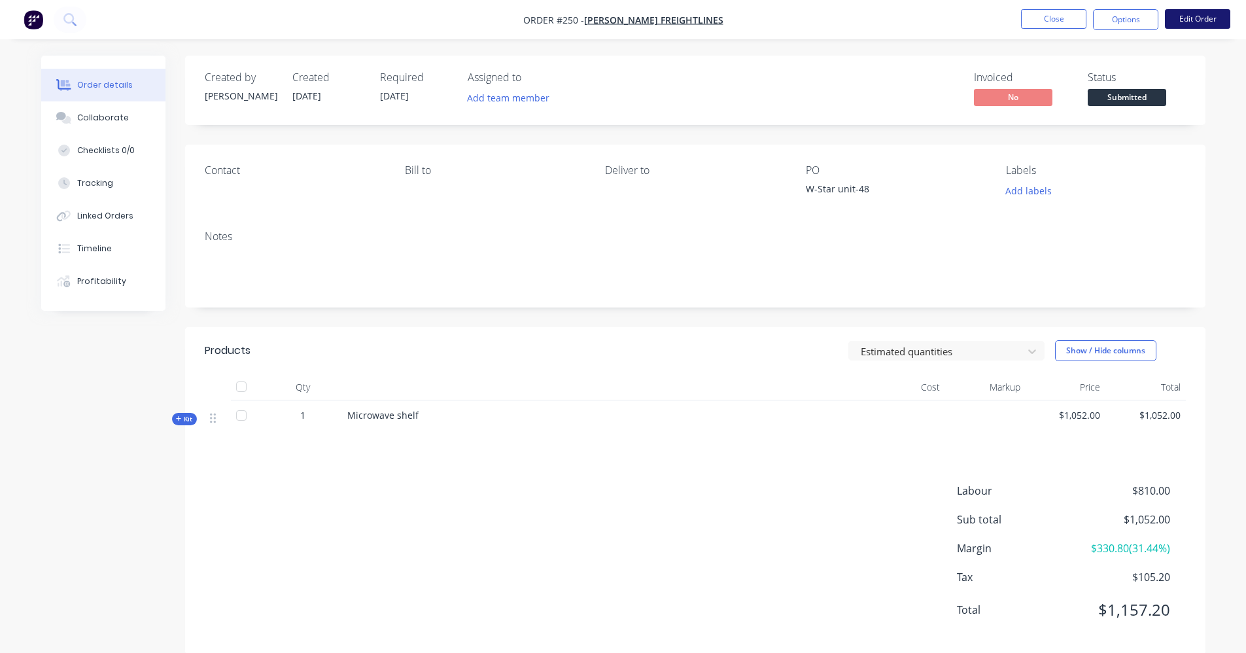
click at [1177, 23] on button "Edit Order" at bounding box center [1197, 19] width 65 height 20
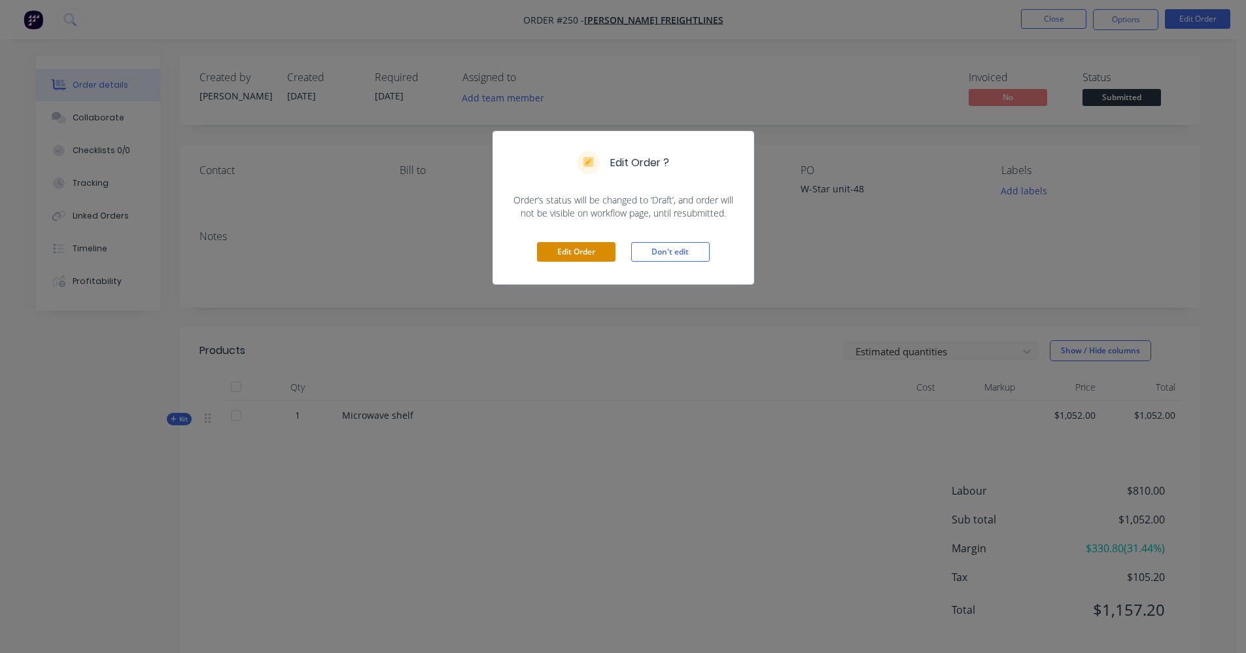
click at [556, 256] on button "Edit Order" at bounding box center [576, 252] width 78 height 20
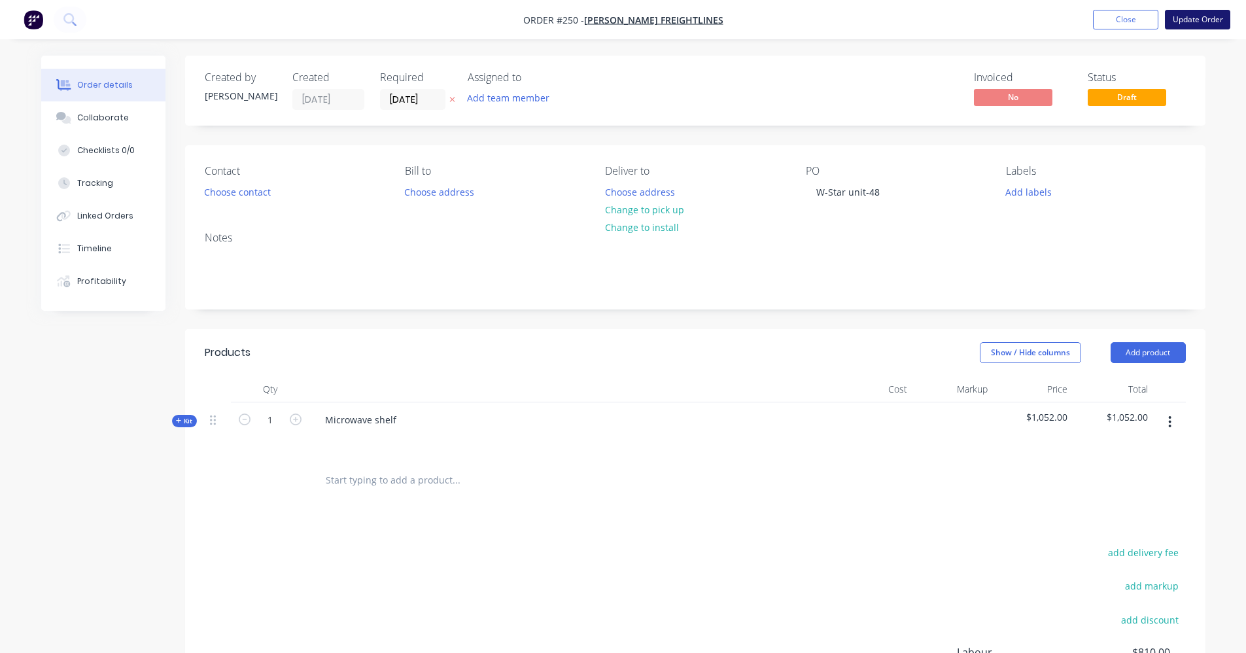
click at [1190, 26] on button "Update Order" at bounding box center [1197, 20] width 65 height 20
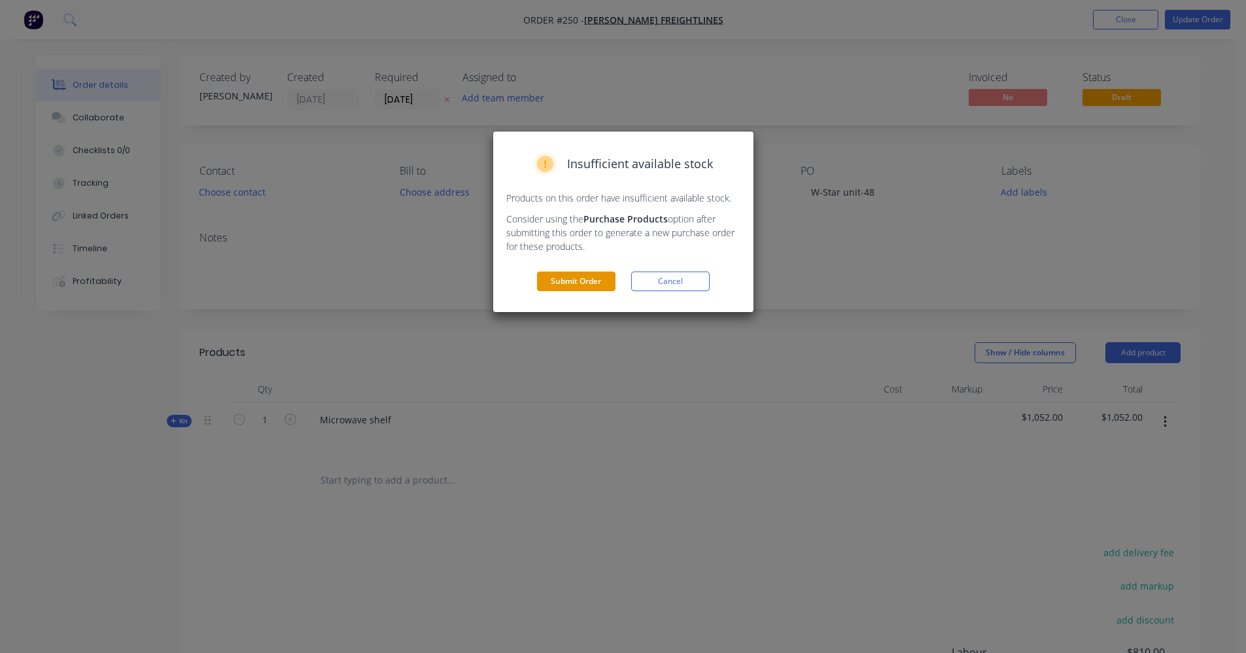
click at [549, 284] on button "Submit Order" at bounding box center [576, 281] width 78 height 20
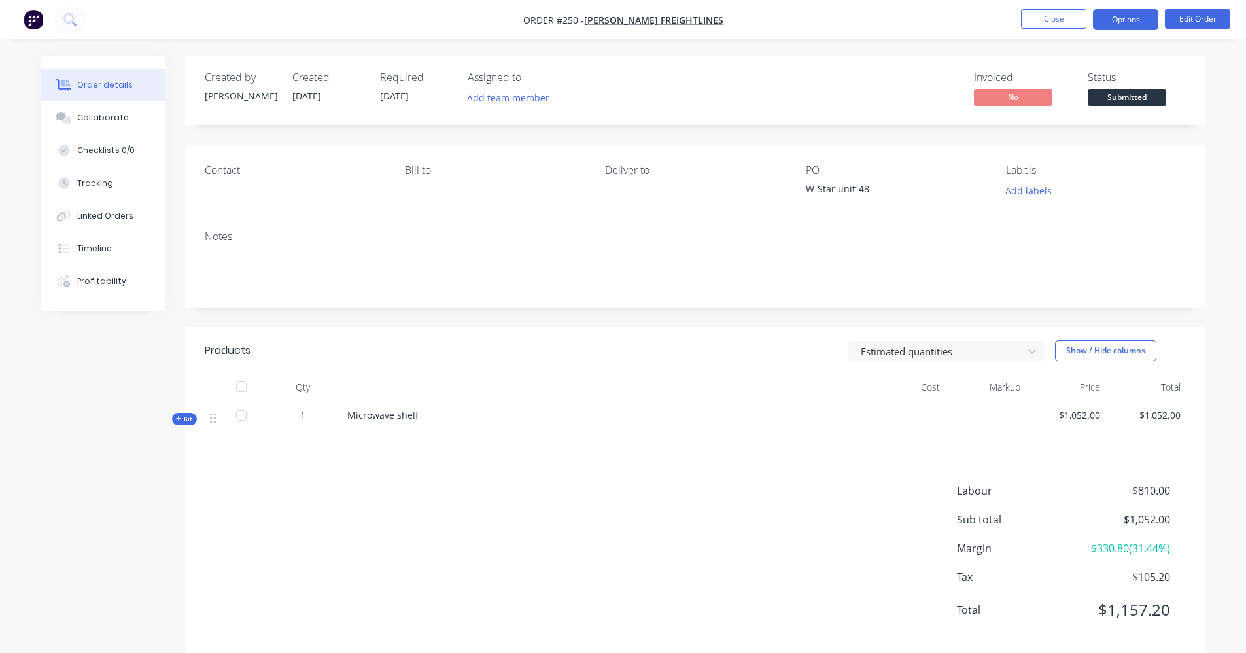
click at [1147, 21] on button "Options" at bounding box center [1125, 19] width 65 height 21
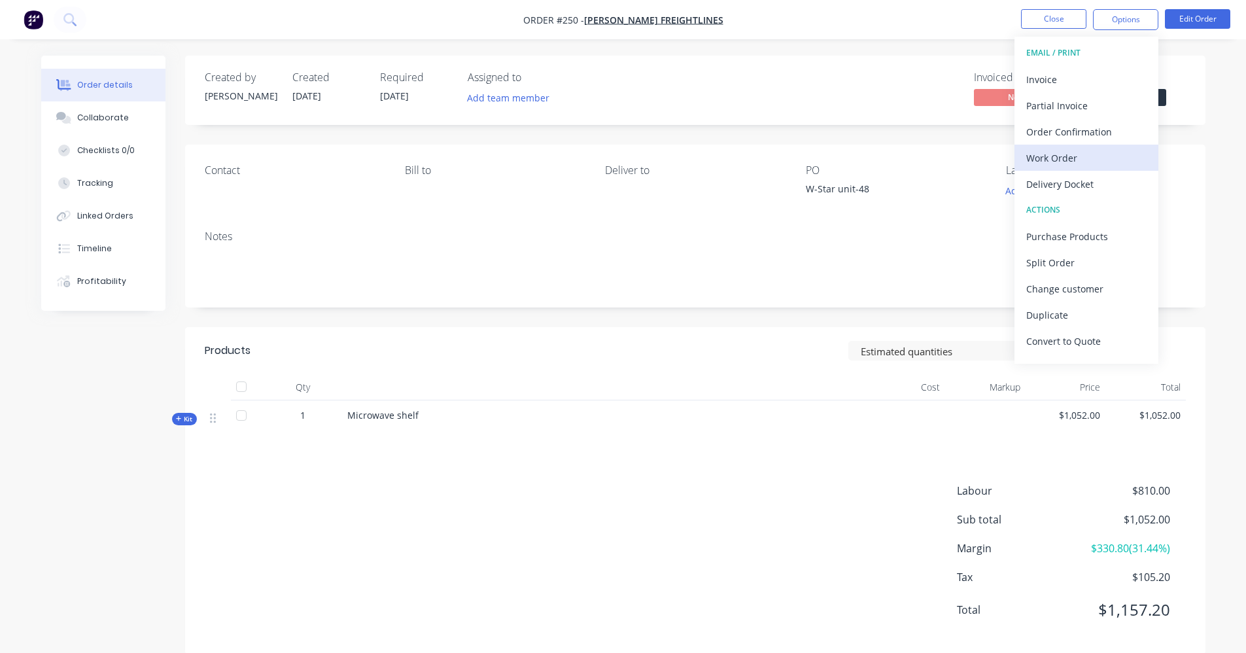
click at [1059, 159] on div "Work Order" at bounding box center [1086, 157] width 120 height 19
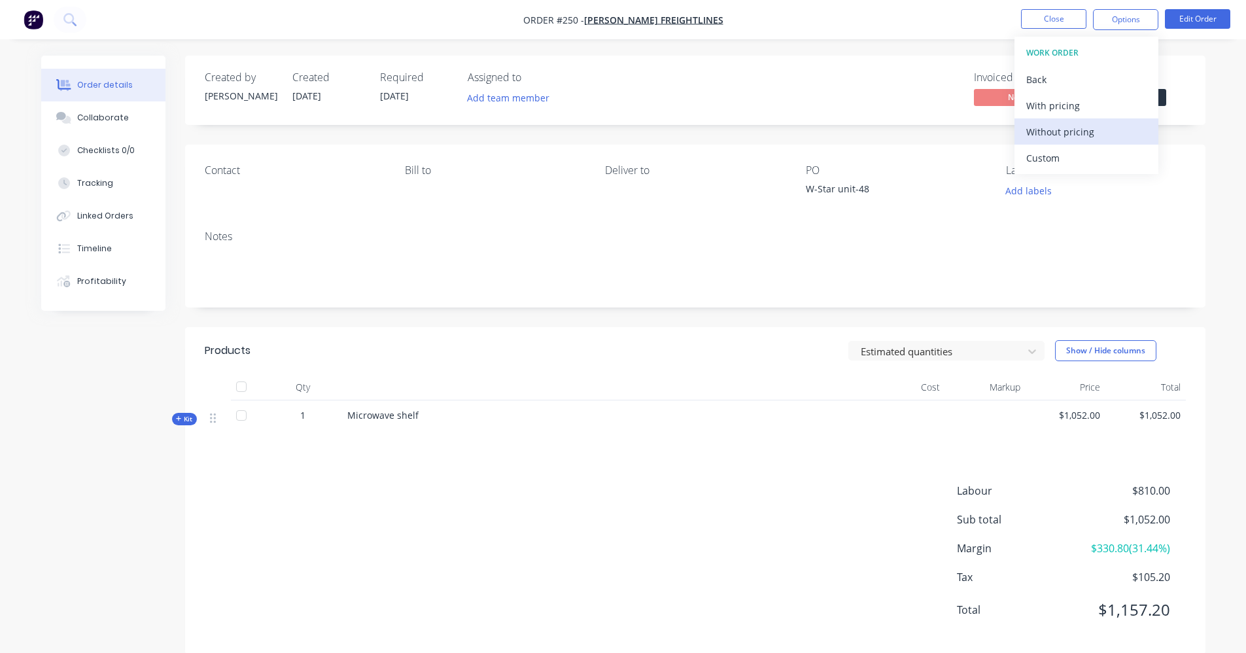
click at [1057, 141] on div "Without pricing" at bounding box center [1086, 131] width 120 height 19
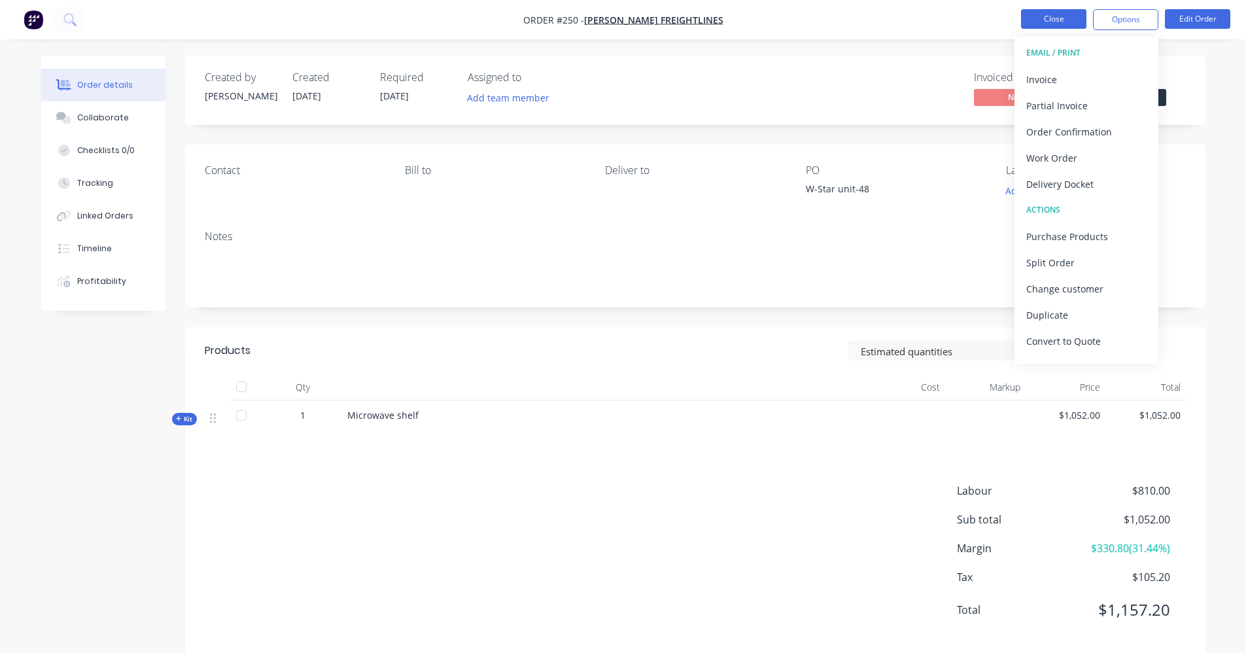
click at [1083, 15] on button "Close" at bounding box center [1053, 19] width 65 height 20
